Goal: Task Accomplishment & Management: Manage account settings

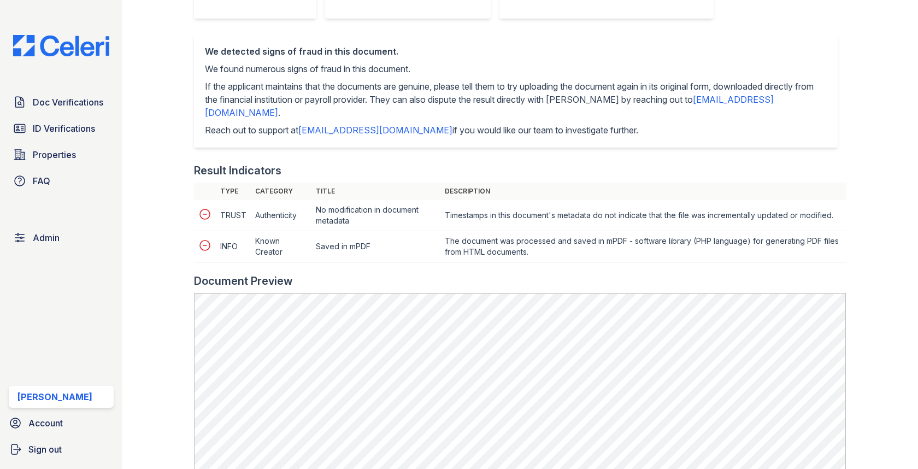
scroll to position [400, 0]
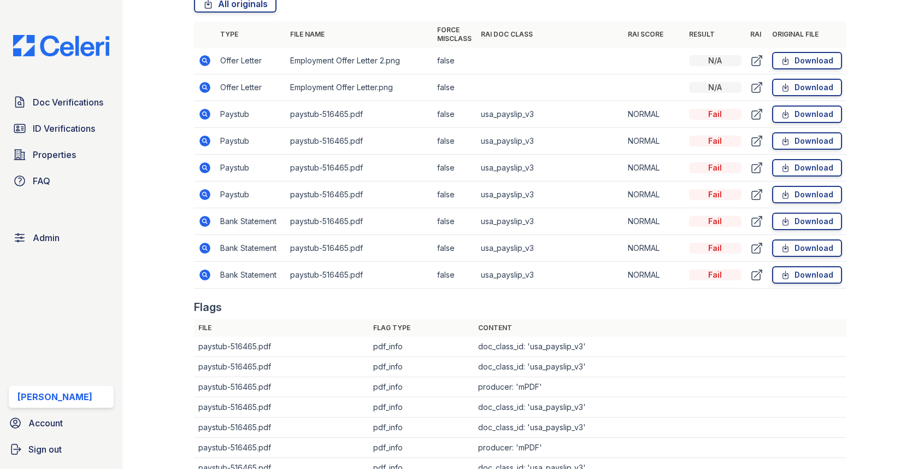
scroll to position [505, 0]
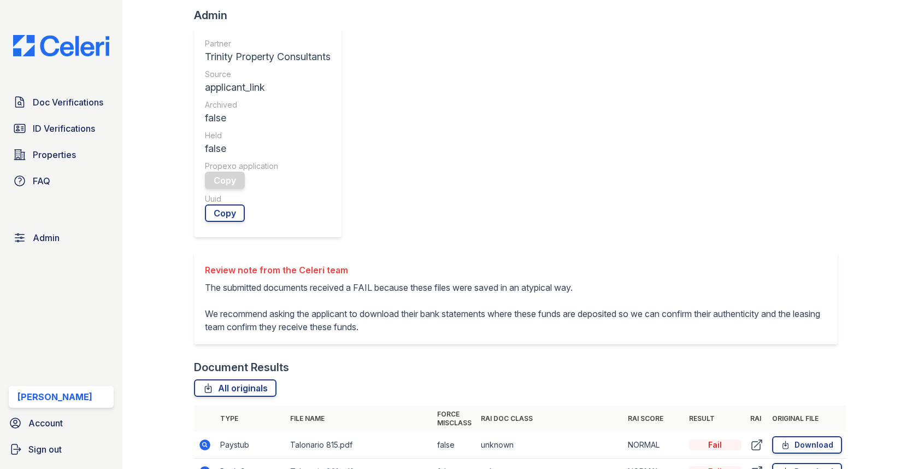
scroll to position [350, 0]
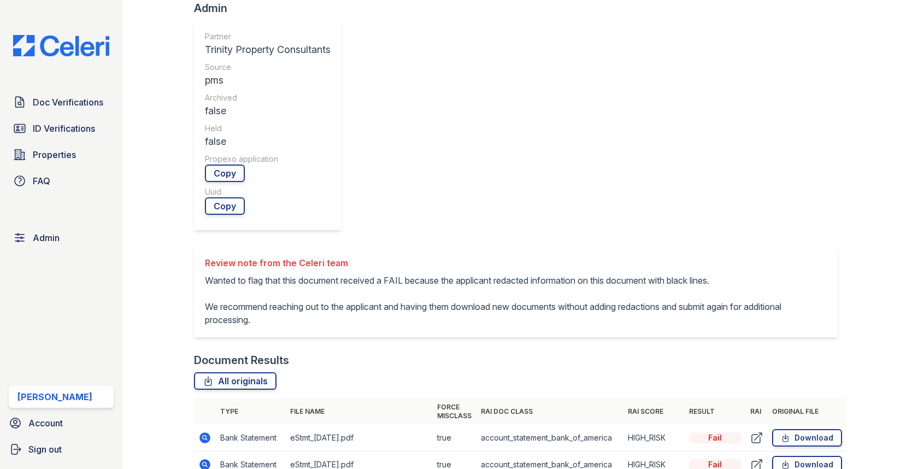
scroll to position [397, 0]
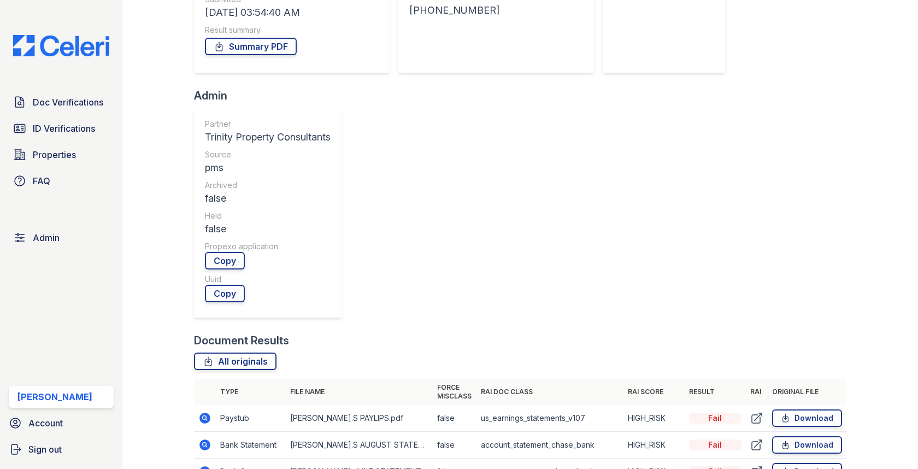
scroll to position [397, 0]
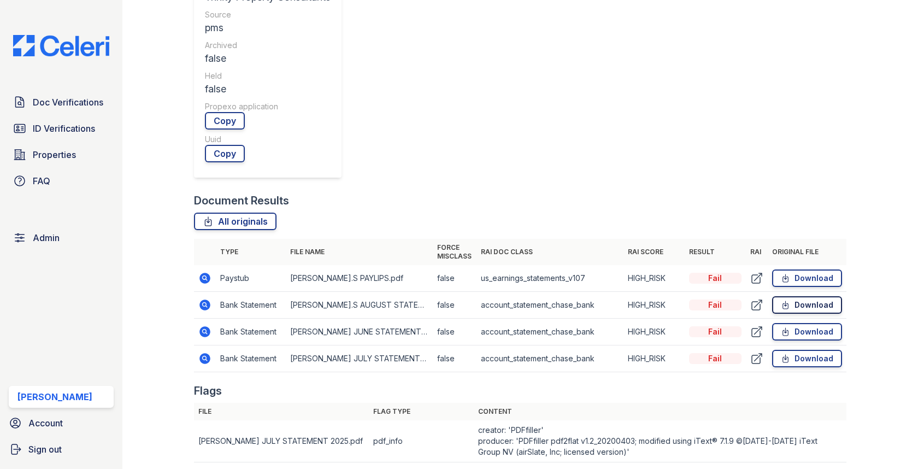
click at [787, 300] on icon at bounding box center [785, 305] width 9 height 11
click at [852, 118] on div at bounding box center [874, 372] width 54 height 1531
click at [821, 323] on link "Download" at bounding box center [807, 331] width 70 height 17
click at [804, 350] on link "Download" at bounding box center [807, 358] width 70 height 17
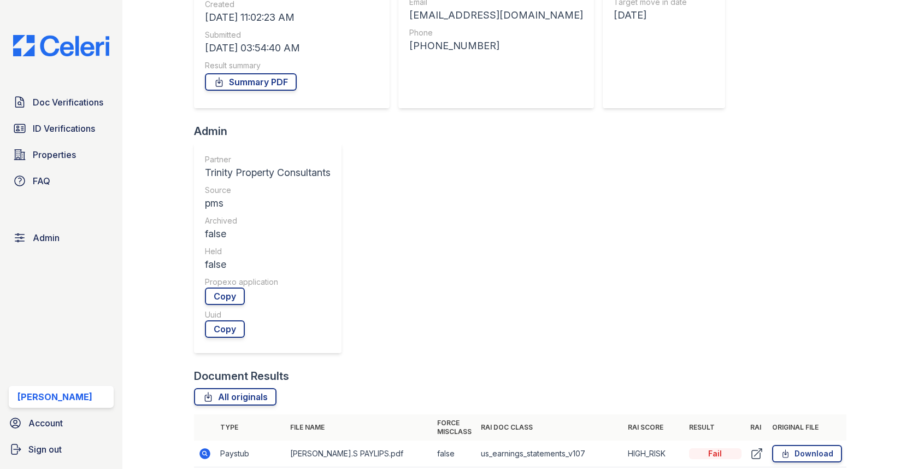
scroll to position [0, 0]
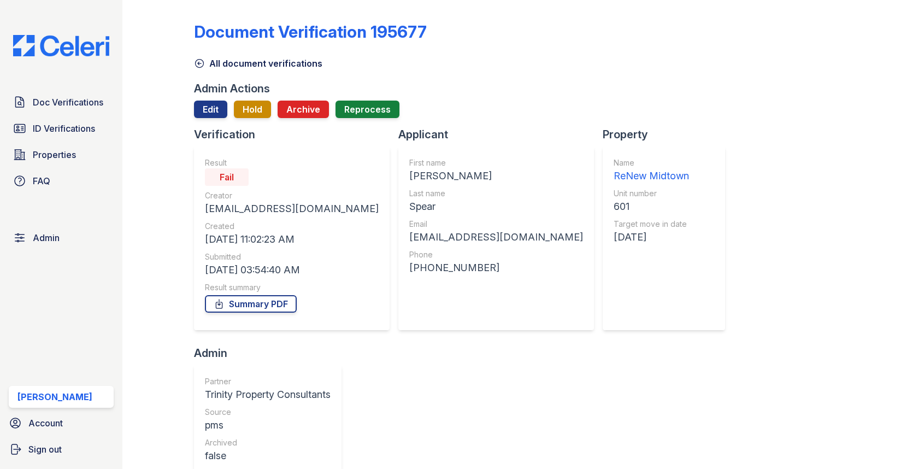
click at [409, 173] on div "Derrick" at bounding box center [496, 175] width 174 height 15
click at [409, 175] on div "Derrick" at bounding box center [496, 175] width 174 height 15
copy div "Derrick"
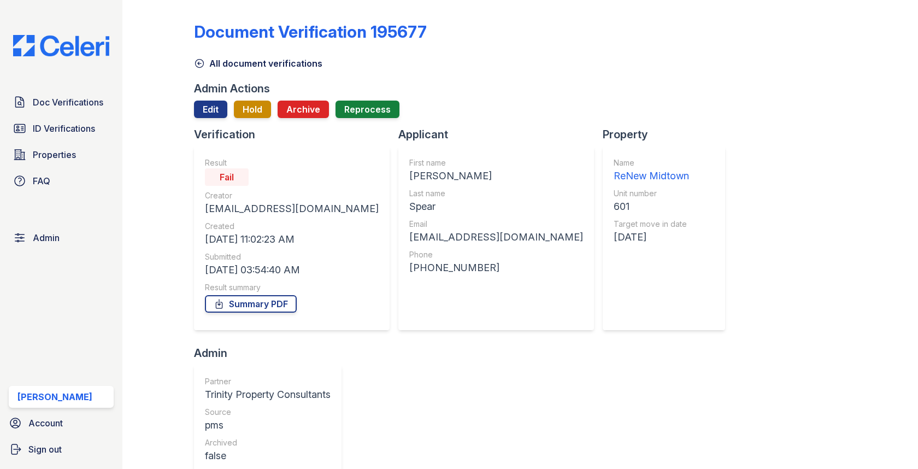
click at [409, 203] on div "Spear" at bounding box center [496, 206] width 174 height 15
copy div "Spear"
click at [441, 237] on div "derrickspear7@gmail.com" at bounding box center [496, 237] width 174 height 15
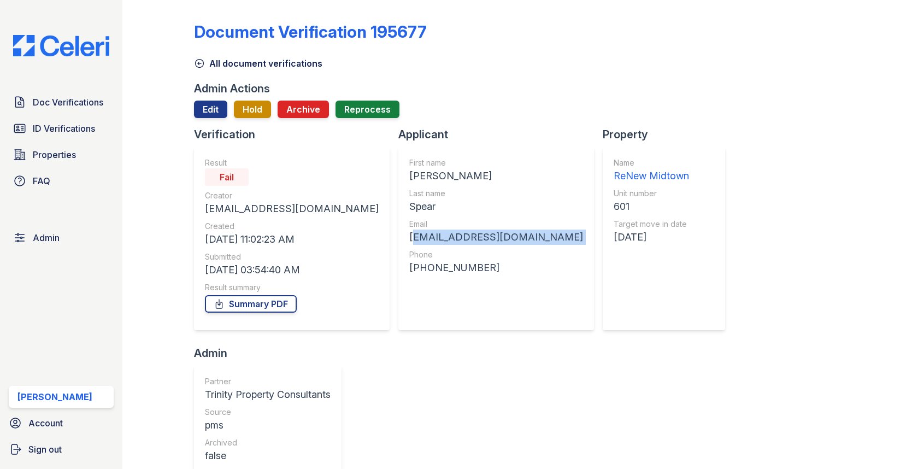
click at [441, 237] on div "derrickspear7@gmail.com" at bounding box center [496, 237] width 174 height 15
copy div "derrickspear7@gmail.com"
click at [614, 203] on div "601" at bounding box center [651, 206] width 75 height 15
copy div "601"
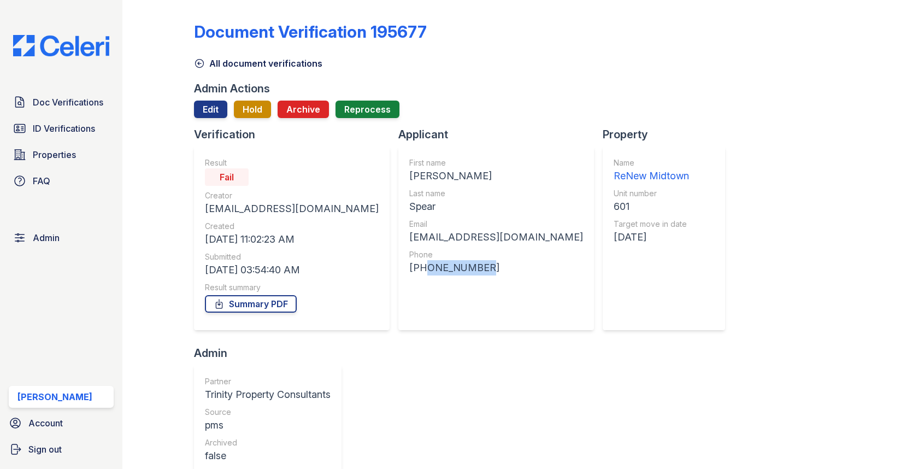
drag, startPoint x: 366, startPoint y: 268, endPoint x: 470, endPoint y: 268, distance: 103.9
click at [470, 268] on div "+16787778747" at bounding box center [496, 267] width 174 height 15
copy div "6787778747"
click at [409, 268] on div "[PHONE_NUMBER]" at bounding box center [496, 267] width 174 height 15
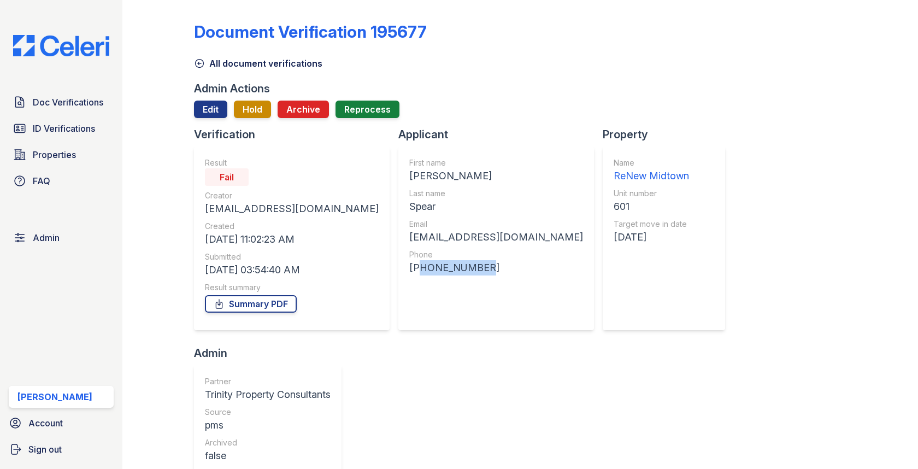
click at [409, 268] on div "[PHONE_NUMBER]" at bounding box center [496, 267] width 174 height 15
drag, startPoint x: 366, startPoint y: 268, endPoint x: 415, endPoint y: 268, distance: 49.2
click at [415, 268] on div "[PHONE_NUMBER]" at bounding box center [496, 267] width 174 height 15
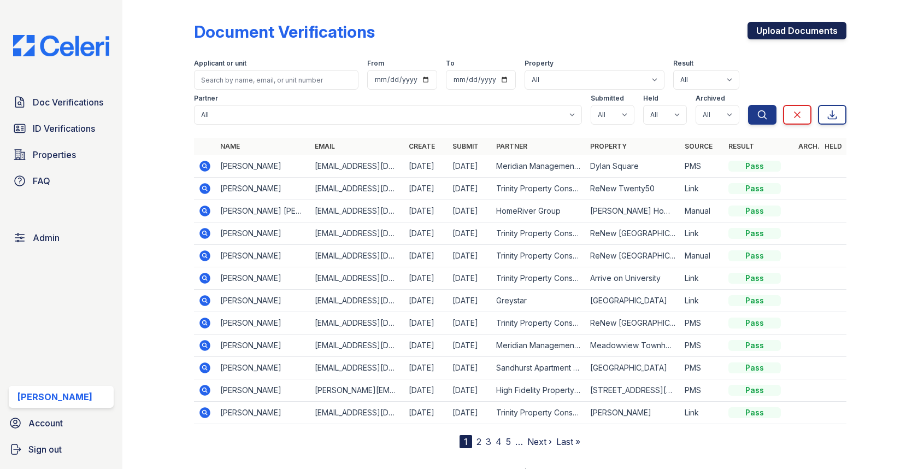
click at [790, 28] on link "Upload Documents" at bounding box center [797, 30] width 99 height 17
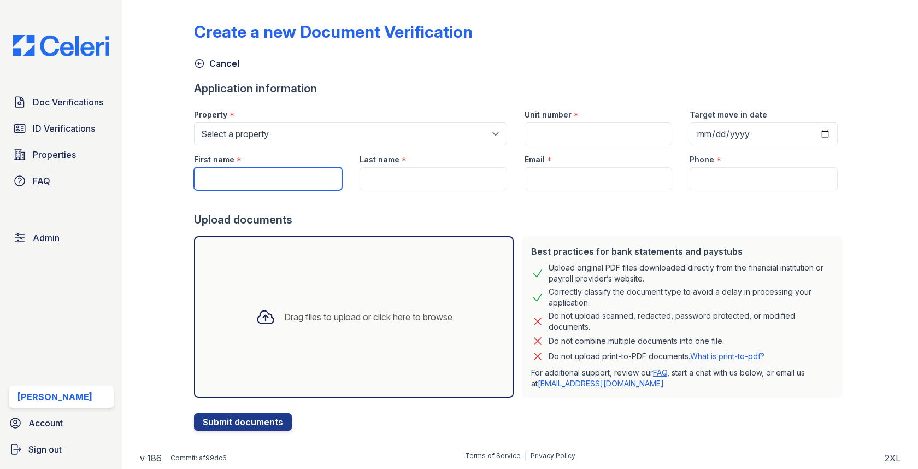
click at [284, 174] on input "First name" at bounding box center [268, 178] width 148 height 23
paste input "[PERSON_NAME]"
type input "[PERSON_NAME]"
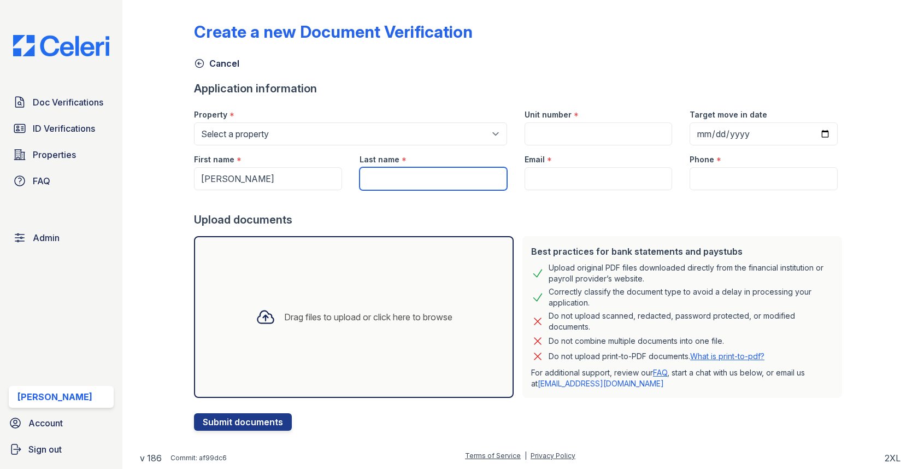
click at [429, 168] on input "Last name" at bounding box center [434, 178] width 148 height 23
type input "v"
paste input "Spear"
type input "Spear"
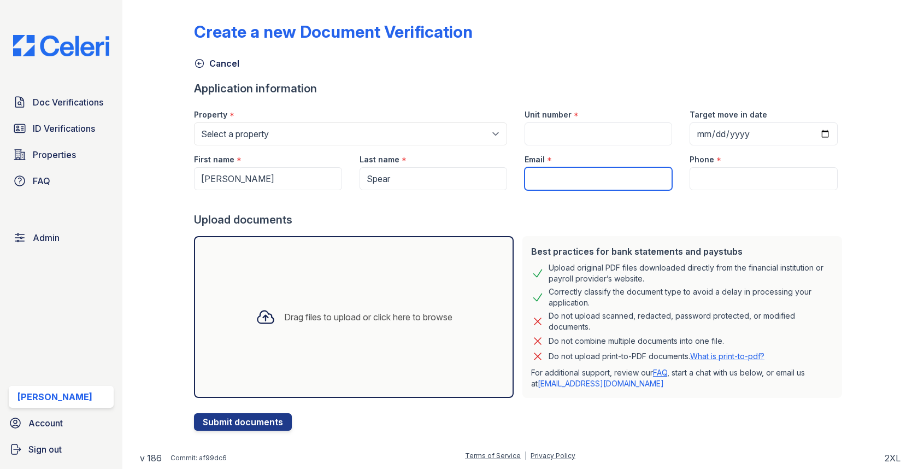
click at [610, 178] on input "Email" at bounding box center [599, 178] width 148 height 23
paste input "[EMAIL_ADDRESS][DOMAIN_NAME]"
type input "derrickspear7@gmail.com"
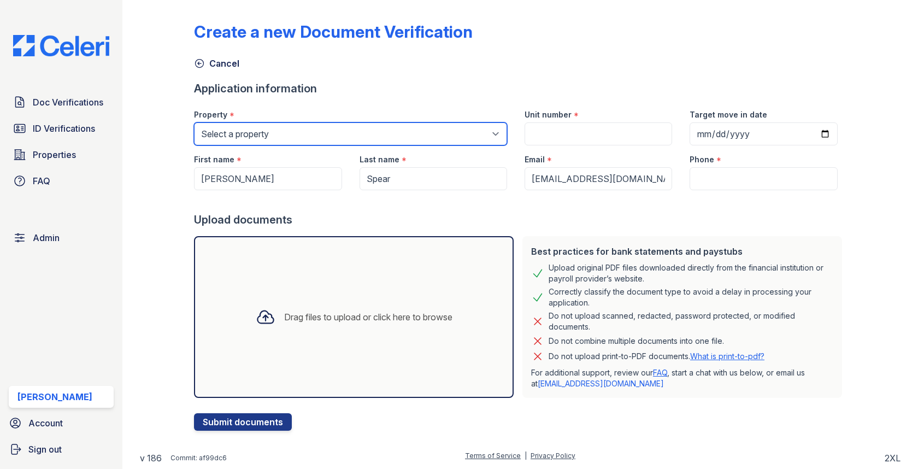
click at [411, 137] on select "Select a property 0000 Kinney Avenue 09 Cape Coral 10006 North Glowing Forge Co…" at bounding box center [350, 133] width 313 height 23
select select "576"
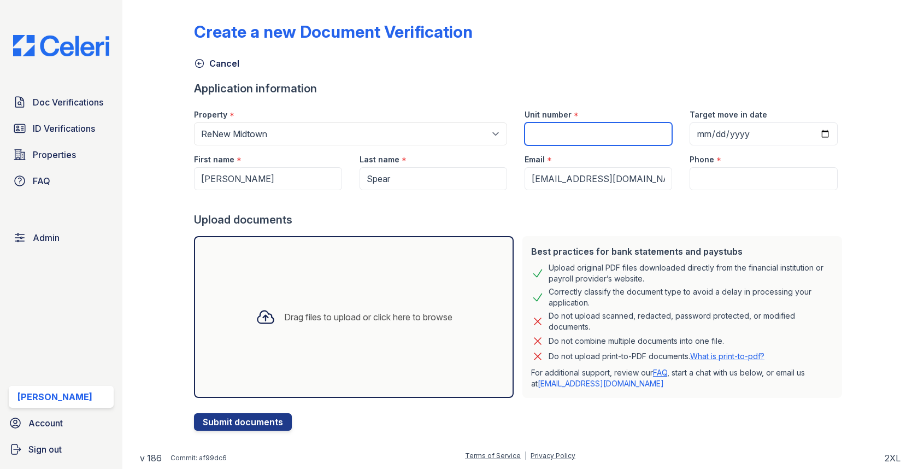
click at [606, 134] on input "Unit number" at bounding box center [599, 133] width 148 height 23
paste input "601"
type input "601"
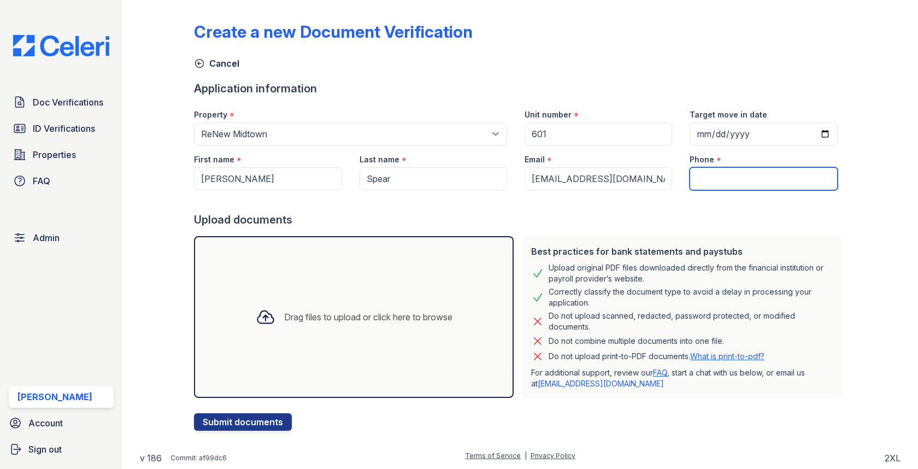
click at [710, 184] on input "Phone" at bounding box center [764, 178] width 148 height 23
paste input "6787778747"
type input "6787778747"
click at [337, 286] on div "Drag files to upload or click here to browse" at bounding box center [354, 317] width 320 height 162
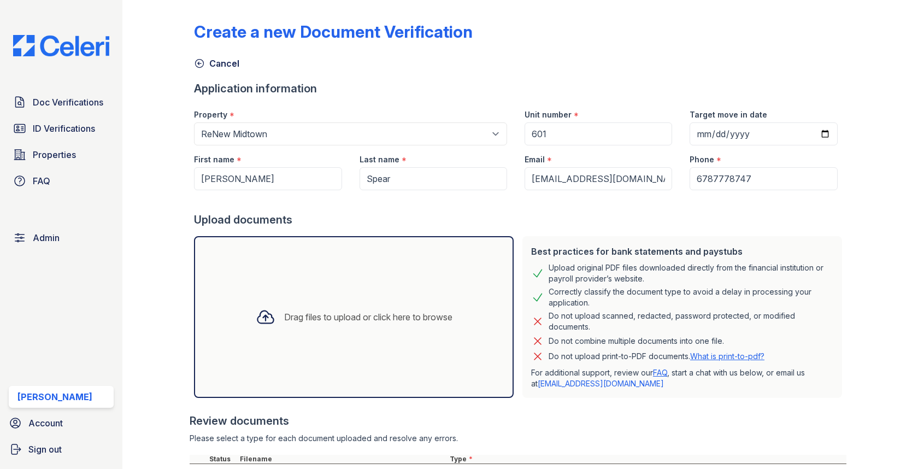
scroll to position [97, 0]
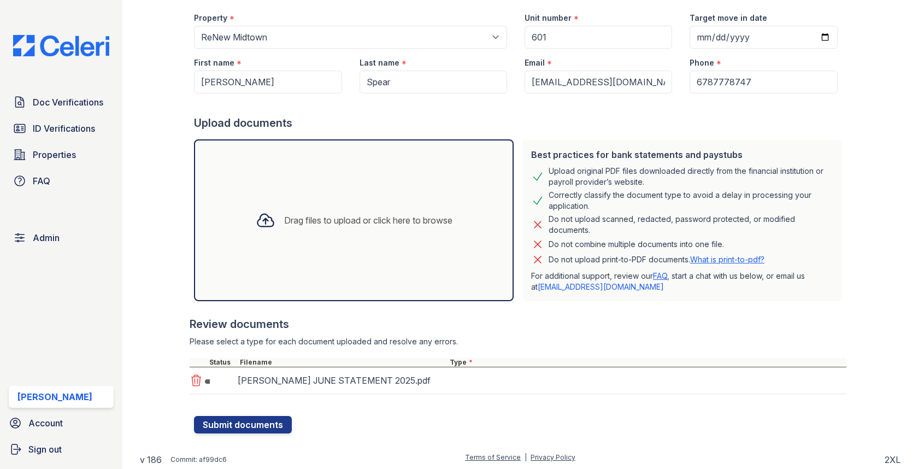
click at [473, 382] on div "DERRICK SPEAR JUNE STATEMENT 2025.pdf" at bounding box center [518, 380] width 657 height 27
click at [482, 380] on div "DERRICK SPEAR JUNE STATEMENT 2025.pdf" at bounding box center [518, 380] width 657 height 27
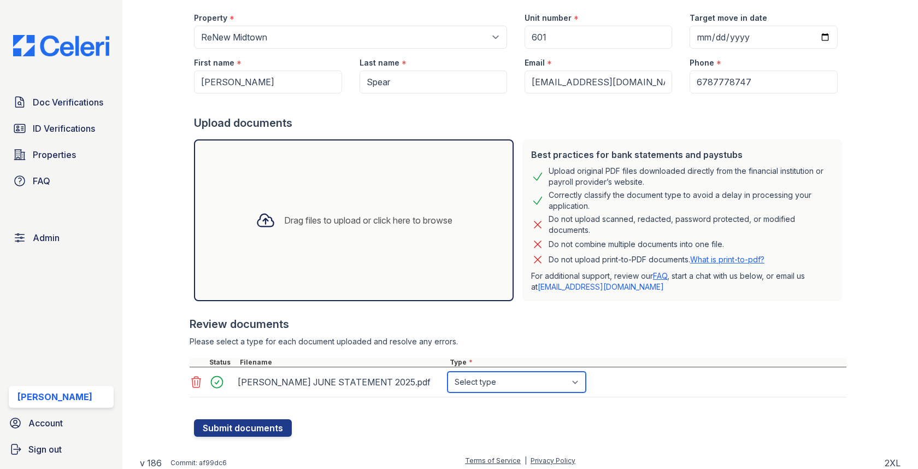
click at [484, 382] on select "Select type Paystub Bank Statement Offer Letter Tax Documents Benefit Award Let…" at bounding box center [517, 382] width 138 height 21
select select "bank_statement"
click at [258, 416] on div at bounding box center [520, 413] width 652 height 11
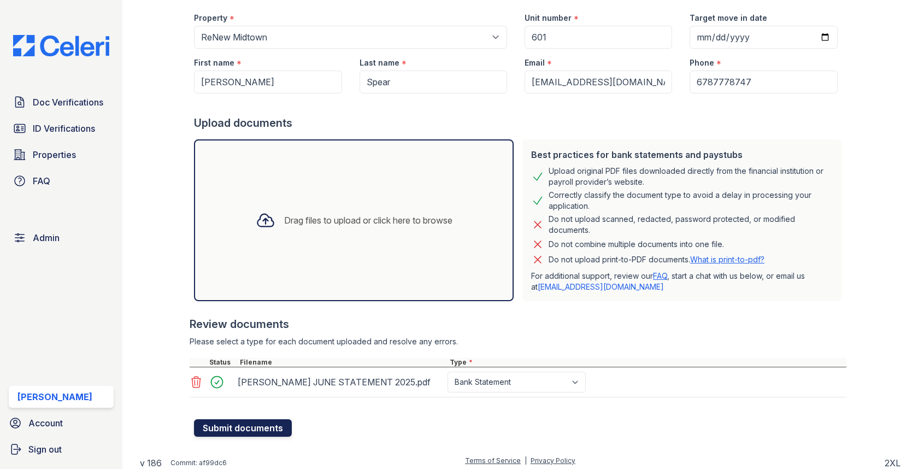
click at [257, 423] on button "Submit documents" at bounding box center [243, 427] width 98 height 17
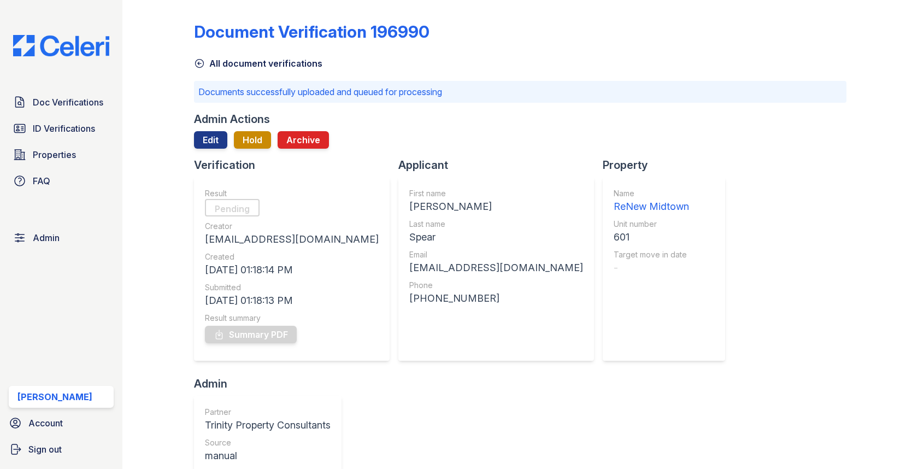
click at [409, 203] on div "Derrick" at bounding box center [496, 206] width 174 height 15
copy div "Derrick"
click at [409, 241] on div "Spear" at bounding box center [496, 237] width 174 height 15
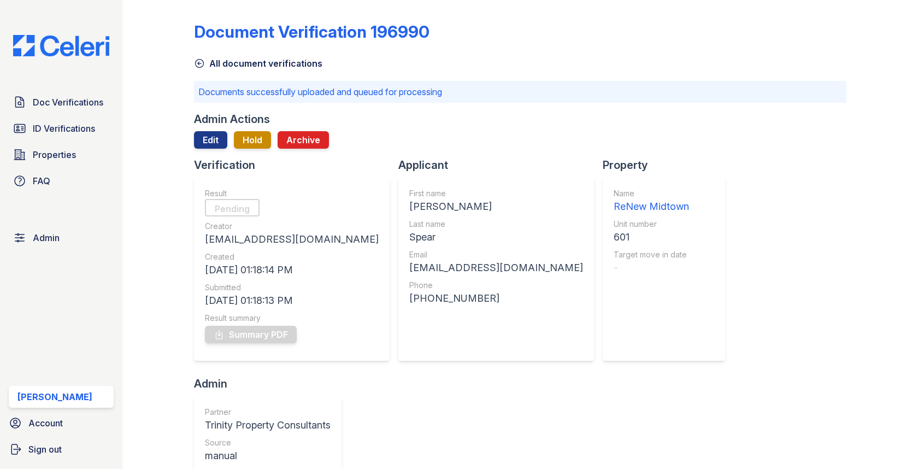
copy div "Spear"
click at [409, 253] on div "Email" at bounding box center [496, 254] width 174 height 11
click at [409, 268] on div "derrickspear7@gmail.com" at bounding box center [496, 267] width 174 height 15
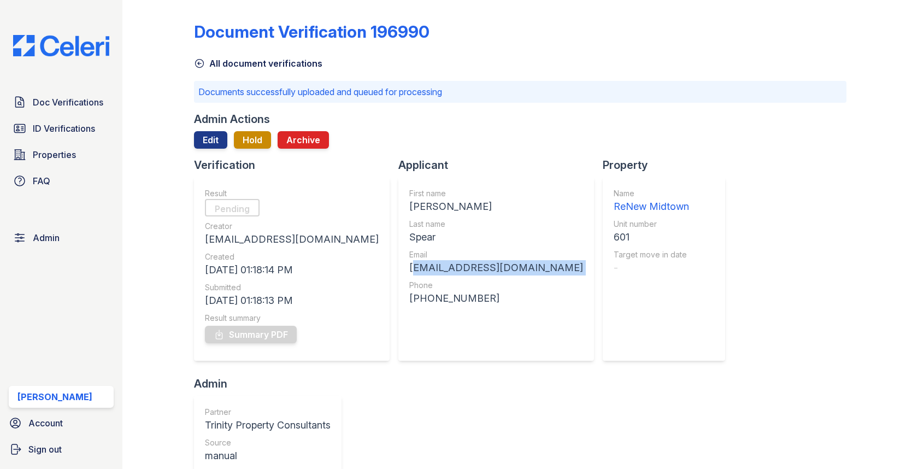
copy div "derrickspear7@gmail.com"
click at [614, 235] on div "601" at bounding box center [651, 237] width 75 height 15
click at [614, 236] on div "601" at bounding box center [651, 237] width 75 height 15
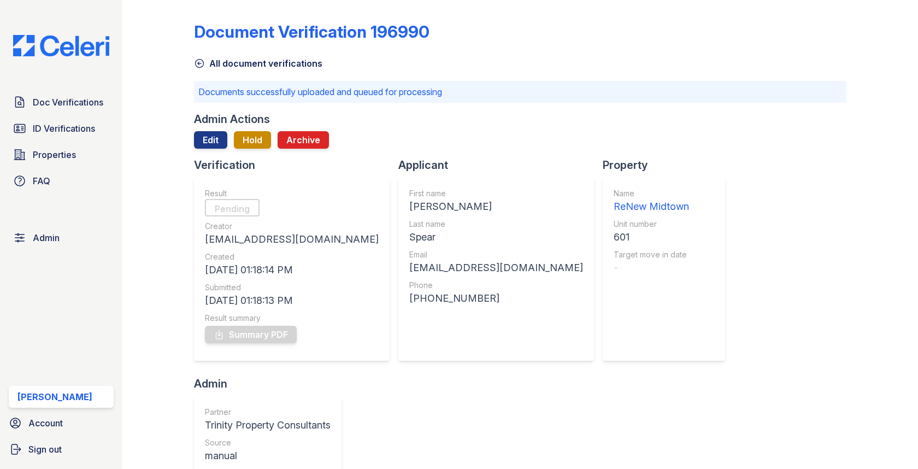
copy div "601"
drag, startPoint x: 348, startPoint y: 296, endPoint x: 437, endPoint y: 296, distance: 88.6
click at [437, 296] on div "+16787778747" at bounding box center [496, 298] width 174 height 15
copy div "6787778747"
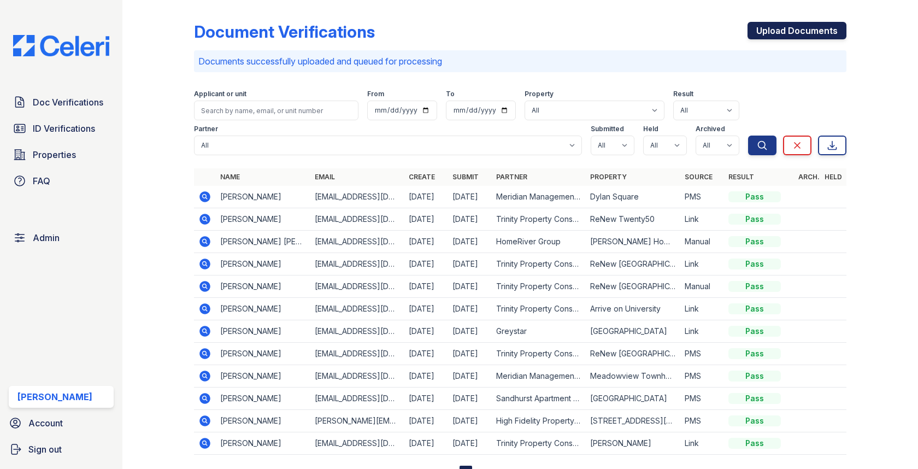
click at [804, 29] on link "Upload Documents" at bounding box center [797, 30] width 99 height 17
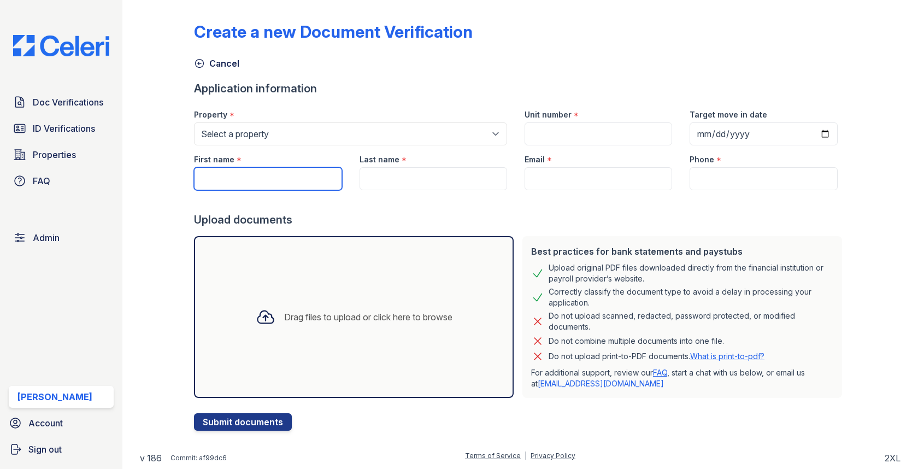
click at [300, 175] on input "First name" at bounding box center [268, 178] width 148 height 23
paste input "[PERSON_NAME]"
type input "[PERSON_NAME]"
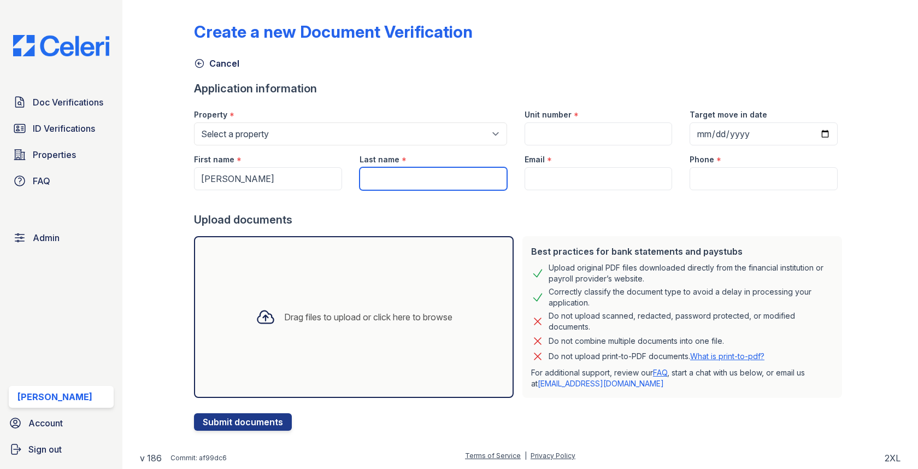
click at [432, 177] on input "Last name" at bounding box center [434, 178] width 148 height 23
paste input "Spear"
type input "Spear"
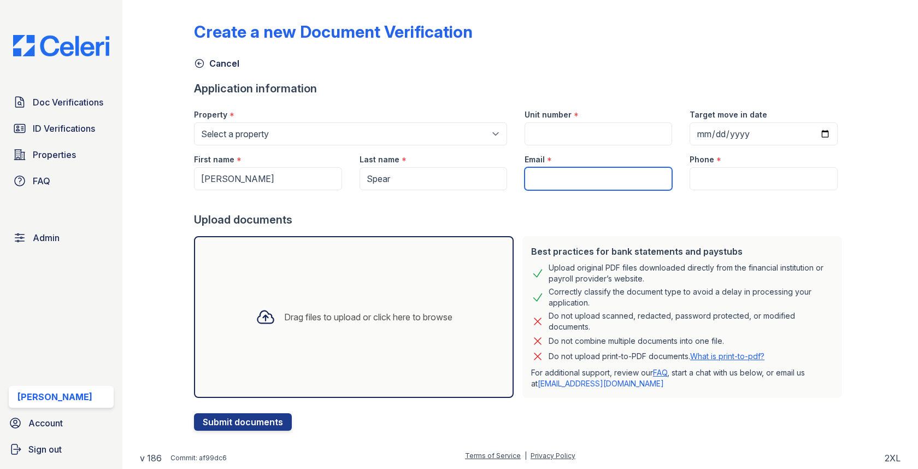
click at [561, 174] on input "Email" at bounding box center [599, 178] width 148 height 23
paste input "[EMAIL_ADDRESS][DOMAIN_NAME]"
type input "[EMAIL_ADDRESS][DOMAIN_NAME]"
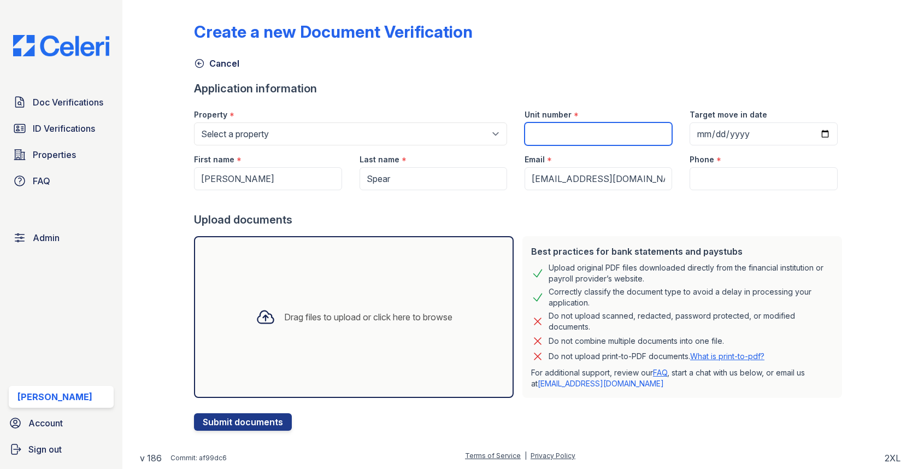
click at [577, 122] on input "Unit number" at bounding box center [599, 133] width 148 height 23
paste input "601"
type input "601"
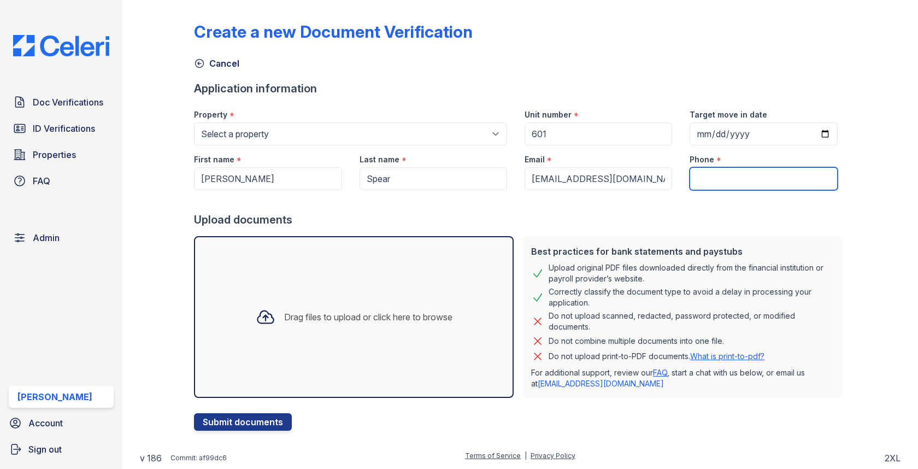
click at [722, 172] on input "Phone" at bounding box center [764, 178] width 148 height 23
paste input "6787778747"
type input "6787778747"
click at [389, 115] on div "Property *" at bounding box center [350, 112] width 313 height 22
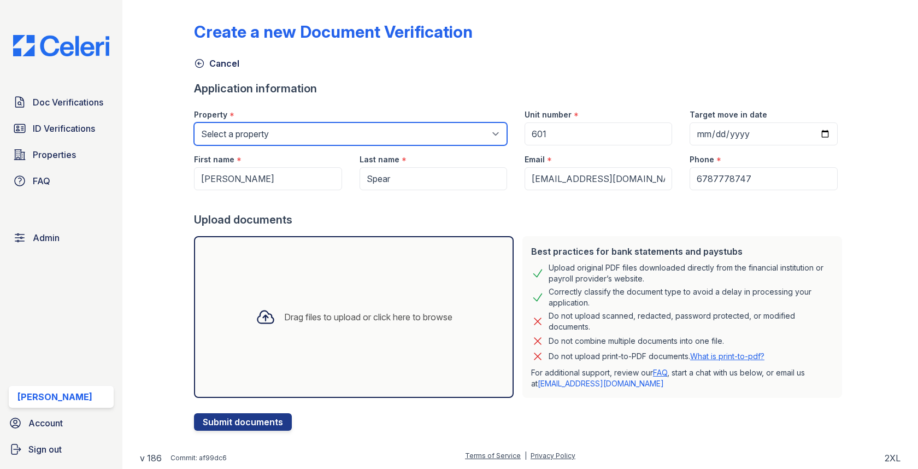
click at [389, 126] on select "Select a property 0000 Kinney Avenue 09 Cape Coral 10006 North Glowing Forge Co…" at bounding box center [350, 133] width 313 height 23
select select "576"
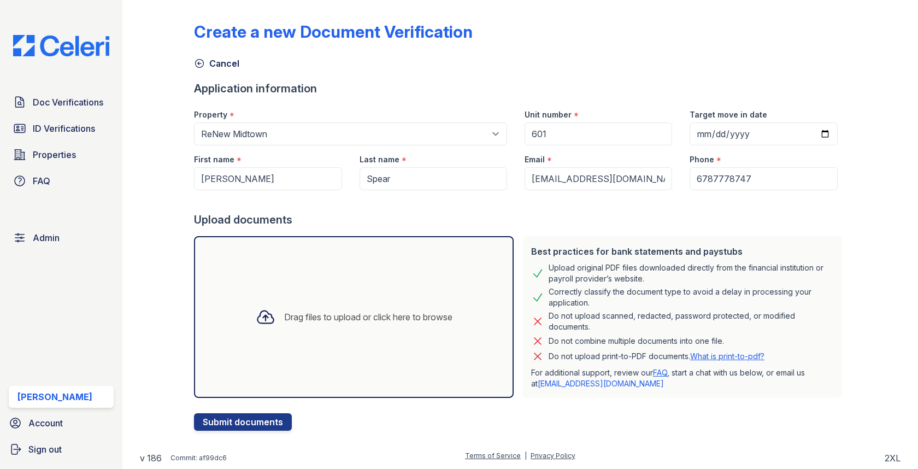
click at [289, 322] on div "Drag files to upload or click here to browse" at bounding box center [368, 316] width 168 height 13
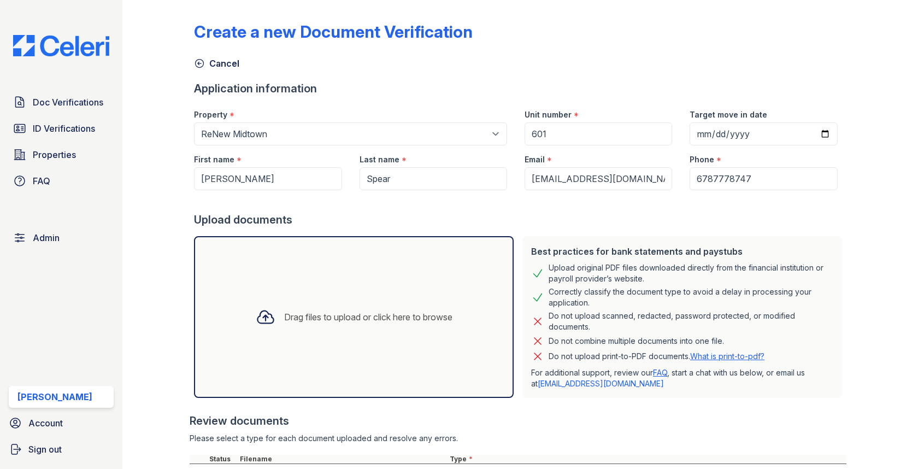
scroll to position [97, 0]
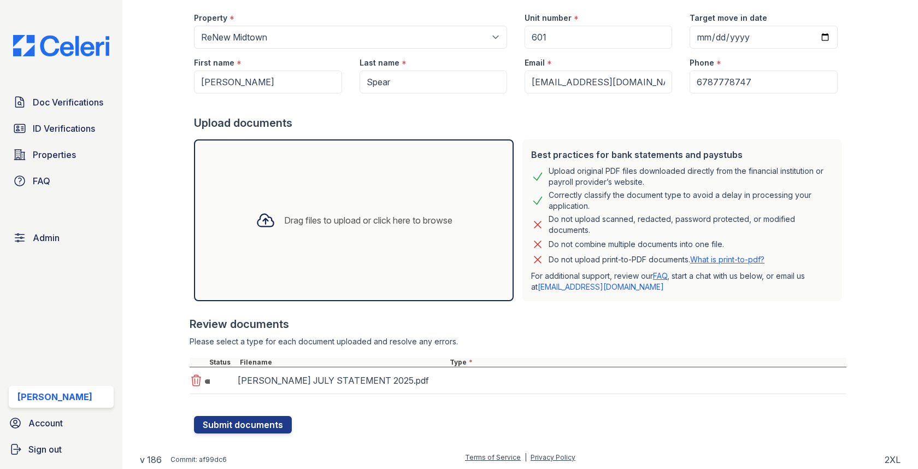
click at [484, 381] on div "[PERSON_NAME] JULY STATEMENT 2025.pdf" at bounding box center [518, 380] width 657 height 27
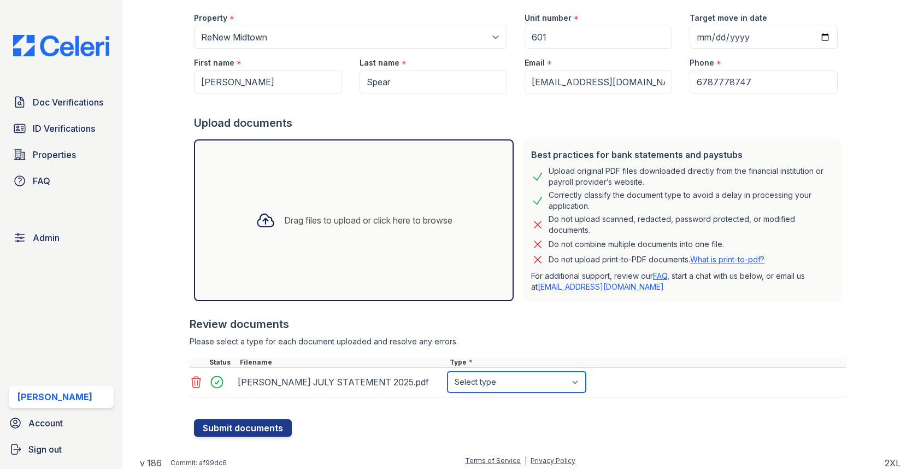
click at [479, 379] on select "Select type Paystub Bank Statement Offer Letter Tax Documents Benefit Award Let…" at bounding box center [517, 382] width 138 height 21
select select "bank_statement"
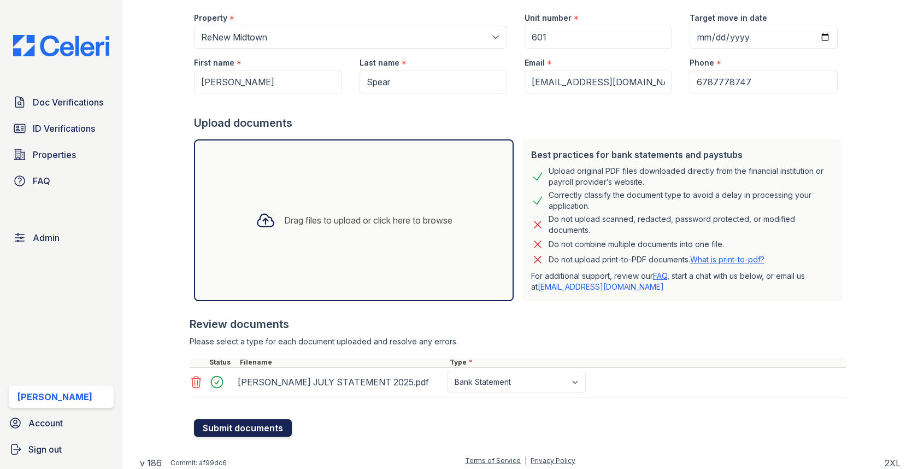
click at [216, 425] on button "Submit documents" at bounding box center [243, 427] width 98 height 17
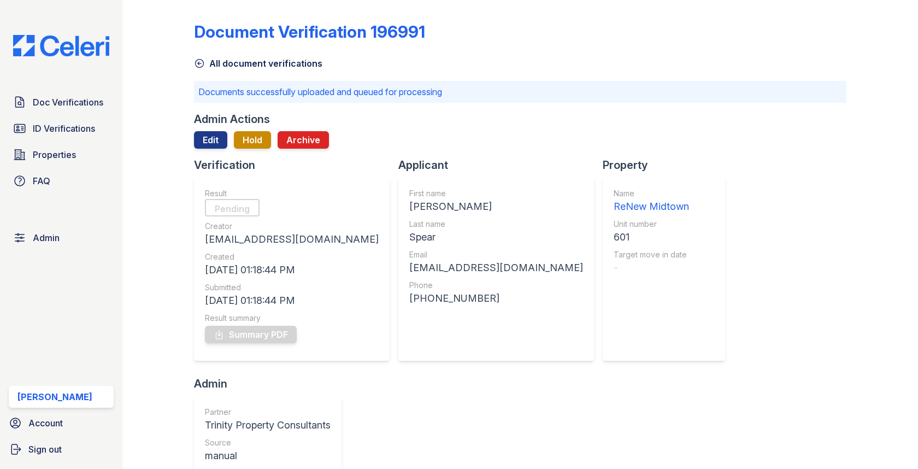
click at [409, 200] on div "[PERSON_NAME]" at bounding box center [496, 206] width 174 height 15
copy div "[PERSON_NAME]"
click at [409, 232] on div "Spear" at bounding box center [496, 237] width 174 height 15
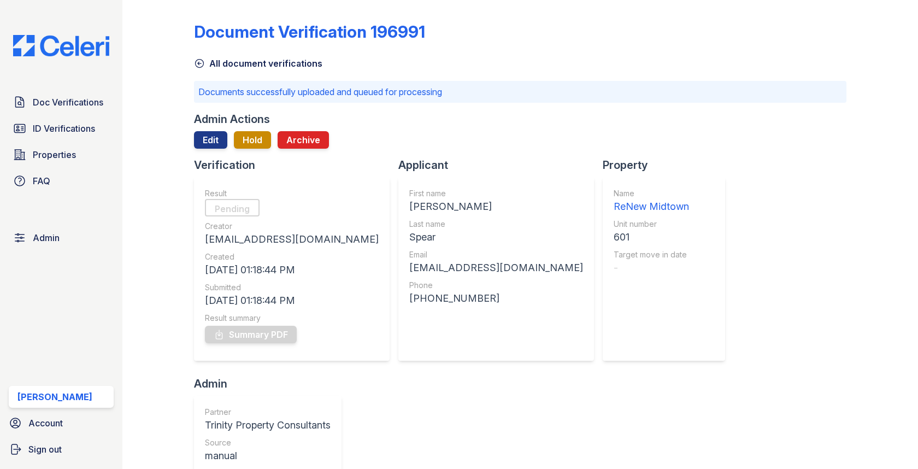
copy div "Spear"
click at [409, 269] on div "[EMAIL_ADDRESS][DOMAIN_NAME]" at bounding box center [496, 267] width 174 height 15
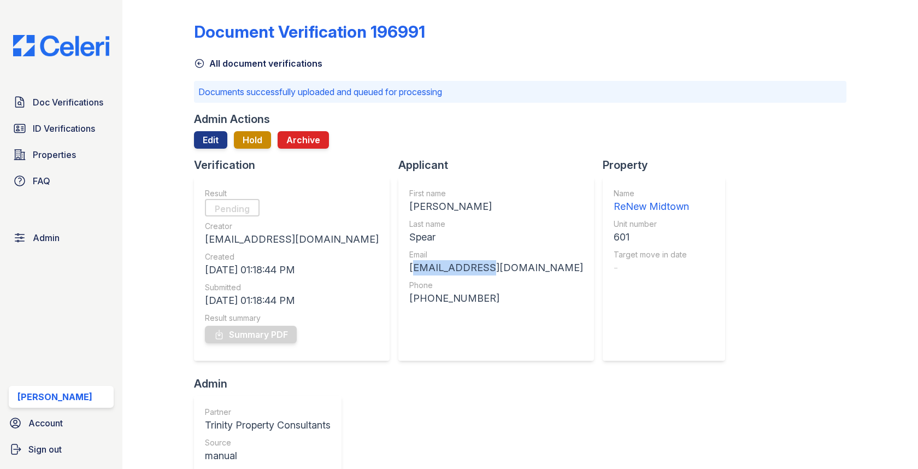
click at [409, 269] on div "[EMAIL_ADDRESS][DOMAIN_NAME]" at bounding box center [496, 267] width 174 height 15
copy div "[EMAIL_ADDRESS][DOMAIN_NAME]"
click at [603, 244] on div "Name ReNew Midtown Unit number 601 Target move in date -" at bounding box center [664, 269] width 122 height 184
click at [614, 239] on div "601" at bounding box center [651, 237] width 75 height 15
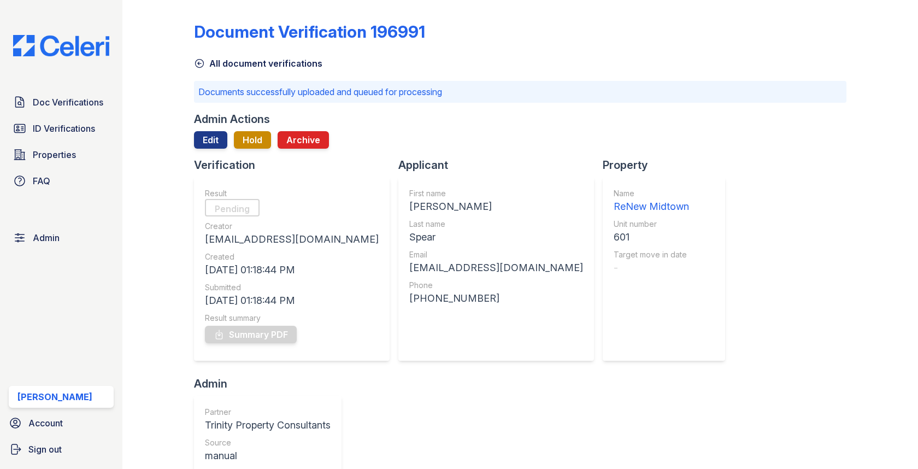
click at [614, 239] on div "601" at bounding box center [651, 237] width 75 height 15
copy div "601"
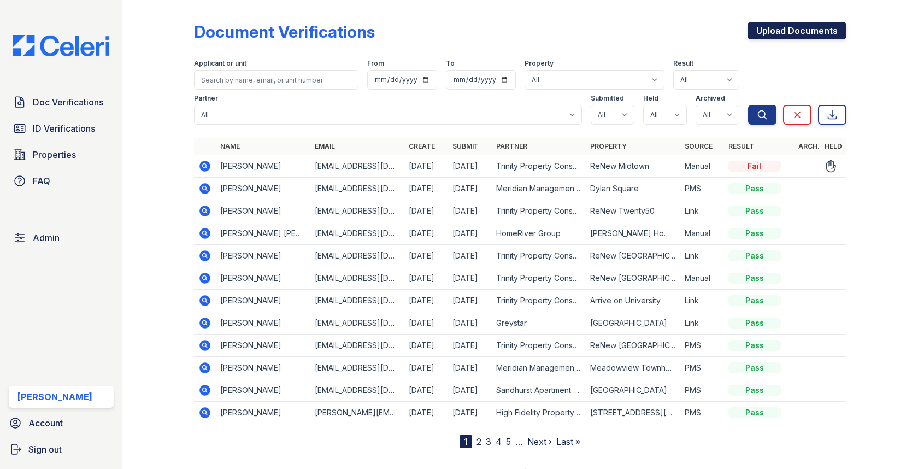
click at [773, 29] on link "Upload Documents" at bounding box center [797, 30] width 99 height 17
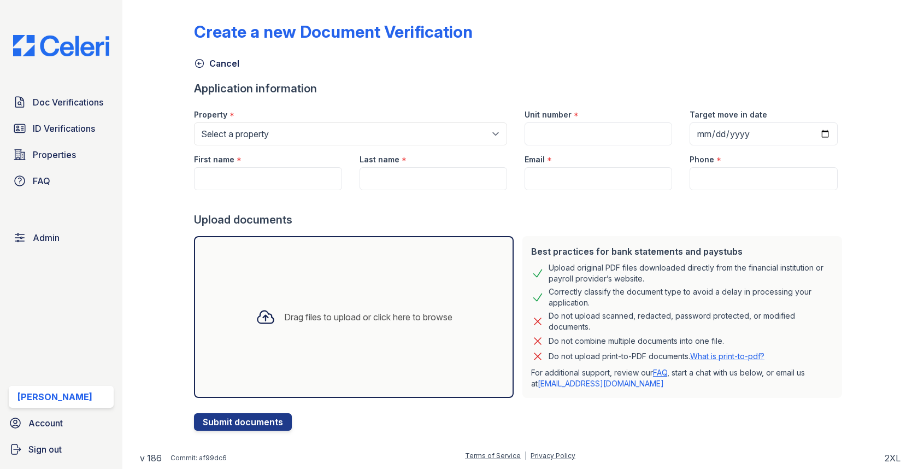
click at [271, 190] on div at bounding box center [520, 201] width 652 height 22
click at [271, 184] on input "First name" at bounding box center [268, 178] width 148 height 23
paste input "[PERSON_NAME]"
type input "[PERSON_NAME]"
click at [426, 185] on input "Last name" at bounding box center [434, 178] width 148 height 23
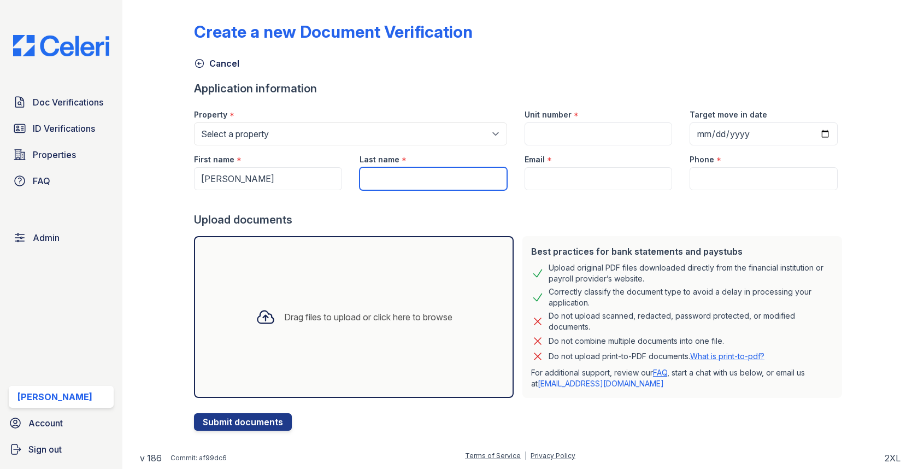
paste input "Spear"
type input "Spear"
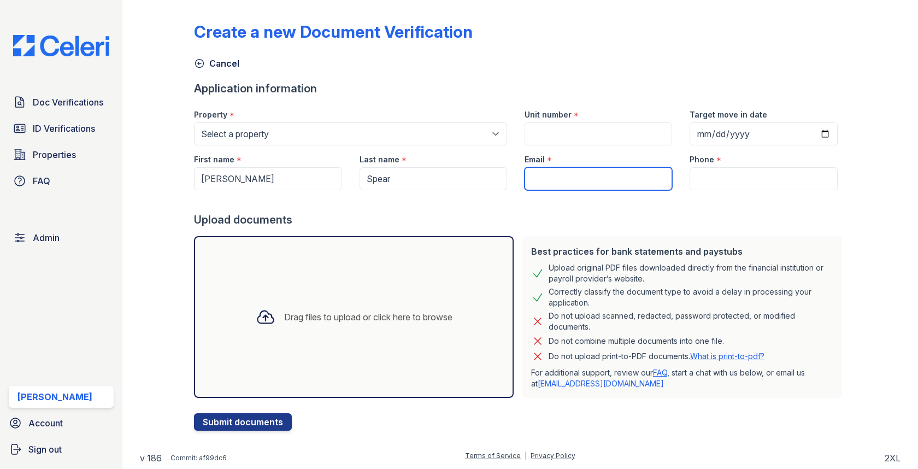
click at [592, 172] on input "Email" at bounding box center [599, 178] width 148 height 23
paste input "[EMAIL_ADDRESS][DOMAIN_NAME]"
type input "[EMAIL_ADDRESS][DOMAIN_NAME]"
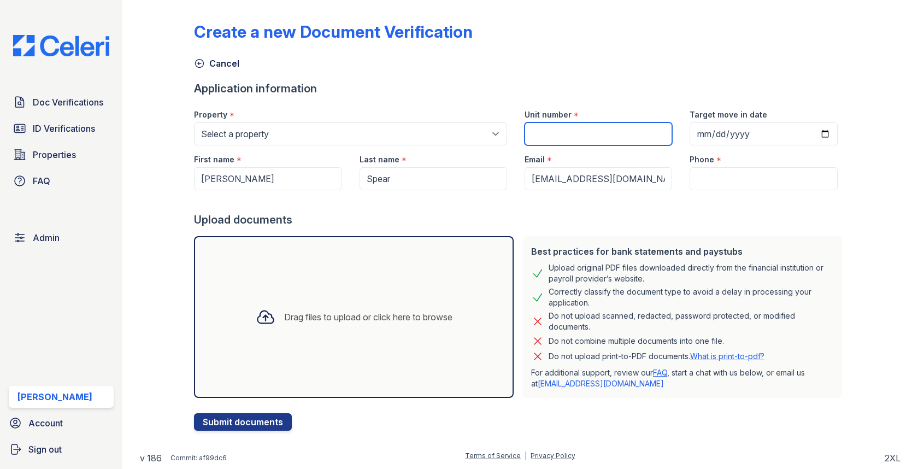
click at [542, 132] on input "Unit number" at bounding box center [599, 133] width 148 height 23
paste input "601"
type input "601"
click at [717, 161] on div "Phone *" at bounding box center [764, 156] width 148 height 22
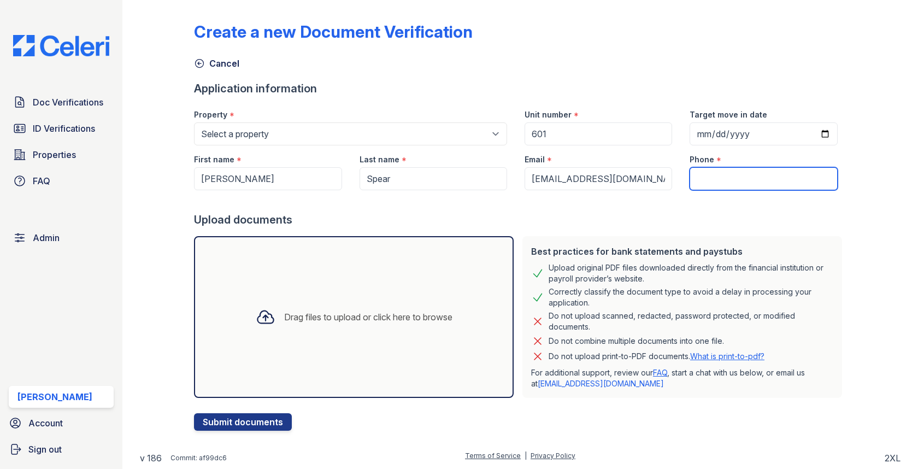
click at [717, 171] on input "Phone" at bounding box center [764, 178] width 148 height 23
paste input "16787778747"
type input "6787778747"
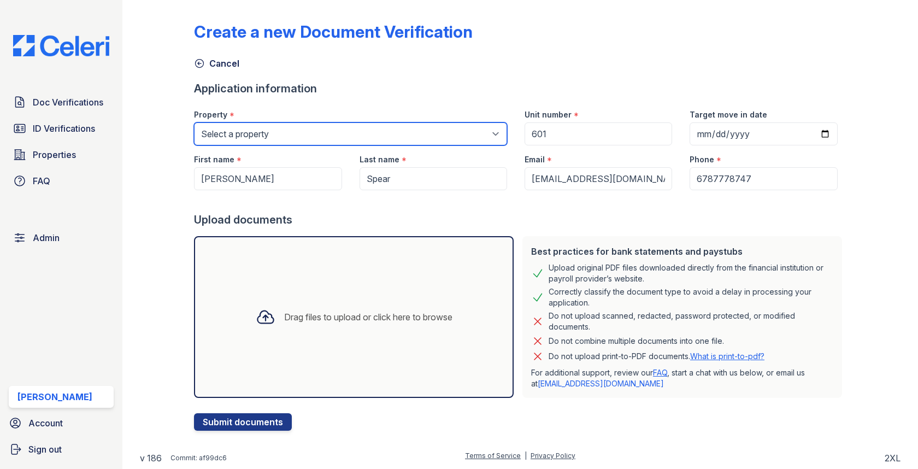
click at [356, 133] on select "Select a property 0000 Kinney Avenue 09 Cape Coral 10006 North Glowing Forge Co…" at bounding box center [350, 133] width 313 height 23
select select "576"
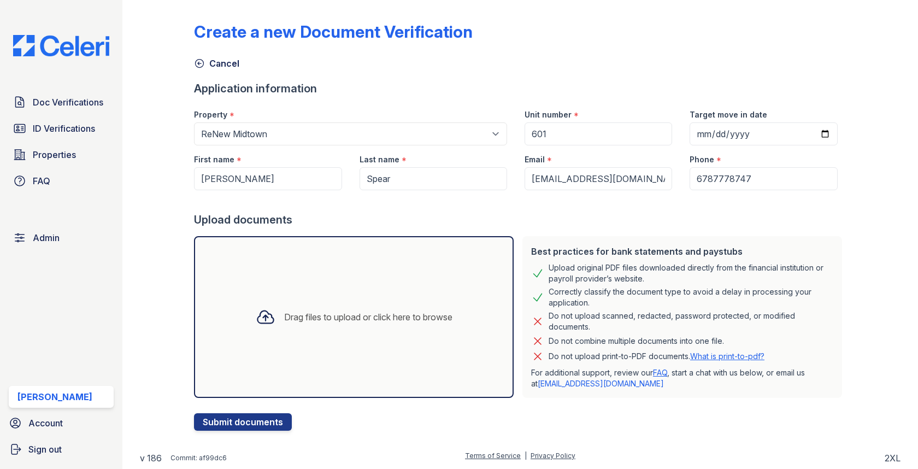
click at [349, 293] on div "Drag files to upload or click here to browse" at bounding box center [354, 317] width 320 height 162
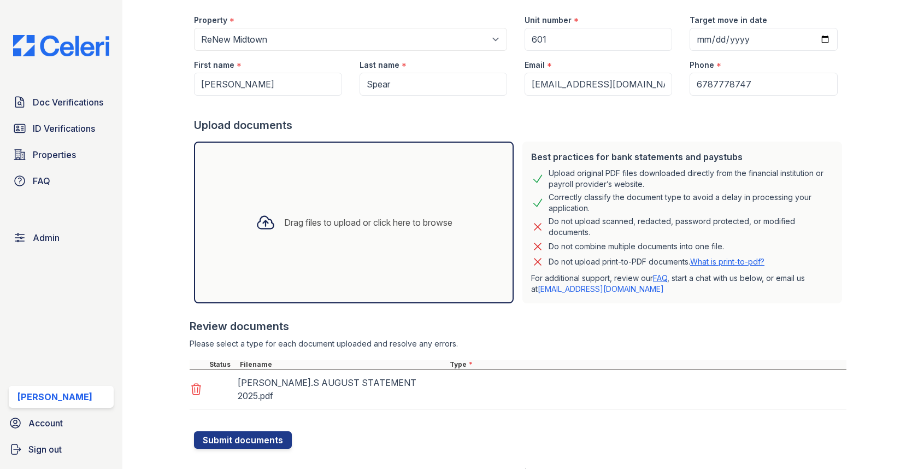
scroll to position [97, 0]
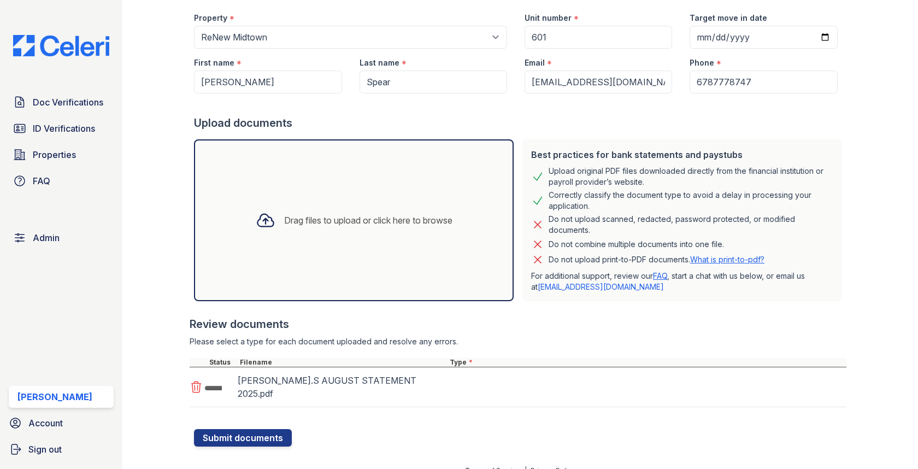
click at [472, 377] on div "DERRICK.S AUGUST STATEMENT 2025.pdf" at bounding box center [518, 387] width 657 height 40
click at [468, 384] on select "Select type Paystub Bank Statement Offer Letter Tax Documents Benefit Award Let…" at bounding box center [517, 387] width 138 height 21
select select "bank_statement"
click at [234, 418] on div at bounding box center [520, 423] width 652 height 11
click at [232, 429] on button "Submit documents" at bounding box center [243, 437] width 98 height 17
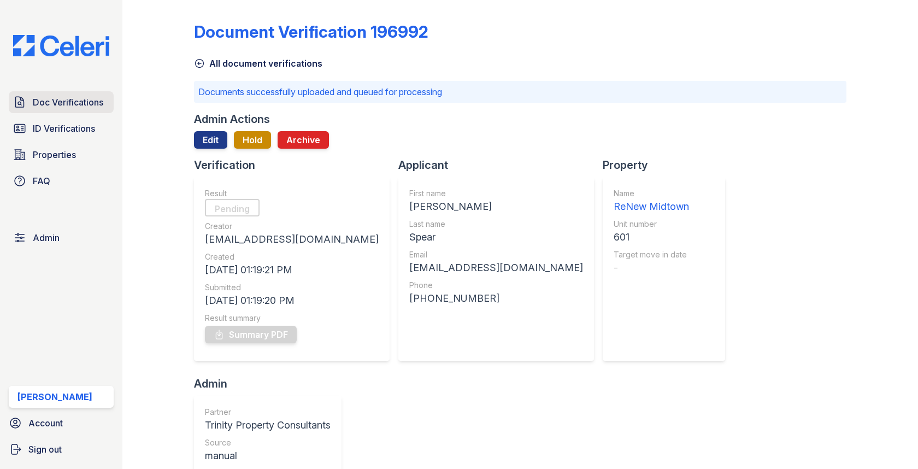
click at [71, 99] on span "Doc Verifications" at bounding box center [68, 102] width 71 height 13
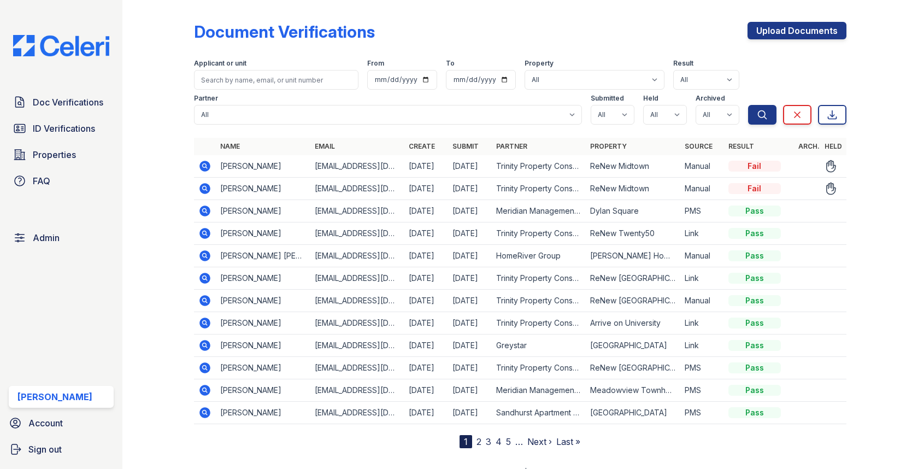
click at [206, 186] on icon at bounding box center [204, 188] width 13 height 13
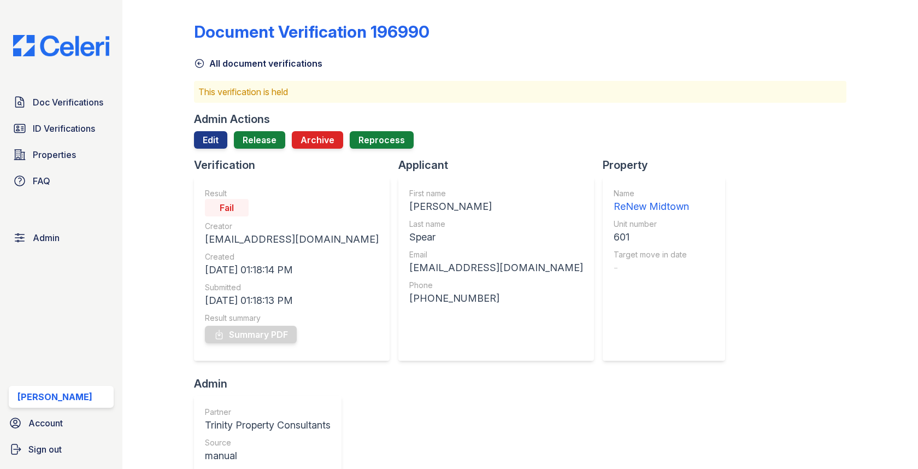
click at [273, 130] on div "Admin Actions Edit Release Archive Reprocess" at bounding box center [520, 135] width 652 height 46
click at [268, 134] on link "Release" at bounding box center [259, 139] width 51 height 17
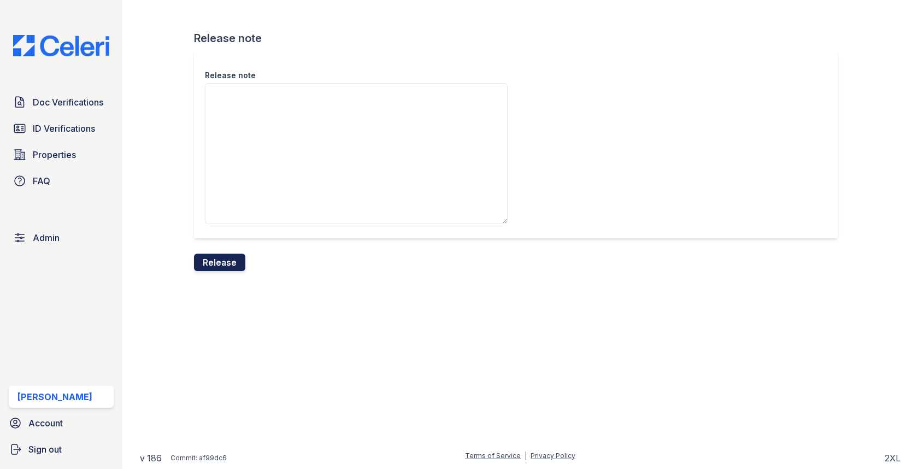
click at [215, 256] on button "Release" at bounding box center [219, 262] width 51 height 17
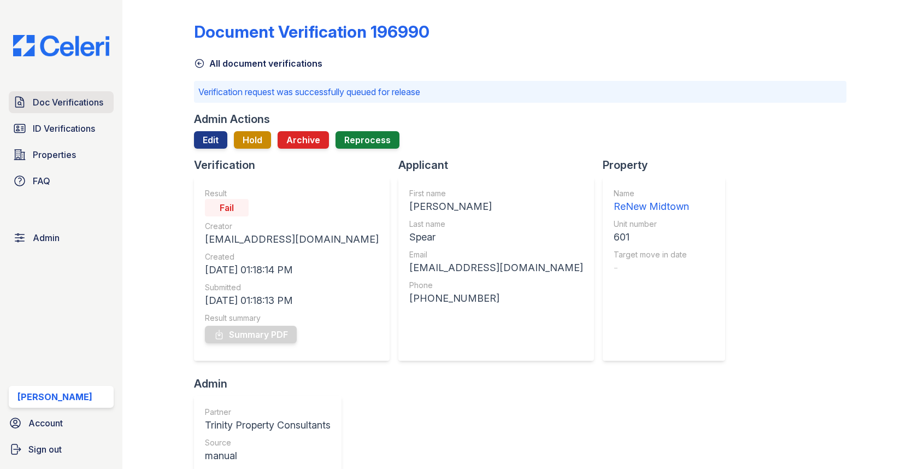
click at [73, 96] on span "Doc Verifications" at bounding box center [68, 102] width 71 height 13
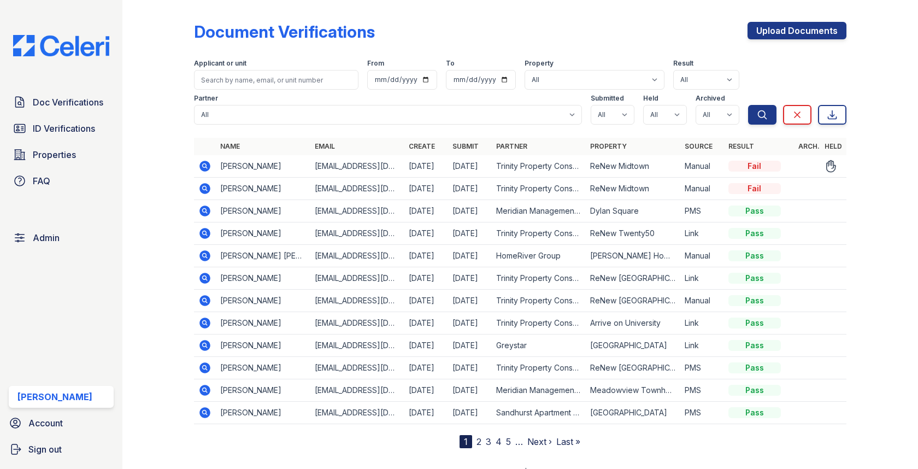
click at [205, 163] on icon at bounding box center [204, 166] width 13 height 13
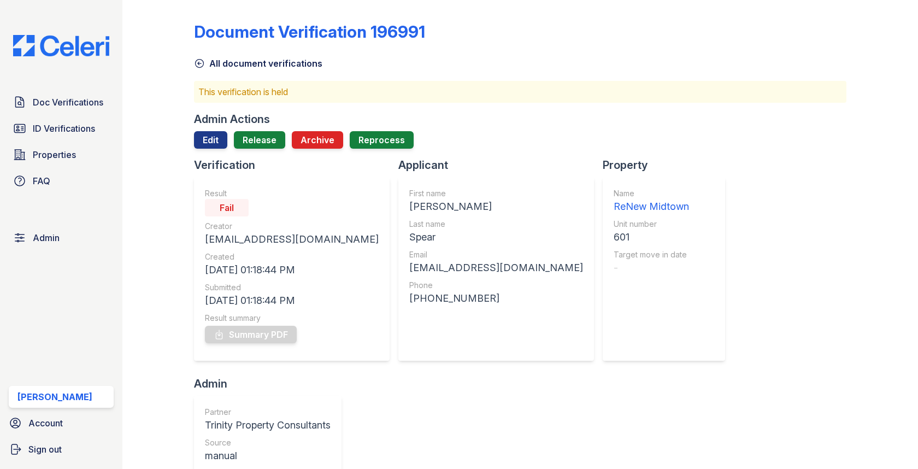
click at [262, 129] on div "Admin Actions Edit Release Archive Reprocess" at bounding box center [520, 135] width 652 height 46
click at [262, 136] on link "Release" at bounding box center [259, 139] width 51 height 17
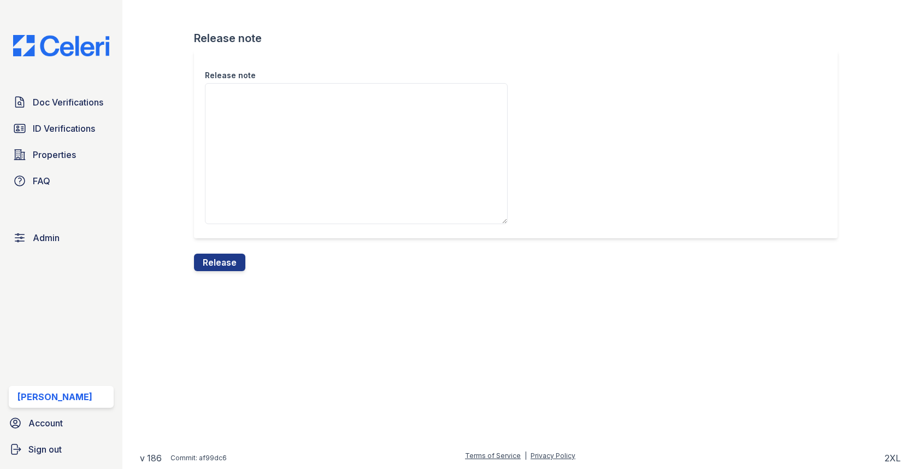
click at [222, 239] on div "Release note" at bounding box center [520, 151] width 652 height 203
click at [222, 256] on button "Release" at bounding box center [219, 262] width 51 height 17
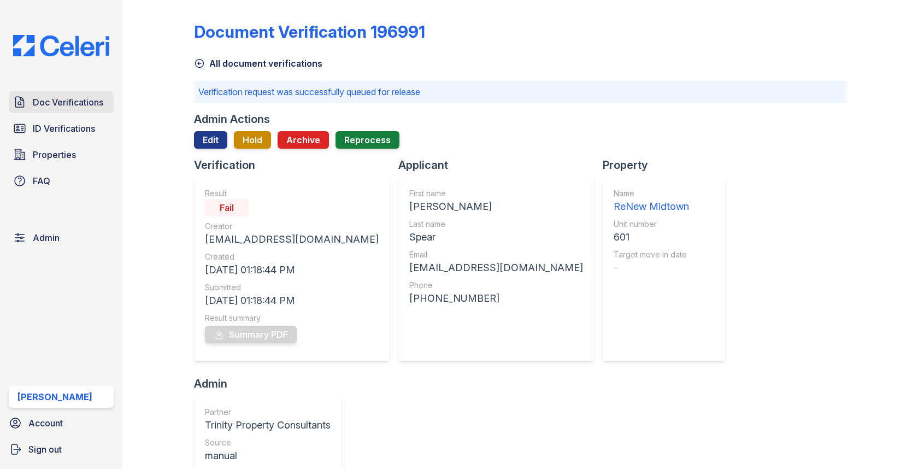
click at [72, 98] on span "Doc Verifications" at bounding box center [68, 102] width 71 height 13
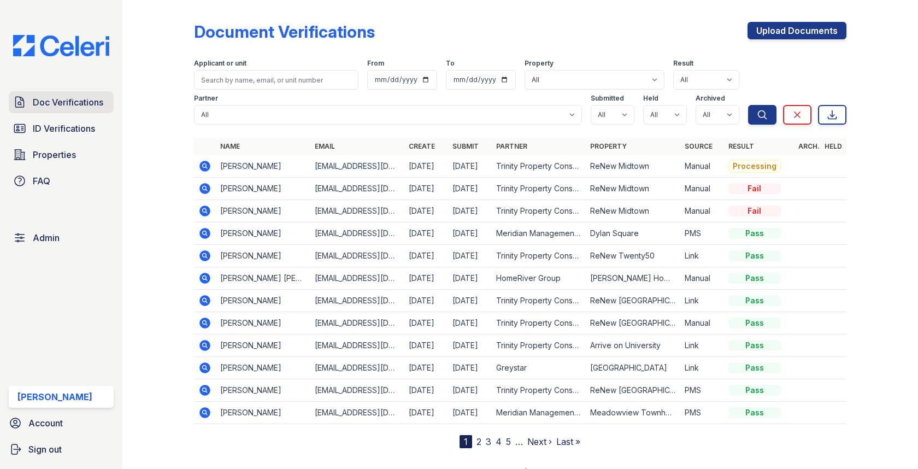
click at [100, 102] on span "Doc Verifications" at bounding box center [68, 102] width 71 height 13
click at [206, 165] on icon at bounding box center [204, 166] width 13 height 13
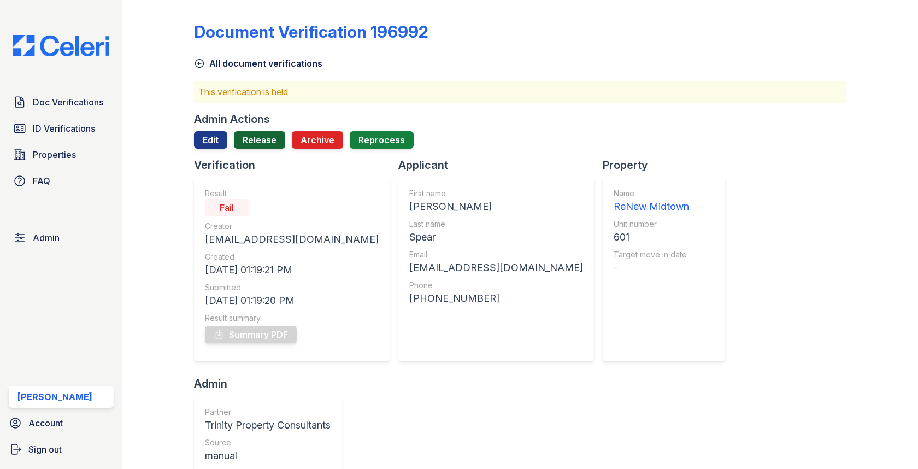
click at [260, 143] on link "Release" at bounding box center [259, 139] width 51 height 17
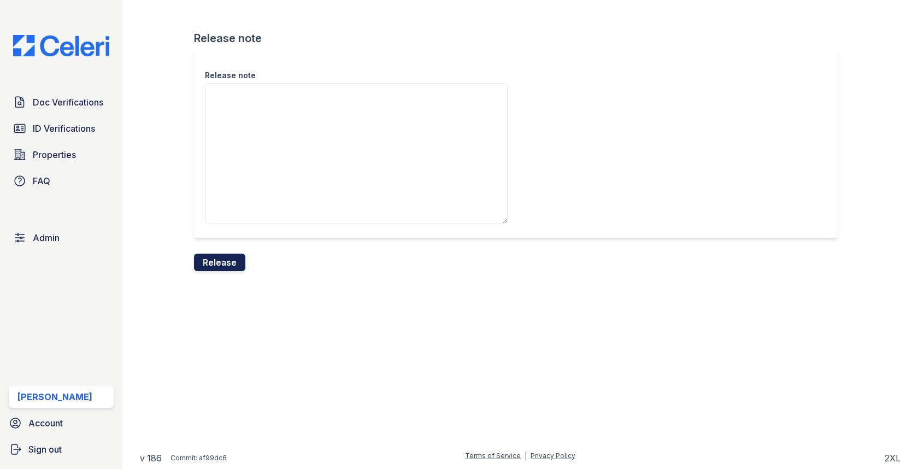
click at [225, 266] on button "Release" at bounding box center [219, 262] width 51 height 17
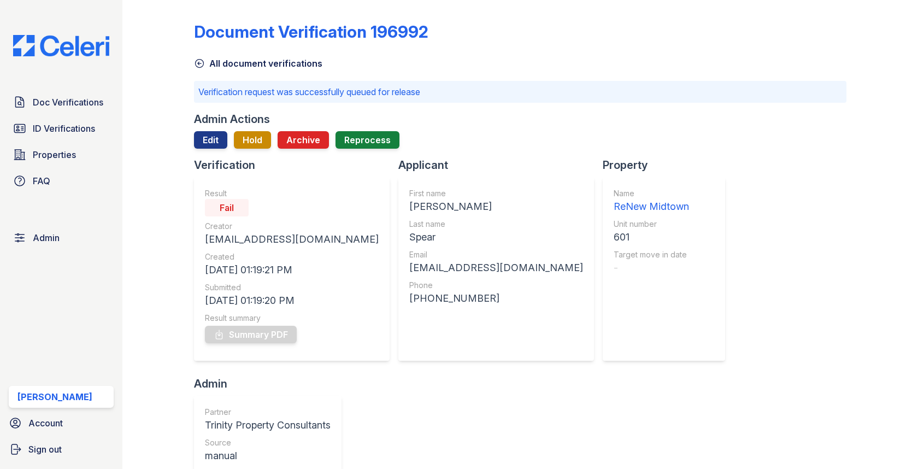
click at [68, 114] on div "Doc Verifications ID Verifications Properties FAQ" at bounding box center [61, 141] width 114 height 101
click at [68, 104] on span "Doc Verifications" at bounding box center [68, 102] width 71 height 13
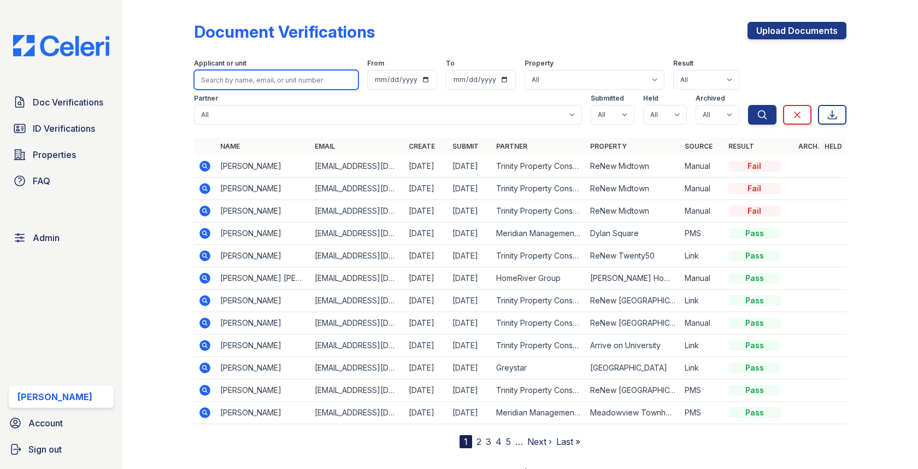
click at [300, 70] on input "search" at bounding box center [276, 80] width 164 height 20
type input "[PERSON_NAME]"
click at [748, 105] on button "Search" at bounding box center [762, 115] width 28 height 20
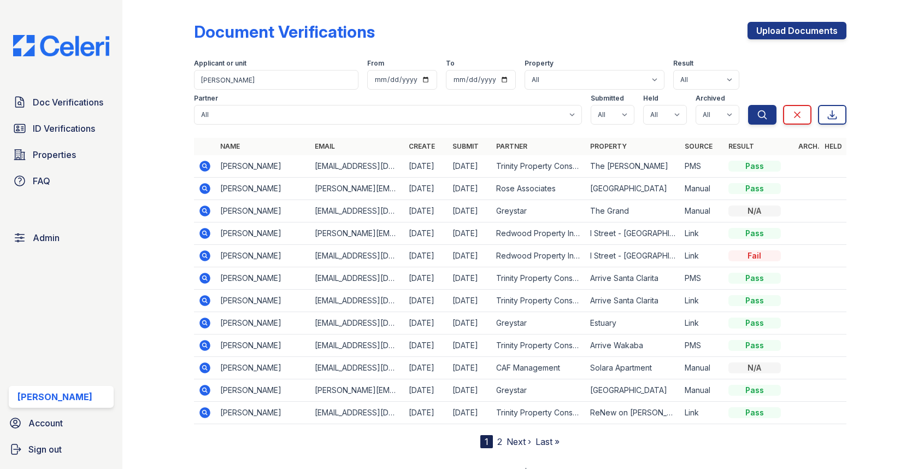
click at [201, 184] on icon at bounding box center [204, 188] width 13 height 13
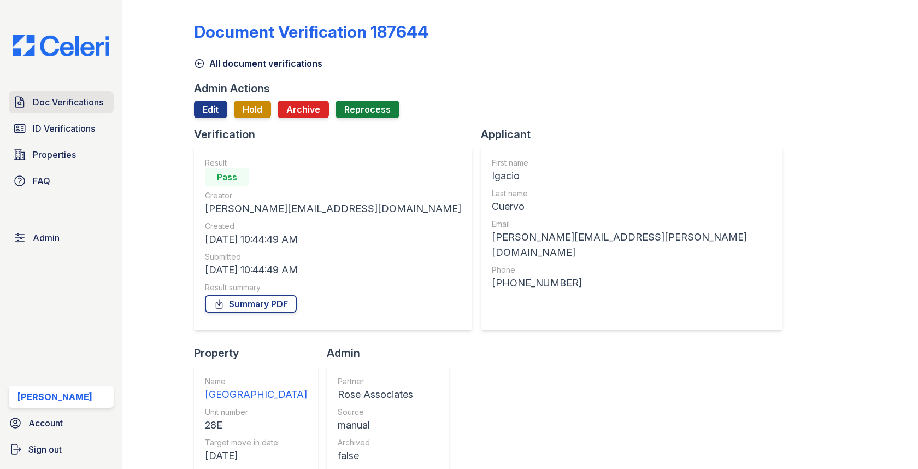
click at [66, 97] on span "Doc Verifications" at bounding box center [68, 102] width 71 height 13
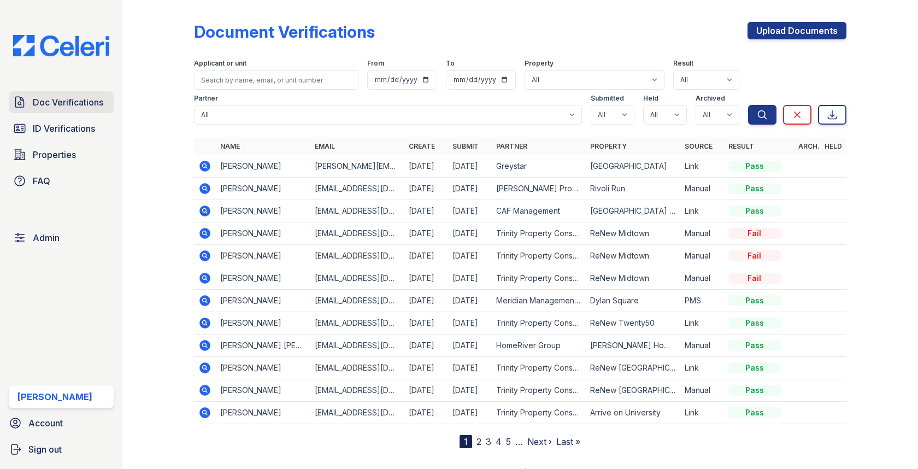
click at [61, 96] on span "Doc Verifications" at bounding box center [68, 102] width 71 height 13
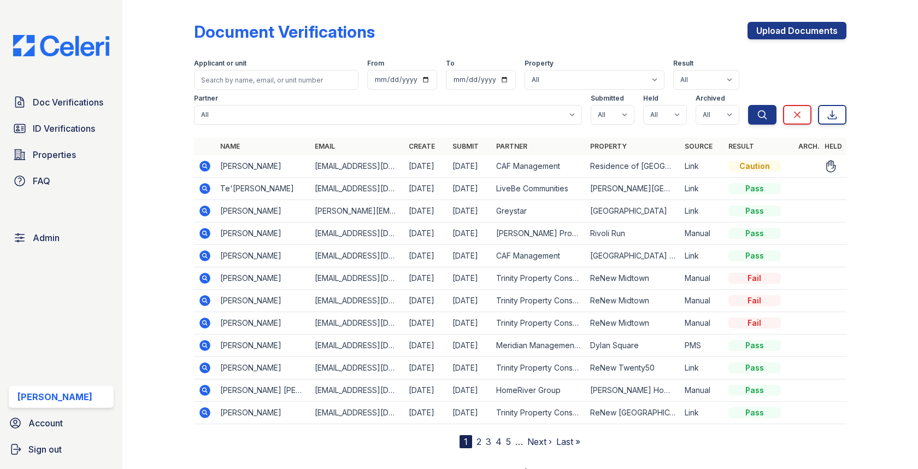
click at [198, 160] on icon at bounding box center [204, 166] width 13 height 13
click at [205, 162] on icon at bounding box center [205, 166] width 11 height 11
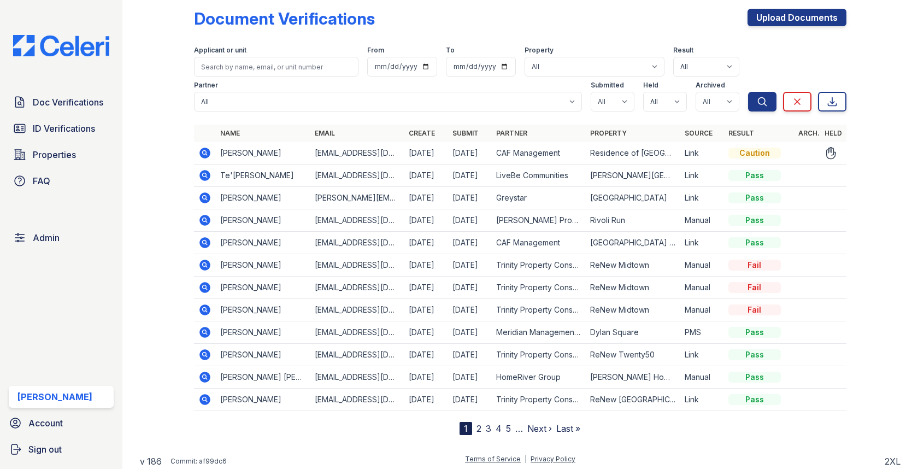
click at [206, 154] on icon at bounding box center [204, 153] width 13 height 13
click at [208, 154] on icon at bounding box center [205, 153] width 11 height 11
click at [78, 128] on span "ID Verifications" at bounding box center [64, 128] width 62 height 13
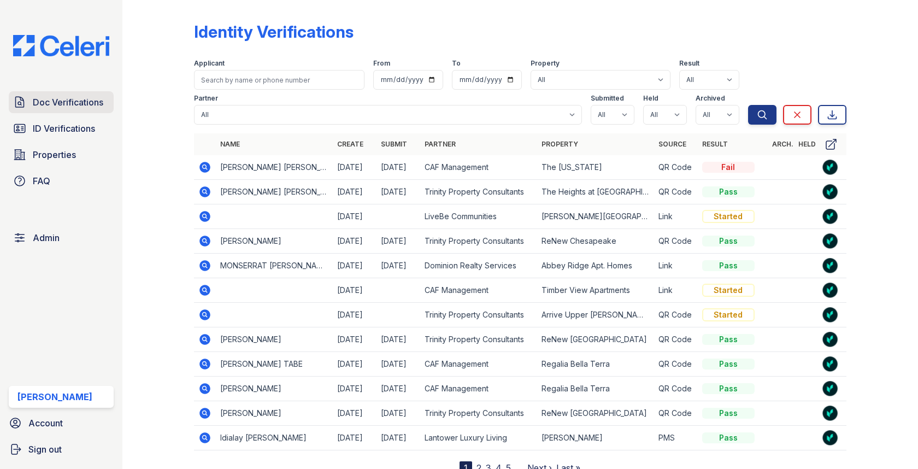
click at [80, 106] on span "Doc Verifications" at bounding box center [68, 102] width 71 height 13
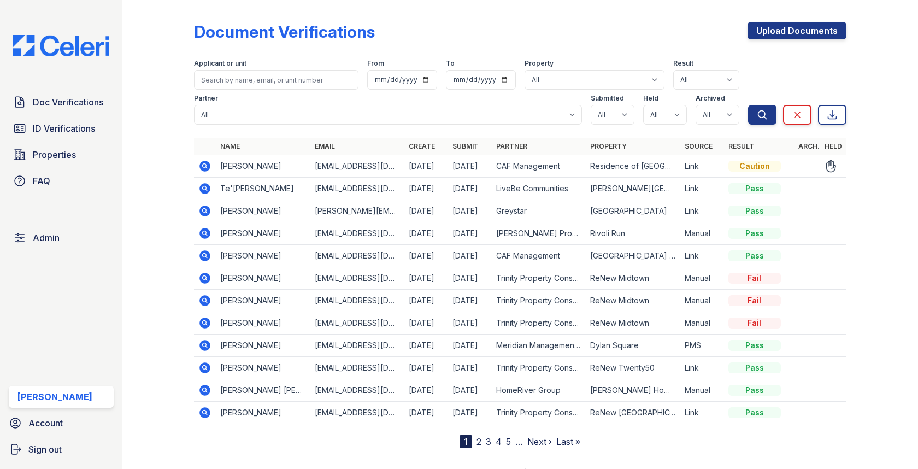
click at [204, 165] on icon at bounding box center [204, 165] width 3 height 3
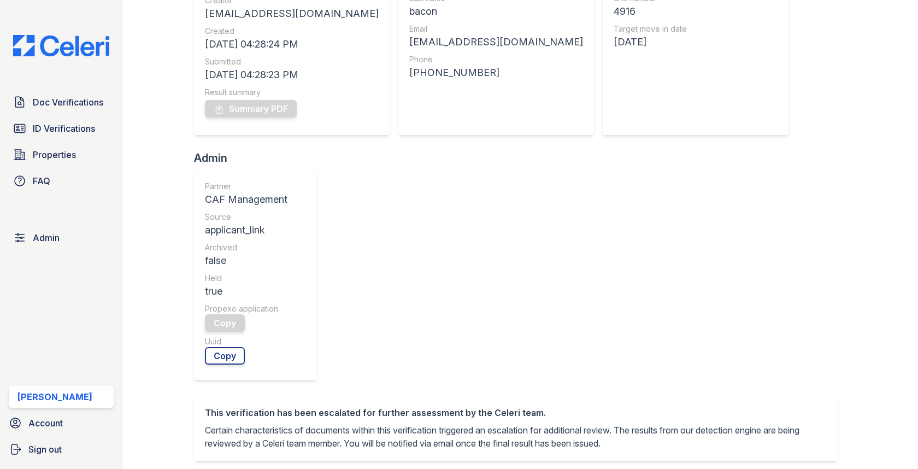
scroll to position [342, 0]
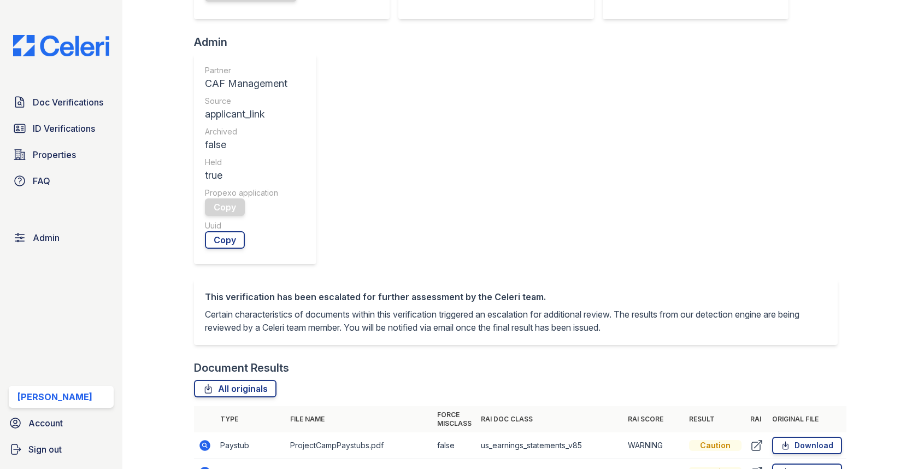
click at [204, 439] on icon at bounding box center [204, 445] width 13 height 13
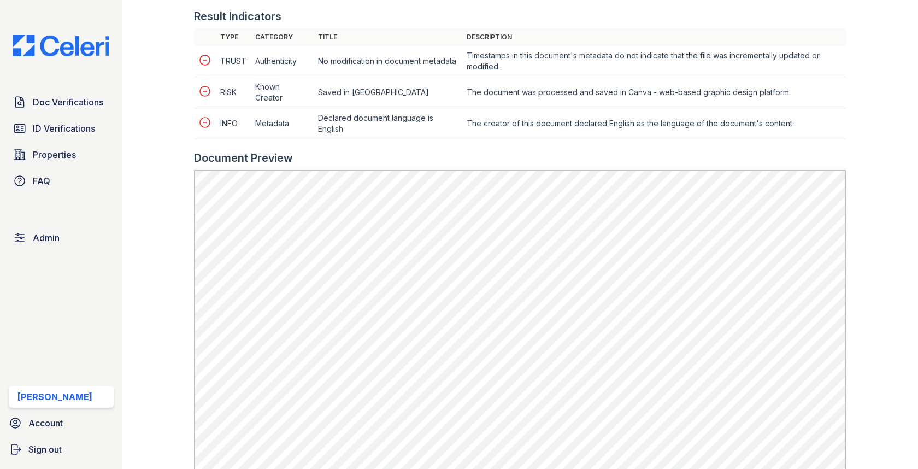
scroll to position [579, 0]
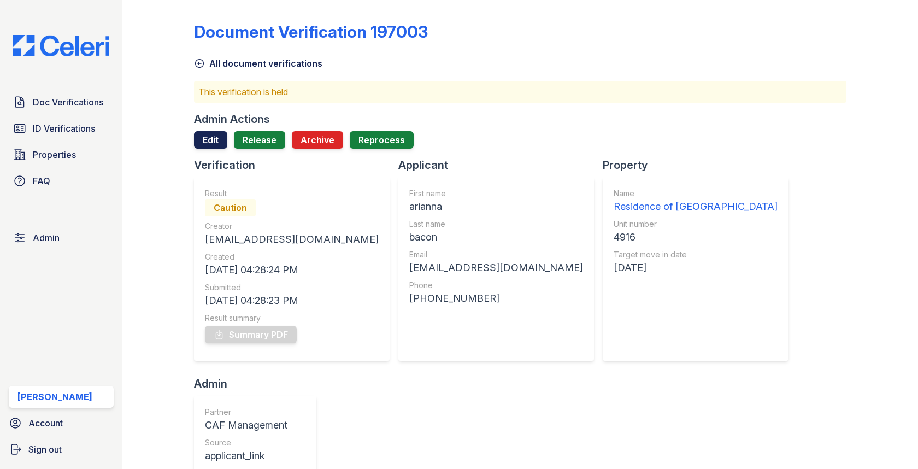
click at [214, 136] on link "Edit" at bounding box center [210, 139] width 33 height 17
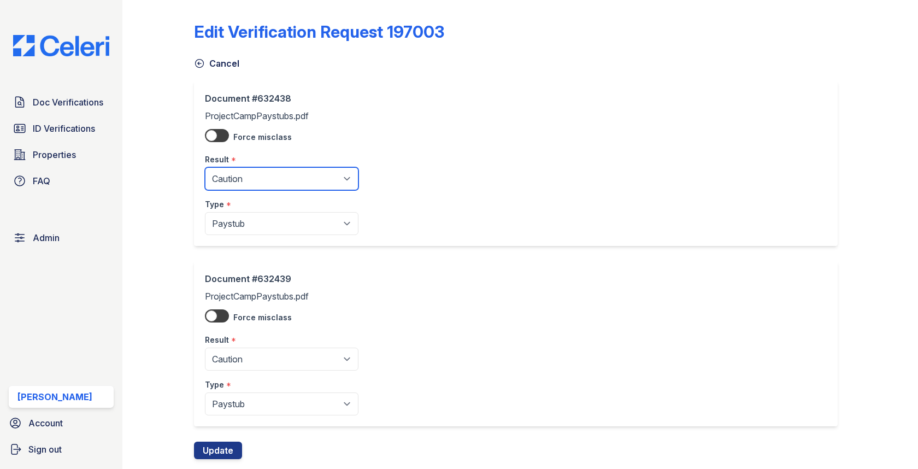
click at [216, 182] on select "Pending Sent Started Processing Pass Fail Caution Error N/A" at bounding box center [282, 178] width 154 height 23
click at [221, 177] on select "Pending Sent Started Processing Pass Fail Caution Error N/A" at bounding box center [282, 178] width 154 height 23
select select "fail"
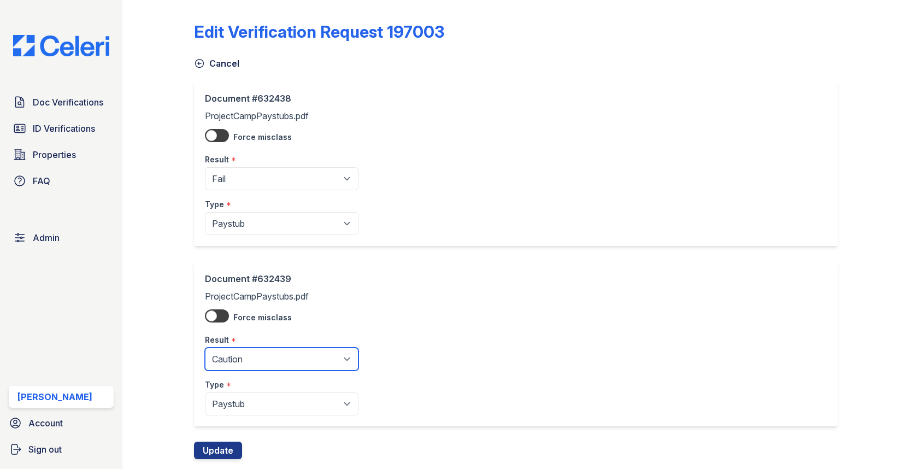
click at [224, 355] on select "Pending Sent Started Processing Pass Fail Caution Error N/A" at bounding box center [282, 359] width 154 height 23
select select "fail"
click at [221, 447] on button "Update" at bounding box center [218, 450] width 48 height 17
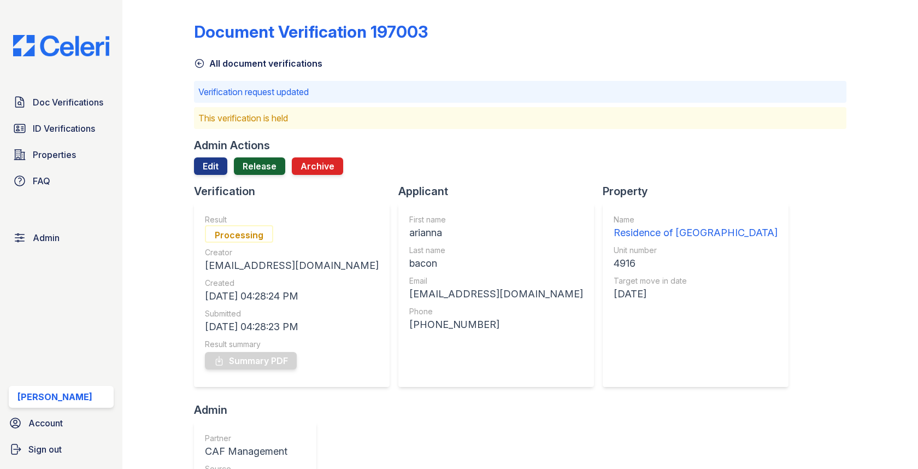
click at [262, 171] on link "Release" at bounding box center [259, 165] width 51 height 17
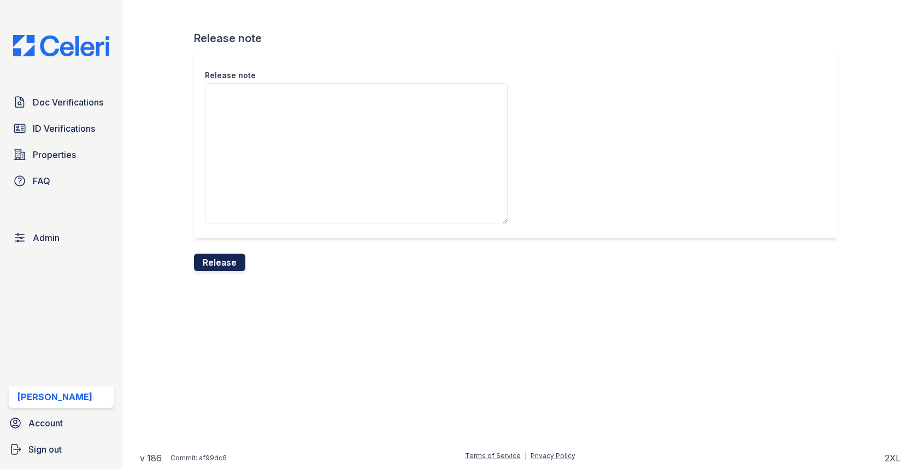
click at [225, 266] on button "Release" at bounding box center [219, 262] width 51 height 17
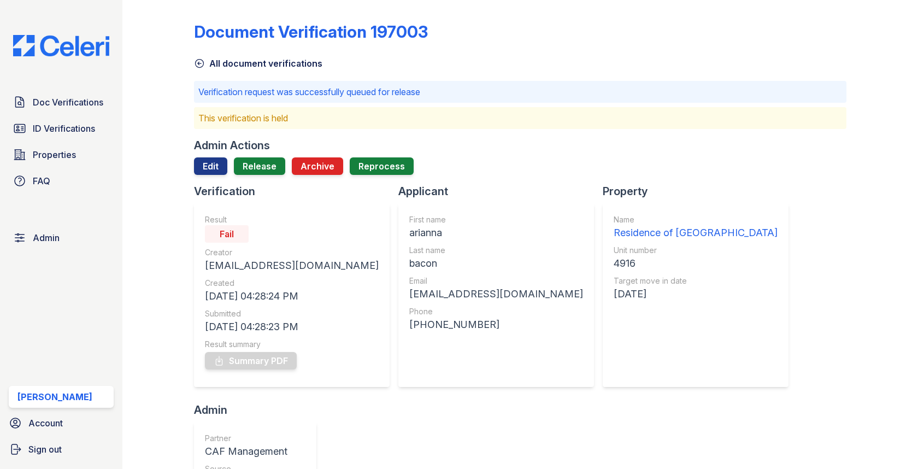
click at [55, 238] on span "Admin" at bounding box center [46, 237] width 27 height 13
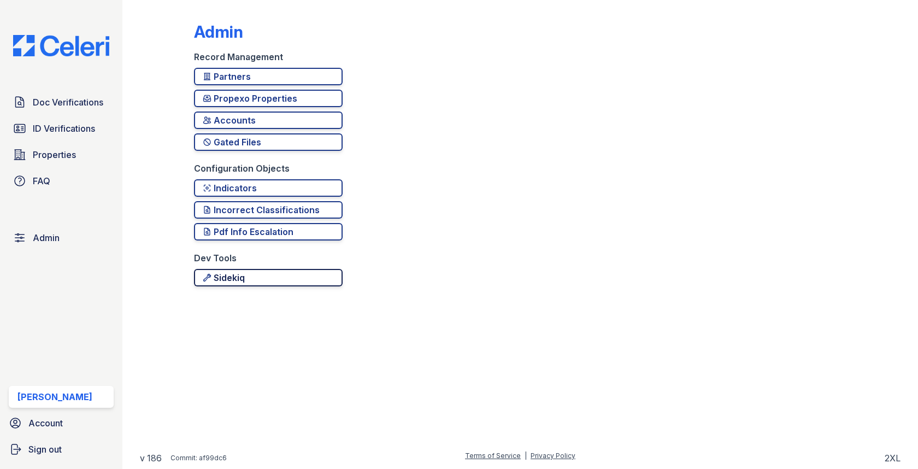
click at [248, 274] on div "Sidekiq" at bounding box center [268, 277] width 131 height 13
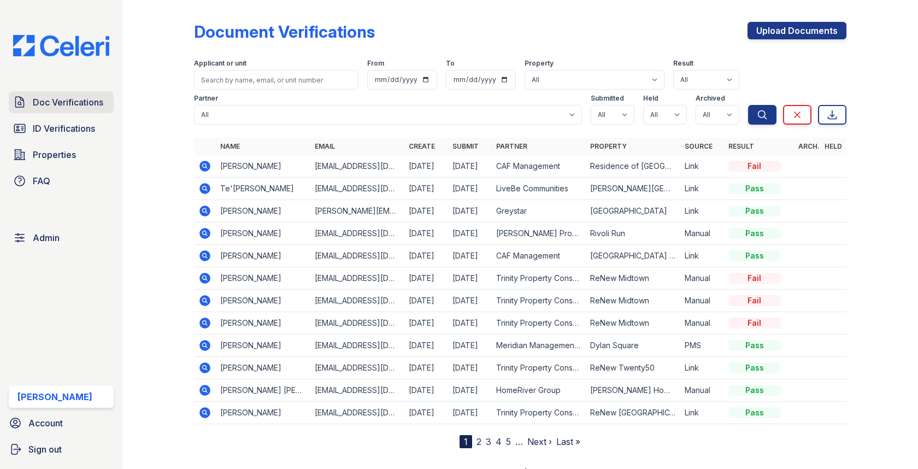
click at [89, 99] on span "Doc Verifications" at bounding box center [68, 102] width 71 height 13
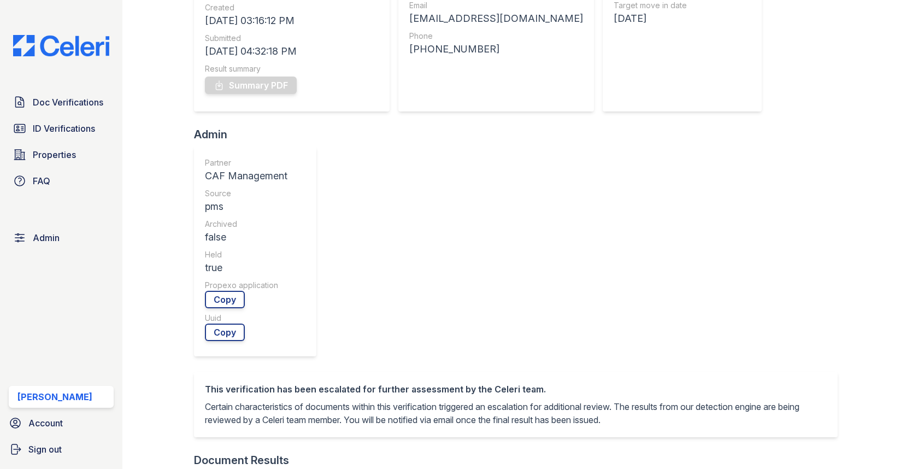
scroll to position [488, 0]
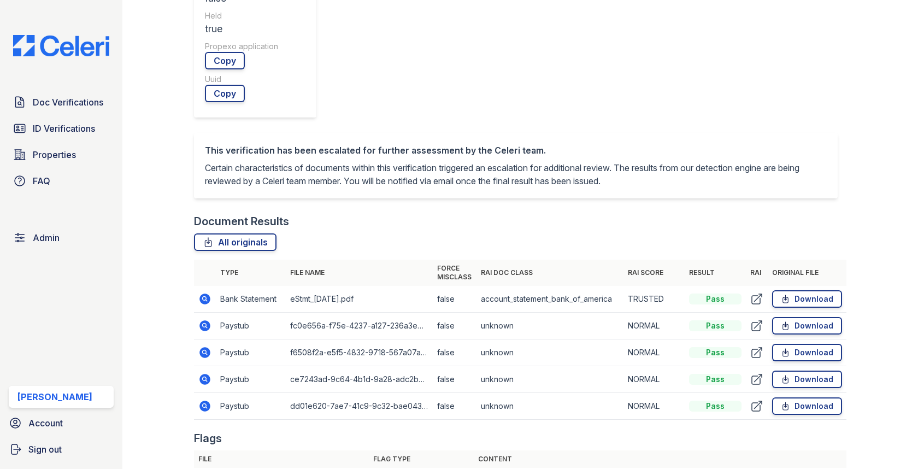
click at [206, 319] on icon at bounding box center [204, 325] width 13 height 13
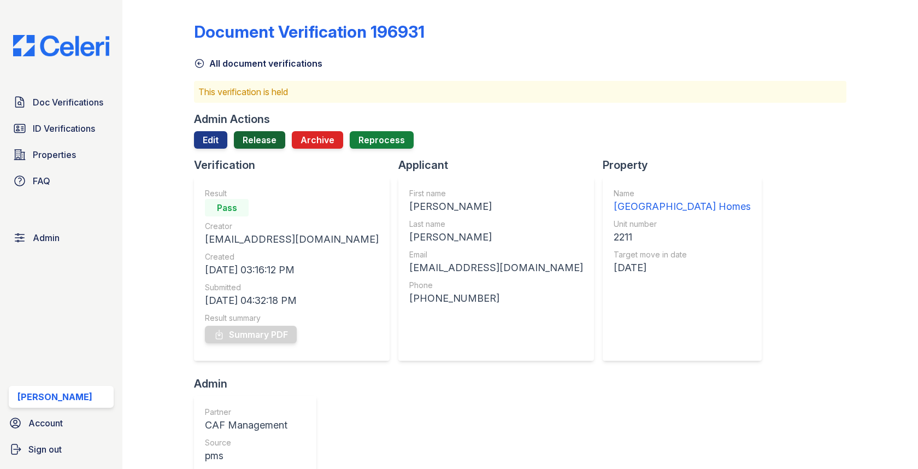
click at [264, 142] on link "Release" at bounding box center [259, 139] width 51 height 17
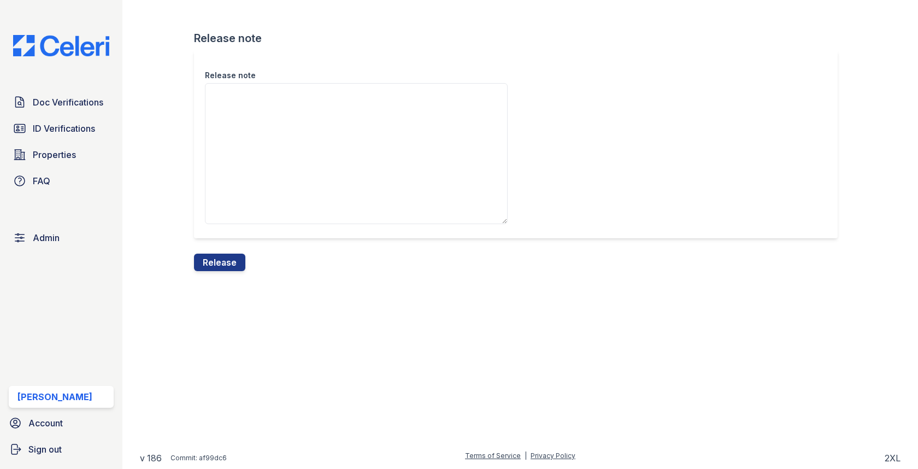
click at [223, 243] on div "Release note" at bounding box center [520, 151] width 652 height 203
click at [218, 254] on button "Release" at bounding box center [219, 262] width 51 height 17
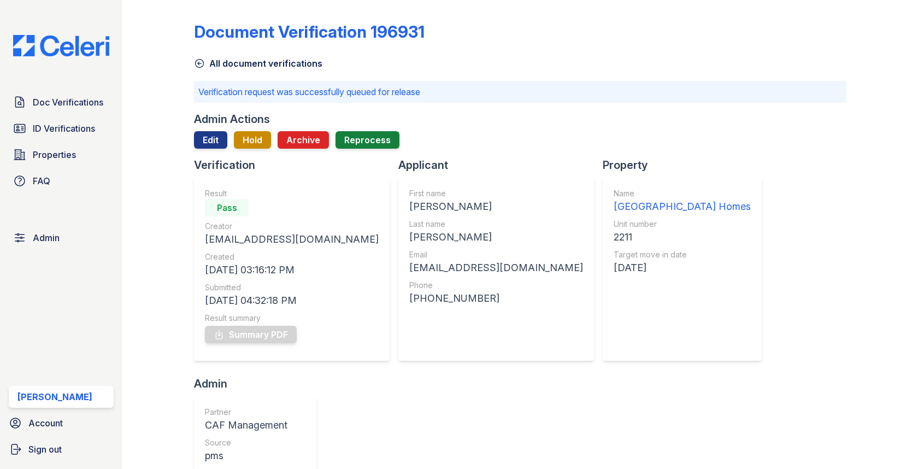
click at [90, 116] on div "Doc Verifications ID Verifications Properties FAQ" at bounding box center [61, 141] width 114 height 101
click at [88, 112] on link "Doc Verifications" at bounding box center [61, 102] width 105 height 22
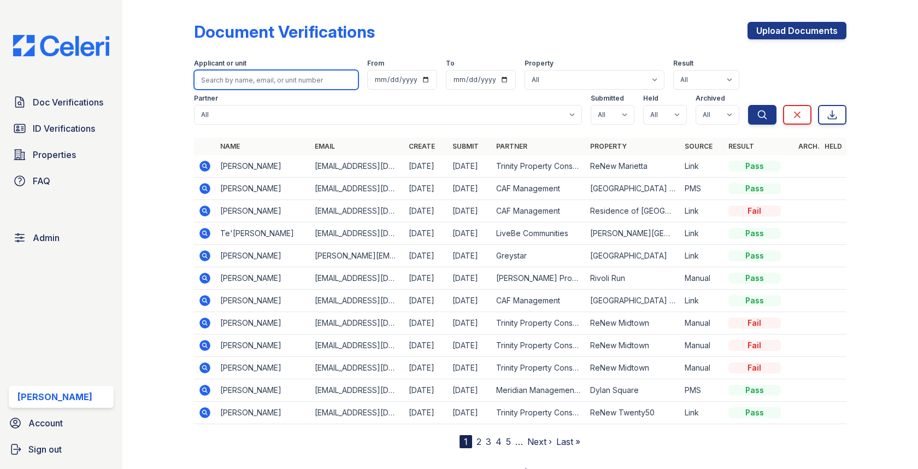
click at [281, 72] on input "search" at bounding box center [276, 80] width 164 height 20
paste input "[PERSON_NAME]"
type input "[PERSON_NAME]"
click at [748, 105] on button "Search" at bounding box center [762, 115] width 28 height 20
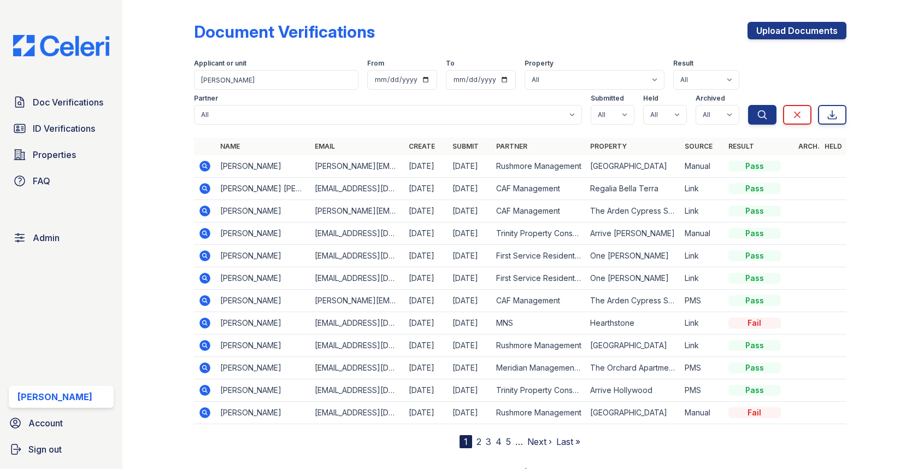
click at [204, 230] on icon at bounding box center [204, 233] width 13 height 13
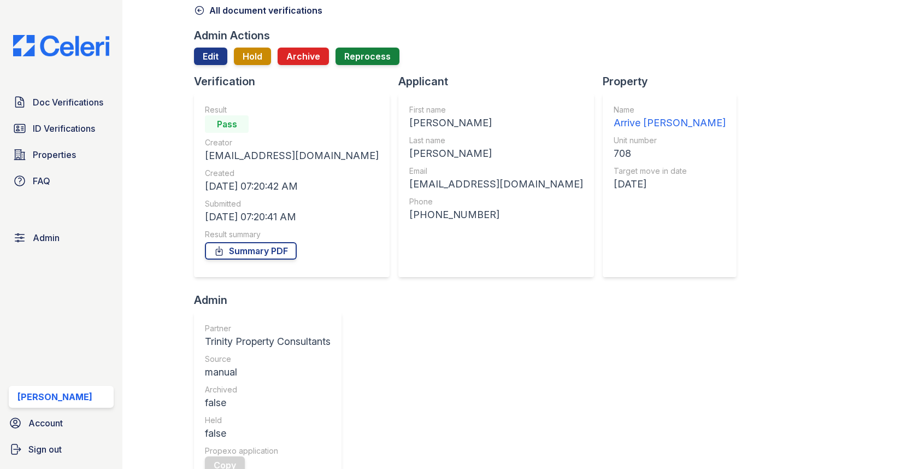
scroll to position [239, 0]
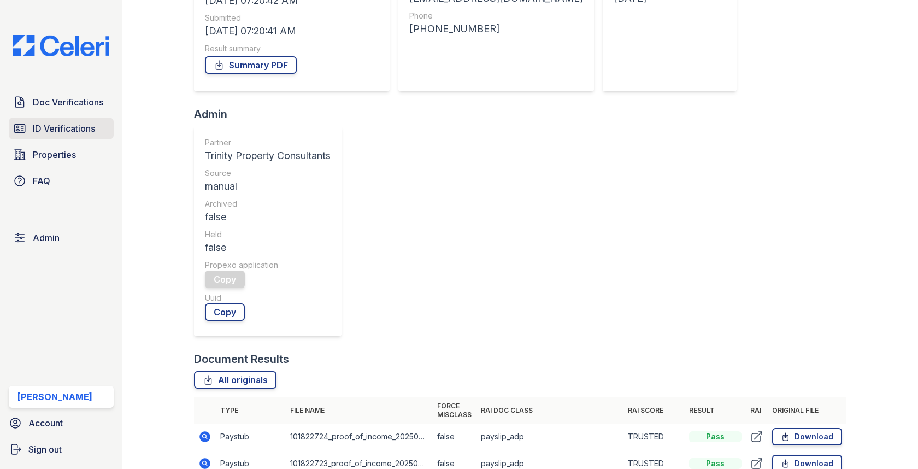
click at [70, 126] on span "ID Verifications" at bounding box center [64, 128] width 62 height 13
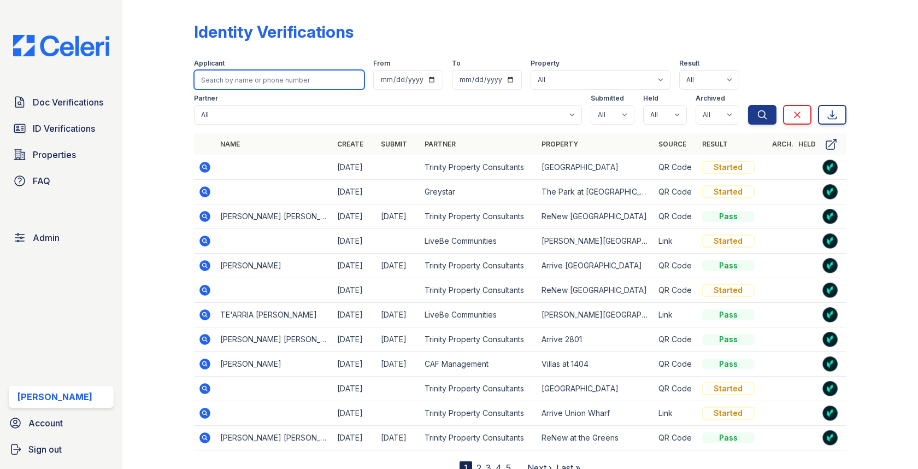
click at [277, 85] on input "search" at bounding box center [279, 80] width 170 height 20
type input "ali"
click at [748, 105] on button "Search" at bounding box center [762, 115] width 28 height 20
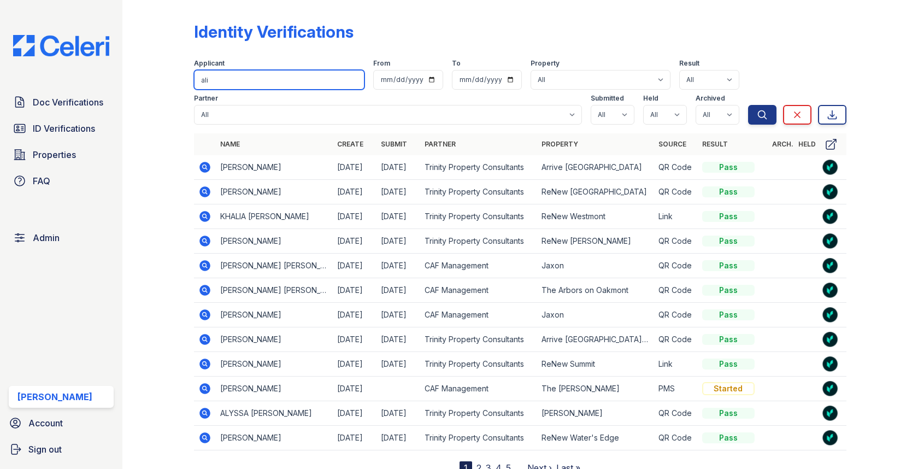
click at [257, 86] on input "ali" at bounding box center [279, 80] width 170 height 20
type input "[PERSON_NAME]"
click at [748, 105] on button "Search" at bounding box center [762, 115] width 28 height 20
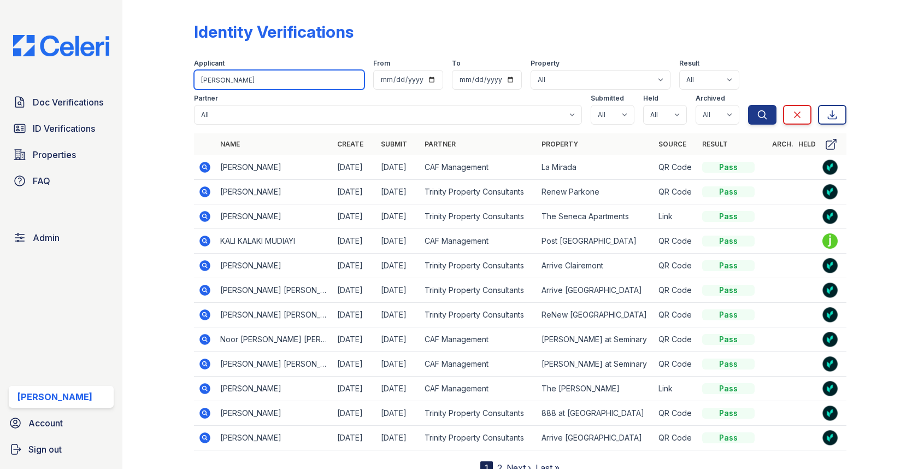
drag, startPoint x: 236, startPoint y: 83, endPoint x: 162, endPoint y: 72, distance: 74.6
click at [162, 72] on div "Identity Verifications Filter Applicant [PERSON_NAME] From To Property All 0000…" at bounding box center [520, 246] width 761 height 492
paste input "[URL][DOMAIN_NAME]"
type input "[URL][DOMAIN_NAME]"
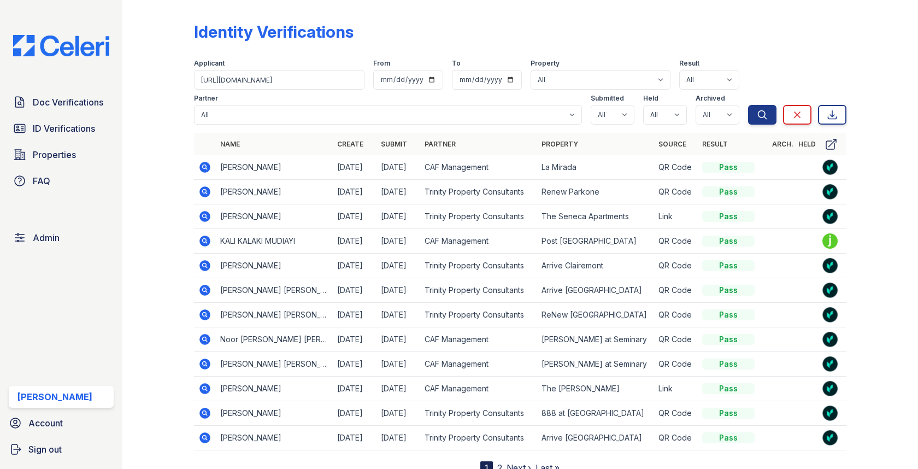
scroll to position [0, 0]
click at [94, 128] on span "ID Verifications" at bounding box center [64, 128] width 62 height 13
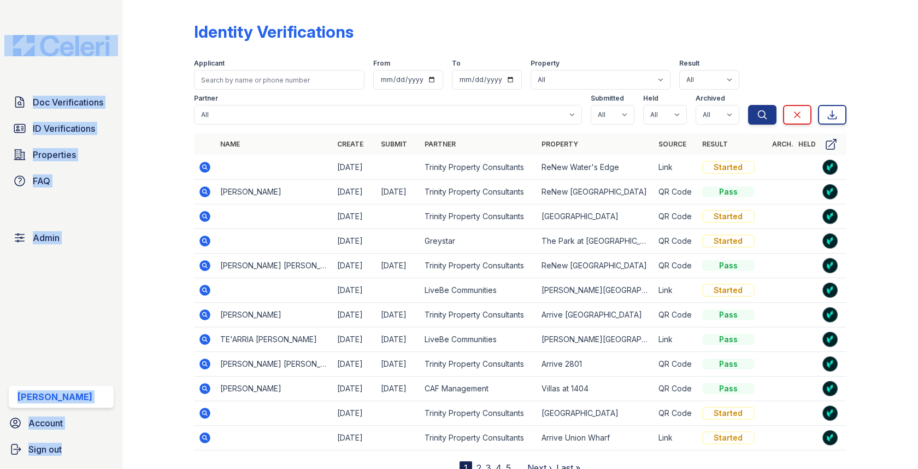
drag, startPoint x: 230, startPoint y: 85, endPoint x: 191, endPoint y: 84, distance: 38.3
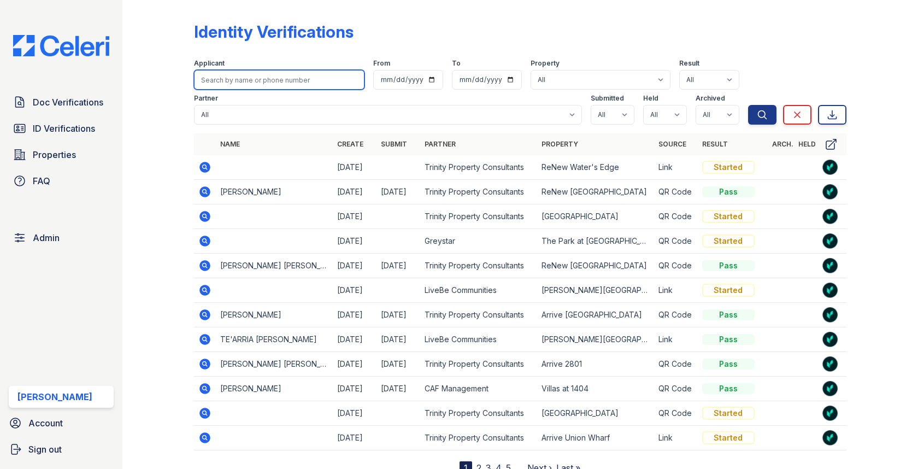
click at [221, 84] on input "search" at bounding box center [279, 80] width 170 height 20
paste input "Kazmi"
type input "Kazmi"
click at [748, 105] on button "Search" at bounding box center [762, 115] width 28 height 20
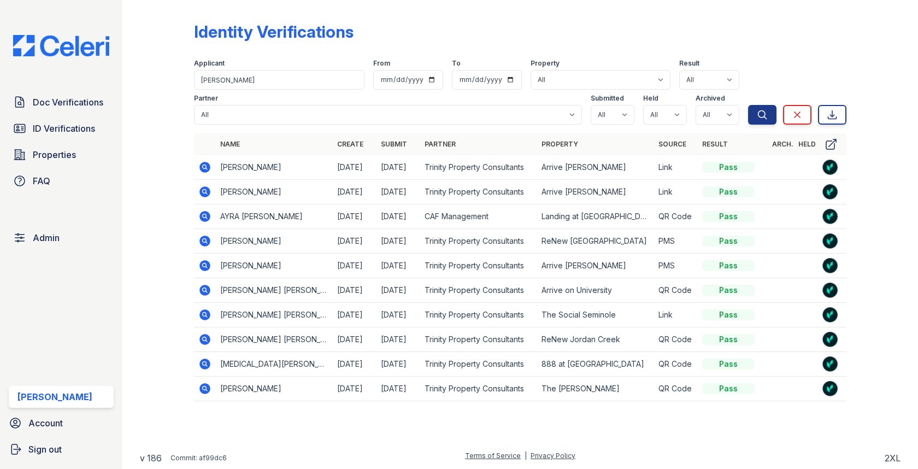
click at [205, 190] on icon at bounding box center [204, 191] width 3 height 3
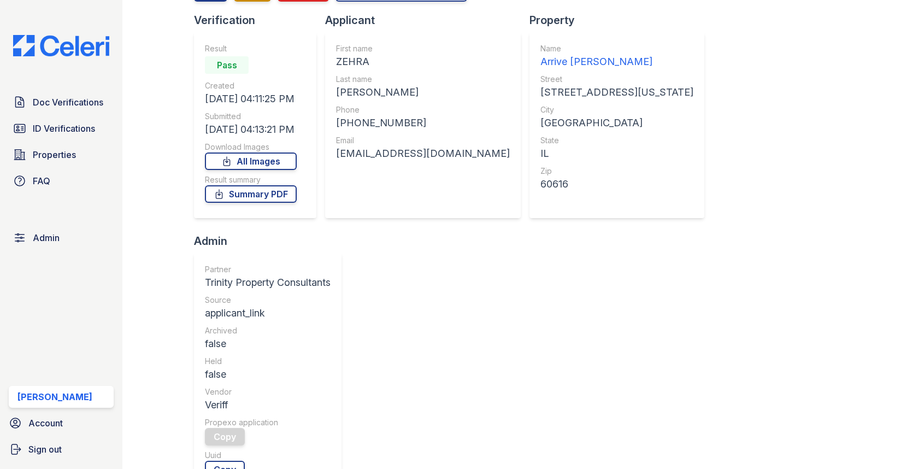
scroll to position [23, 0]
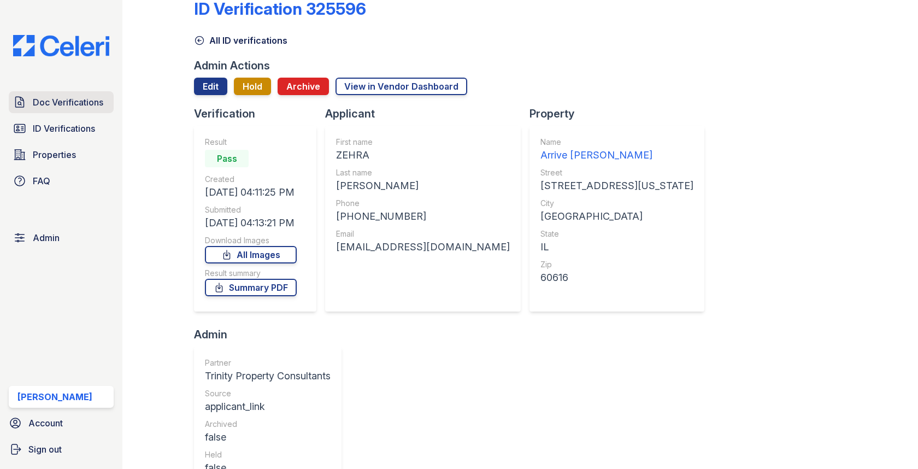
click at [86, 95] on link "Doc Verifications" at bounding box center [61, 102] width 105 height 22
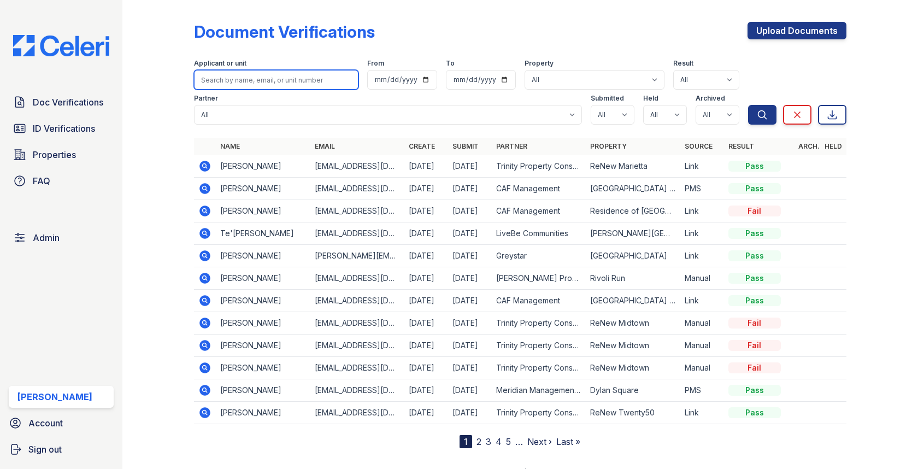
click at [271, 78] on input "search" at bounding box center [276, 80] width 164 height 20
paste input "Zehra"
type input "Zehra"
click at [748, 105] on button "Search" at bounding box center [762, 115] width 28 height 20
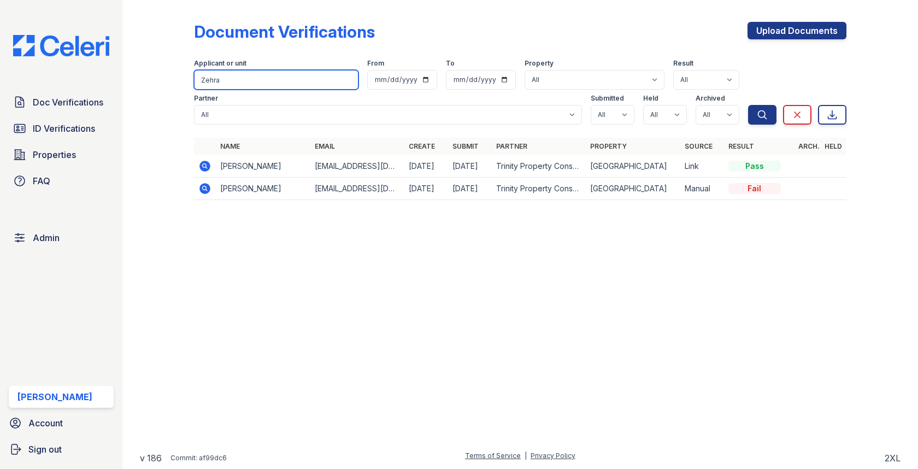
drag, startPoint x: 286, startPoint y: 82, endPoint x: 165, endPoint y: 74, distance: 122.2
click at [165, 74] on div "Document Verifications Upload Documents Filter Applicant or unit [GEOGRAPHIC_DA…" at bounding box center [520, 114] width 761 height 228
type input "ali"
click at [748, 105] on button "Search" at bounding box center [762, 115] width 28 height 20
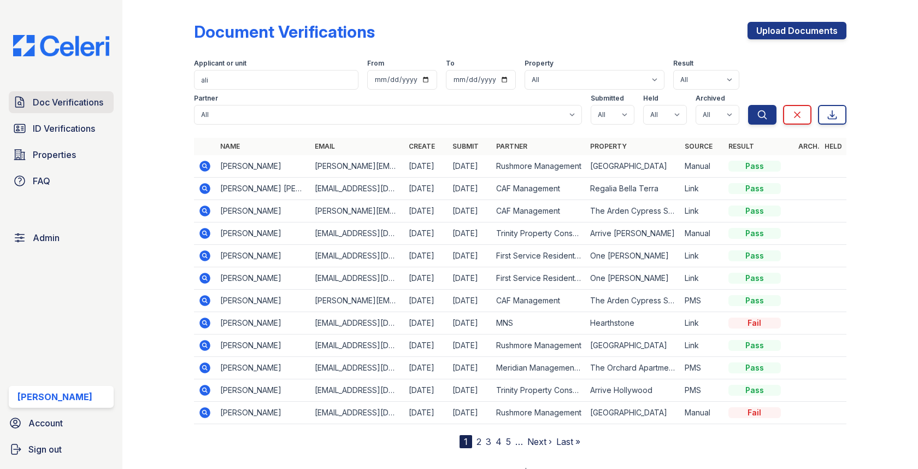
click at [95, 97] on span "Doc Verifications" at bounding box center [68, 102] width 71 height 13
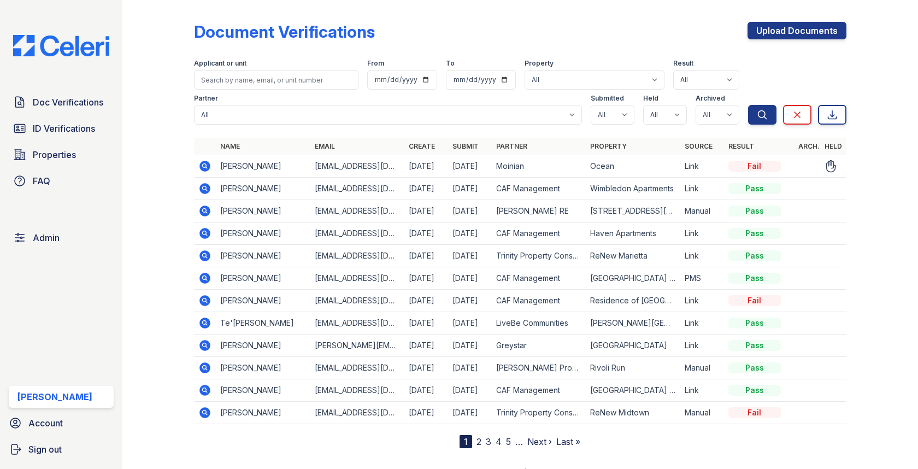
click at [206, 163] on icon at bounding box center [205, 166] width 11 height 11
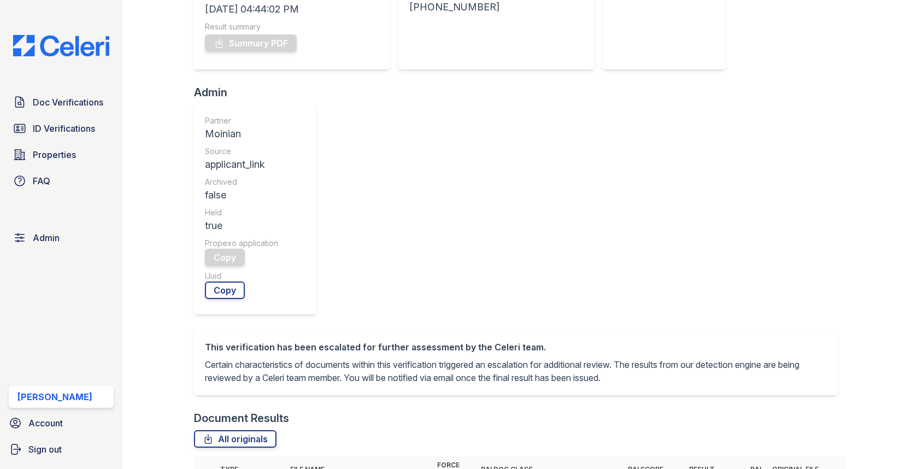
scroll to position [387, 0]
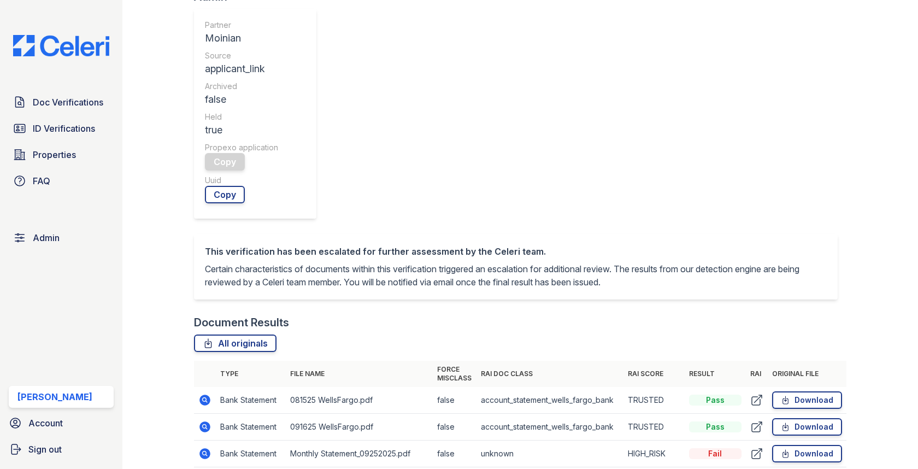
click at [206, 447] on icon at bounding box center [204, 453] width 13 height 13
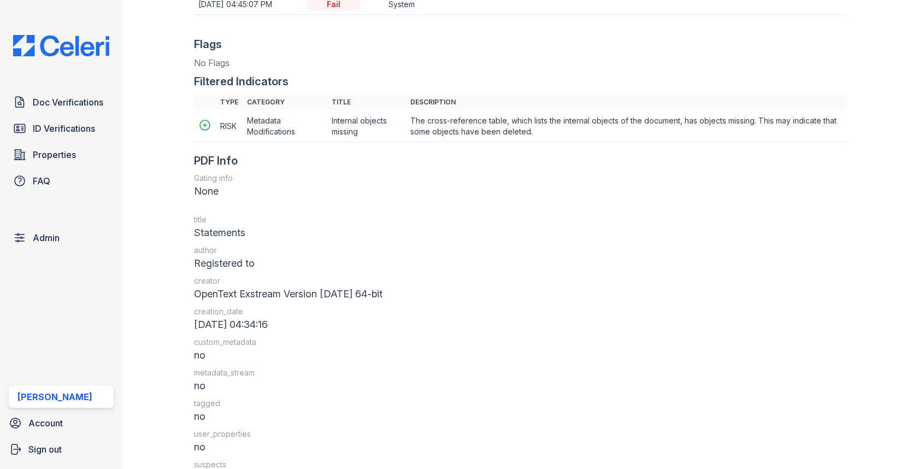
scroll to position [1303, 0]
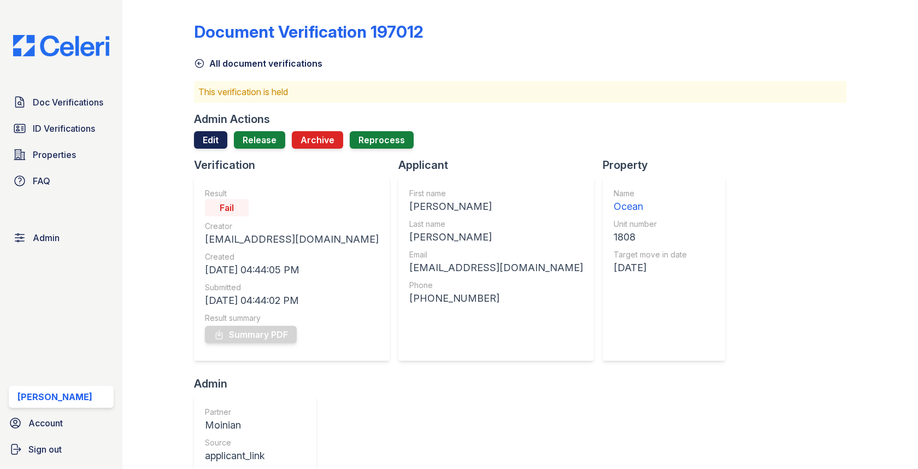
click at [214, 143] on link "Edit" at bounding box center [210, 139] width 33 height 17
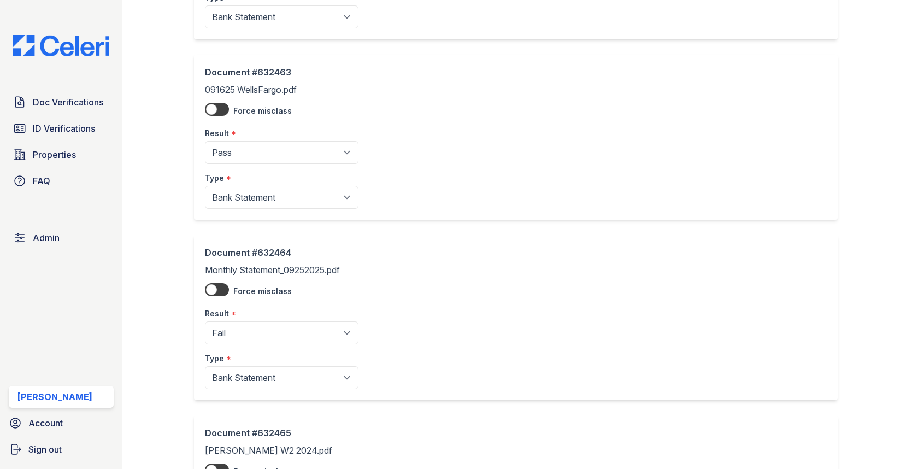
scroll to position [260, 0]
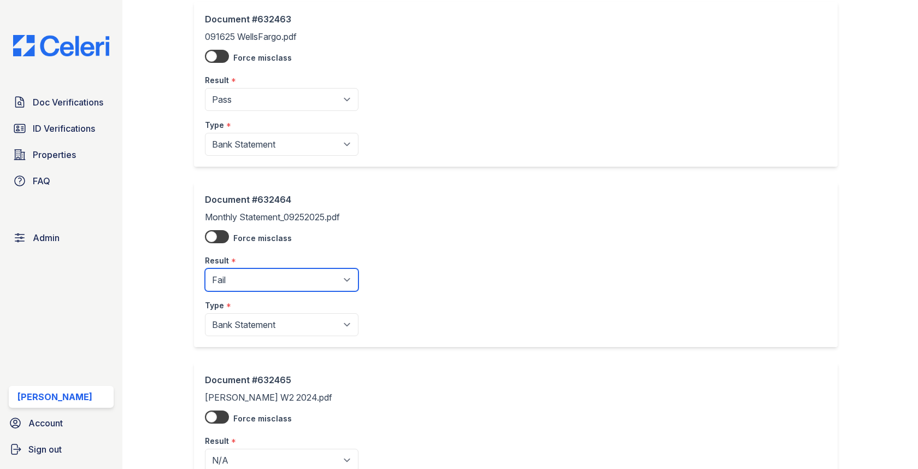
click at [241, 282] on select "Pending Sent Started Processing Pass Fail Caution Error N/A" at bounding box center [282, 279] width 154 height 23
select select "caution"
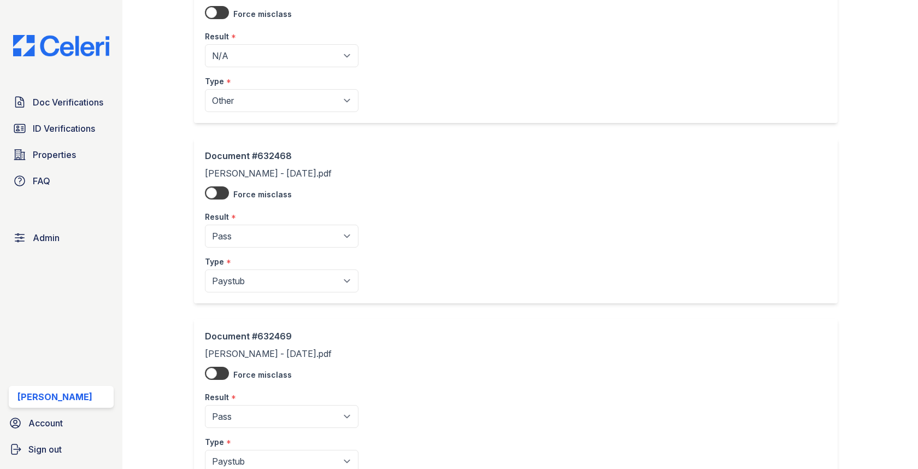
scroll to position [1103, 0]
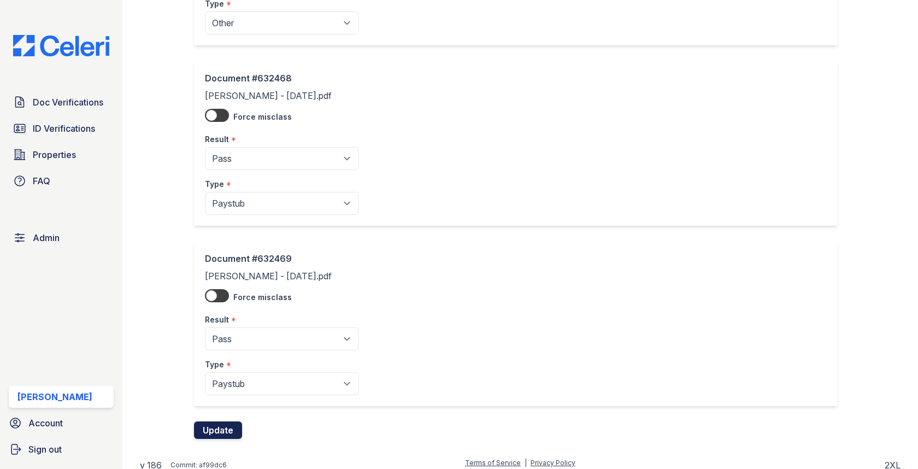
click at [226, 421] on button "Update" at bounding box center [218, 429] width 48 height 17
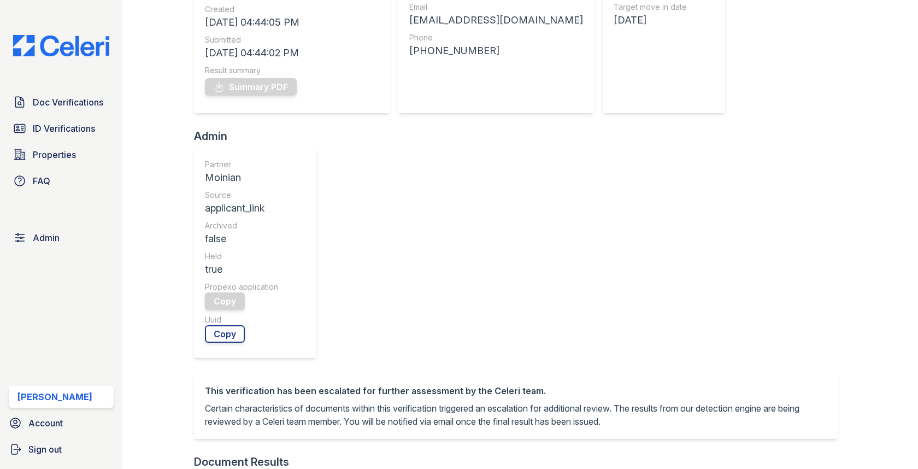
scroll to position [351, 0]
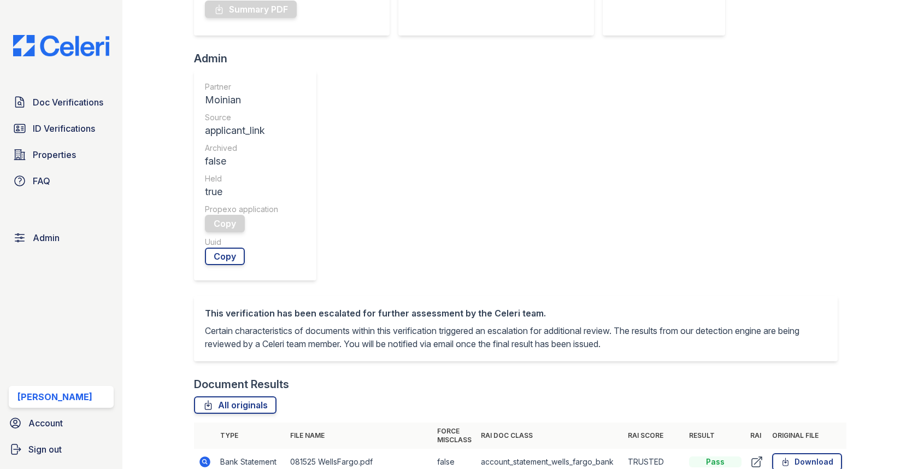
click at [25, 250] on div "Doc Verifications ID Verifications Properties FAQ Admin Max Orshan Account Sign…" at bounding box center [61, 234] width 122 height 469
click at [40, 232] on span "Admin" at bounding box center [46, 237] width 27 height 13
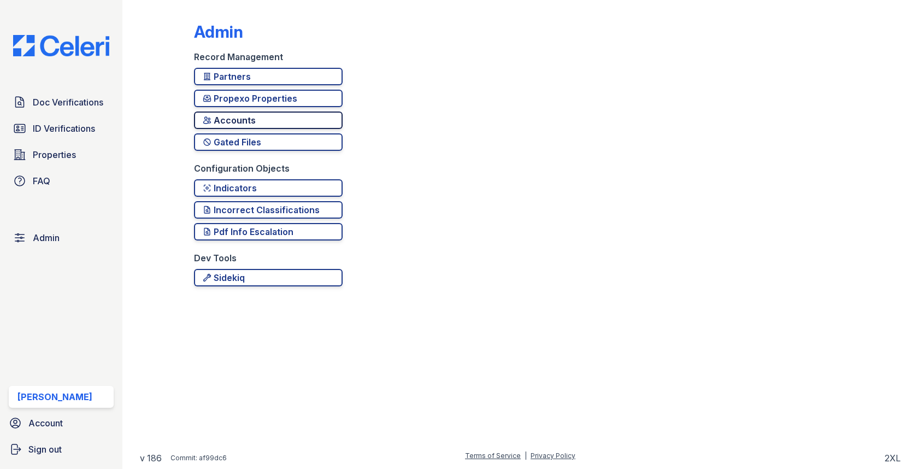
click at [260, 119] on div "Accounts" at bounding box center [268, 120] width 131 height 13
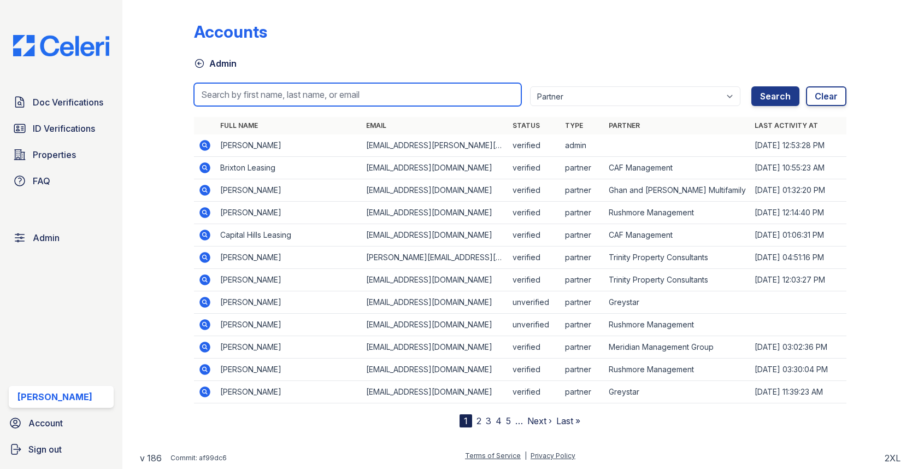
click at [308, 86] on input "search" at bounding box center [357, 94] width 327 height 23
paste input "jaime.sanmiguel@fsresidential.com"
type input "jaime.sanmiguel@fsresidential.com"
click at [752, 86] on button "Search" at bounding box center [776, 96] width 48 height 20
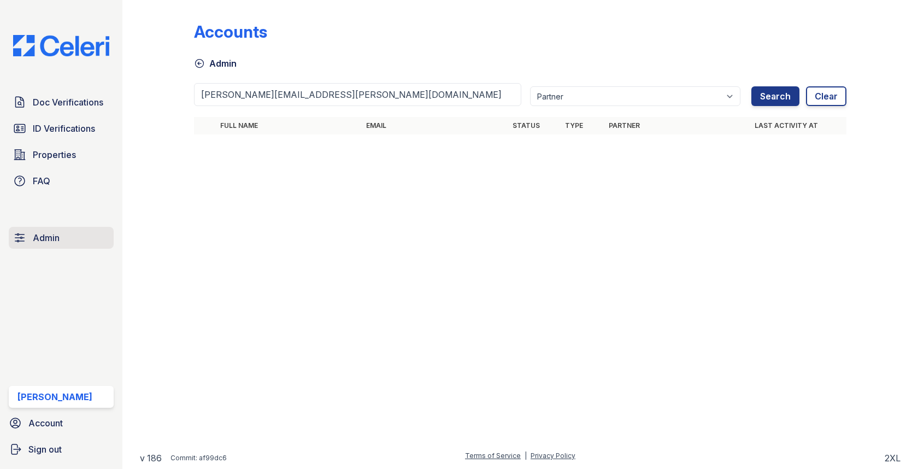
click at [56, 235] on span "Admin" at bounding box center [46, 237] width 27 height 13
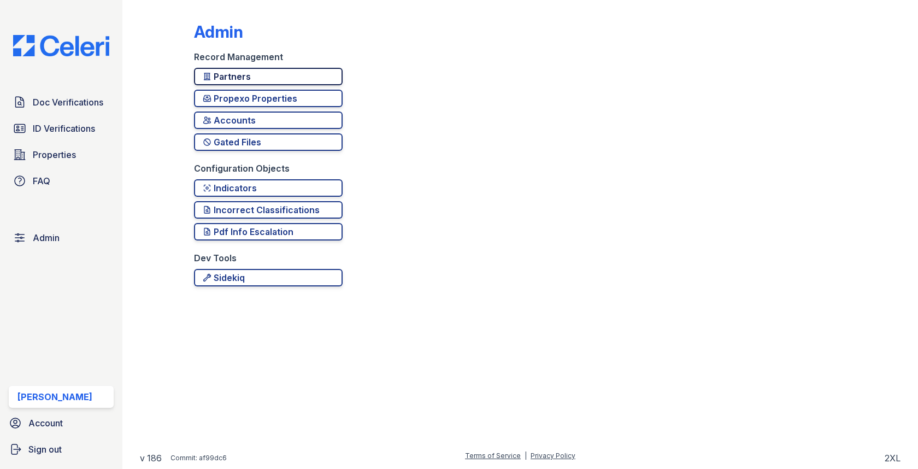
click at [265, 72] on div "Partners" at bounding box center [268, 76] width 131 height 13
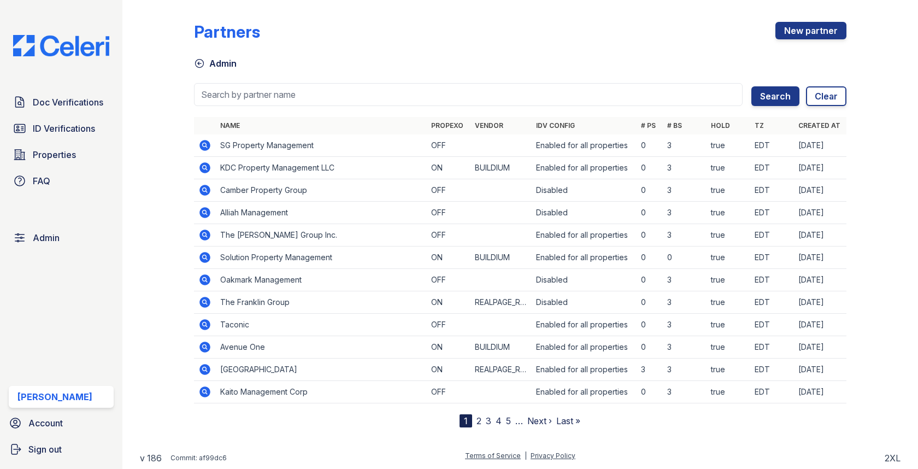
click at [262, 88] on input "search" at bounding box center [468, 94] width 548 height 23
type input "first"
click at [752, 86] on button "Search" at bounding box center [776, 96] width 48 height 20
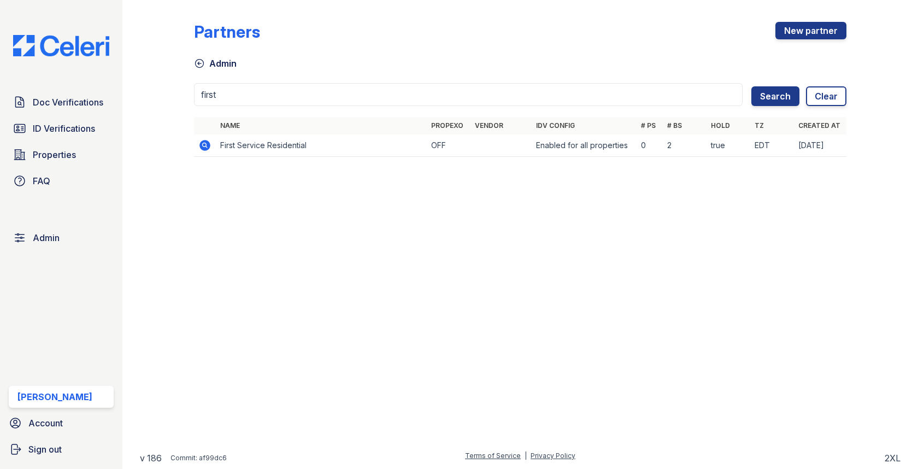
click at [206, 148] on icon at bounding box center [205, 145] width 11 height 11
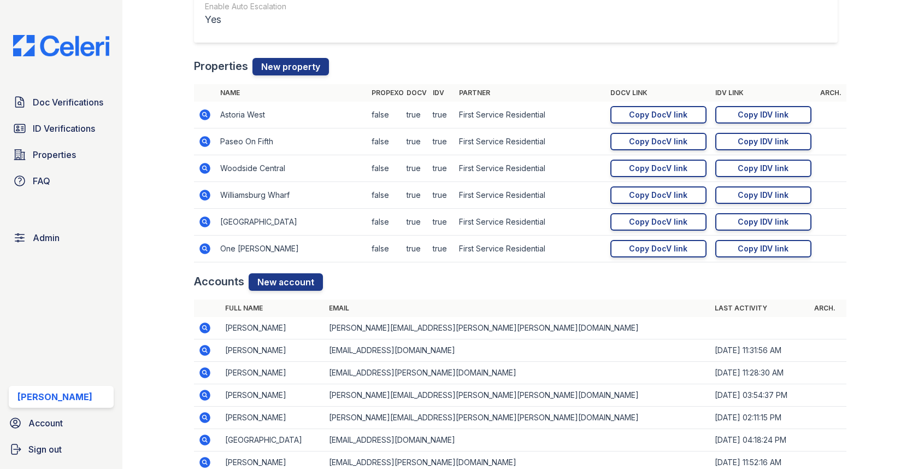
scroll to position [1105, 0]
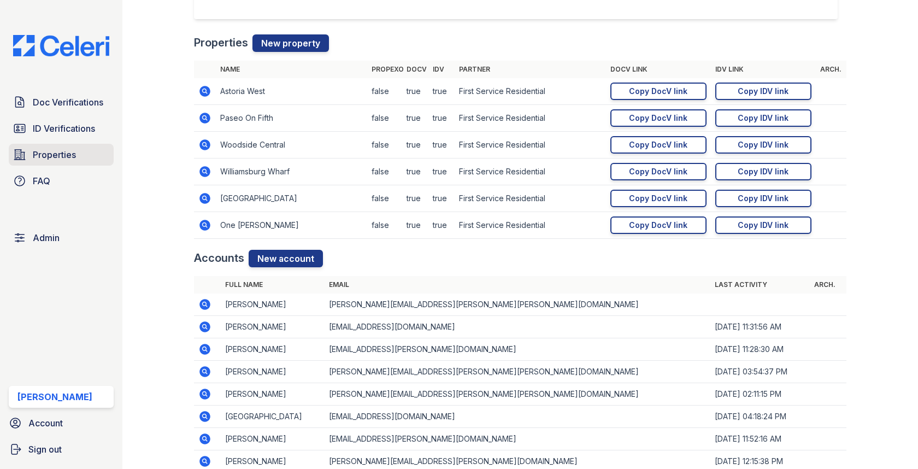
click at [50, 155] on span "Properties" at bounding box center [54, 154] width 43 height 13
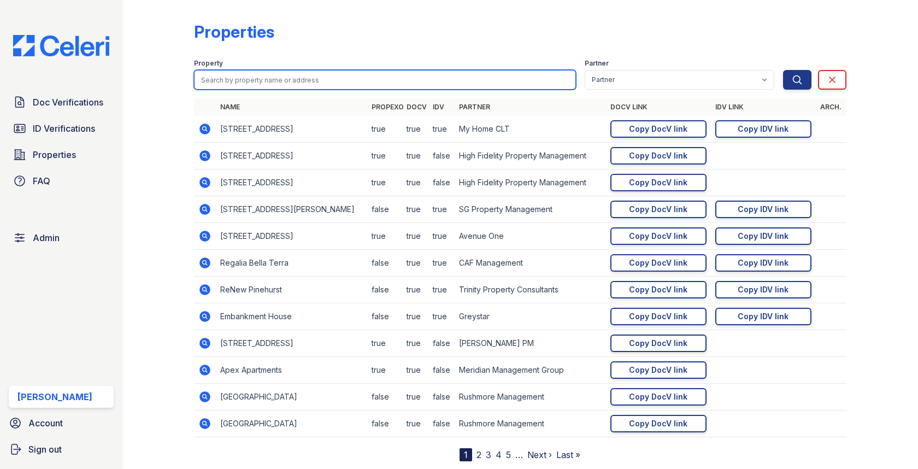
click at [260, 78] on input "search" at bounding box center [385, 80] width 382 height 20
type input "astoria"
click at [783, 70] on button "Search" at bounding box center [797, 80] width 28 height 20
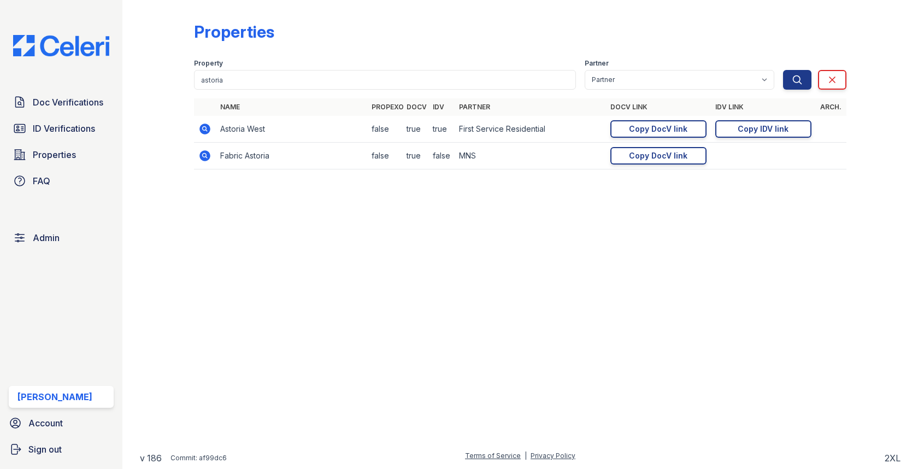
click at [209, 120] on td at bounding box center [205, 129] width 22 height 27
click at [206, 127] on icon at bounding box center [205, 129] width 11 height 11
click at [203, 130] on icon at bounding box center [204, 128] width 13 height 13
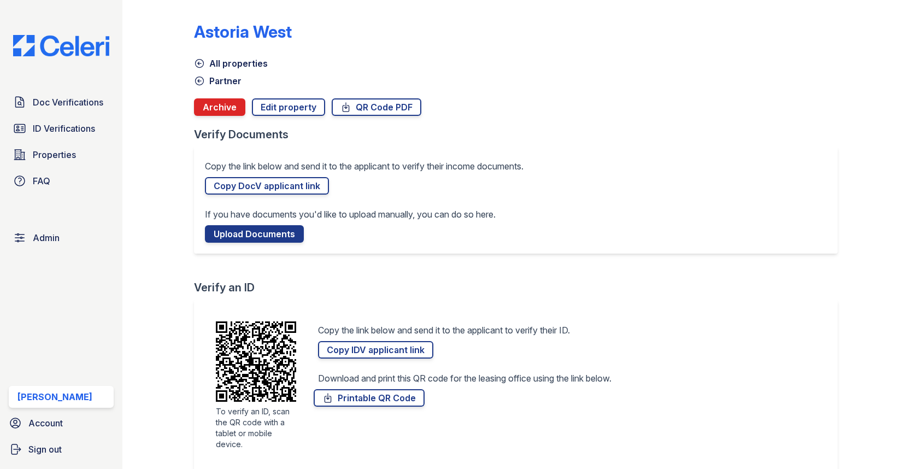
click at [232, 78] on link "Partner" at bounding box center [218, 80] width 48 height 13
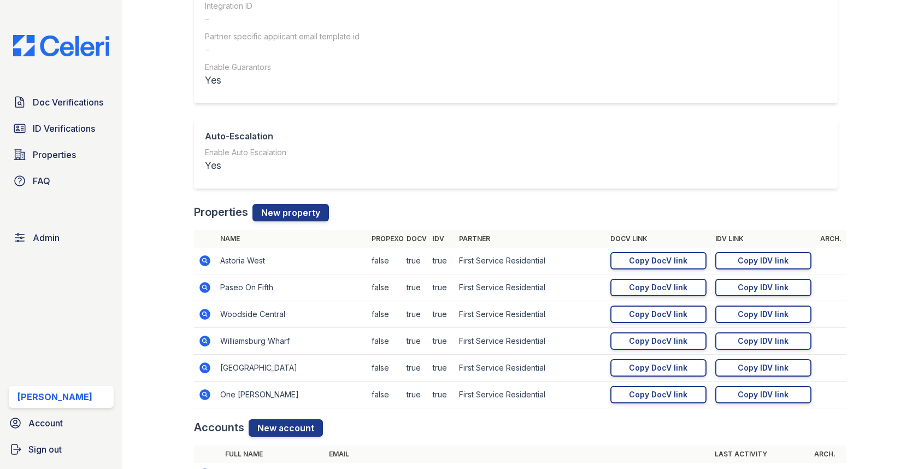
scroll to position [999, 0]
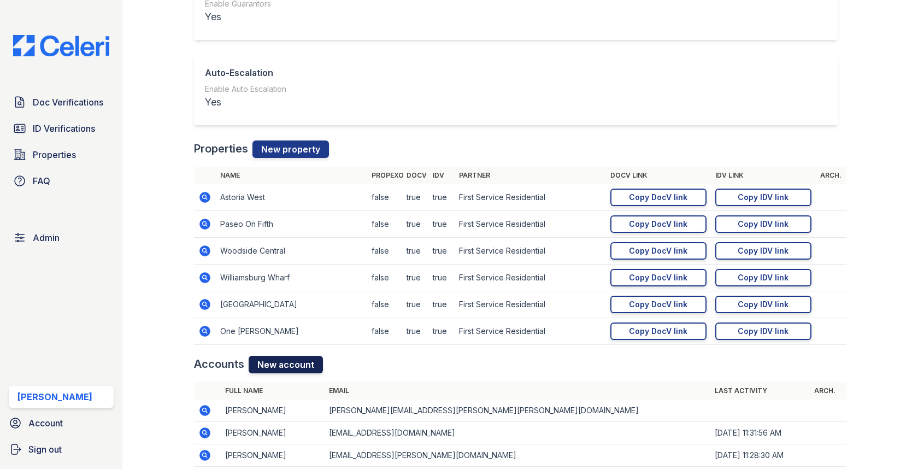
click at [279, 357] on link "New account" at bounding box center [286, 364] width 74 height 17
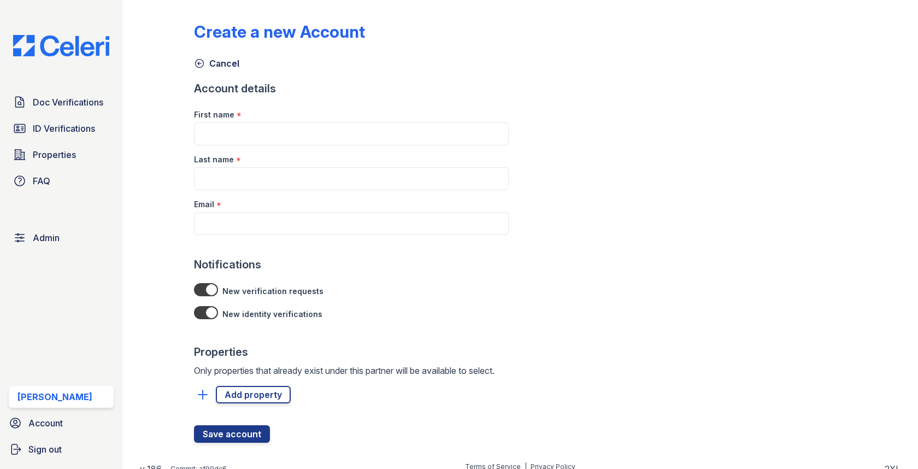
click at [271, 235] on div at bounding box center [351, 246] width 315 height 22
click at [271, 224] on input "Email" at bounding box center [351, 223] width 315 height 23
paste input "jaime.sanmiguel@fsresidential.com"
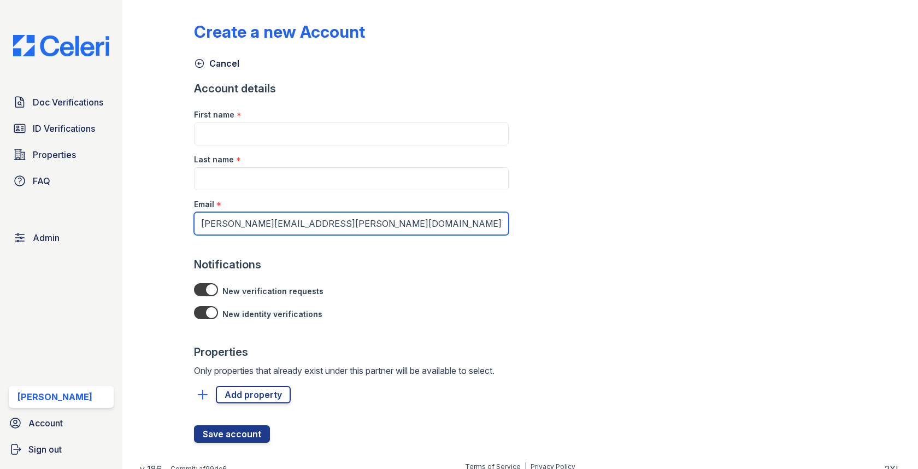
type input "jaime.sanmiguel@fsresidential.com"
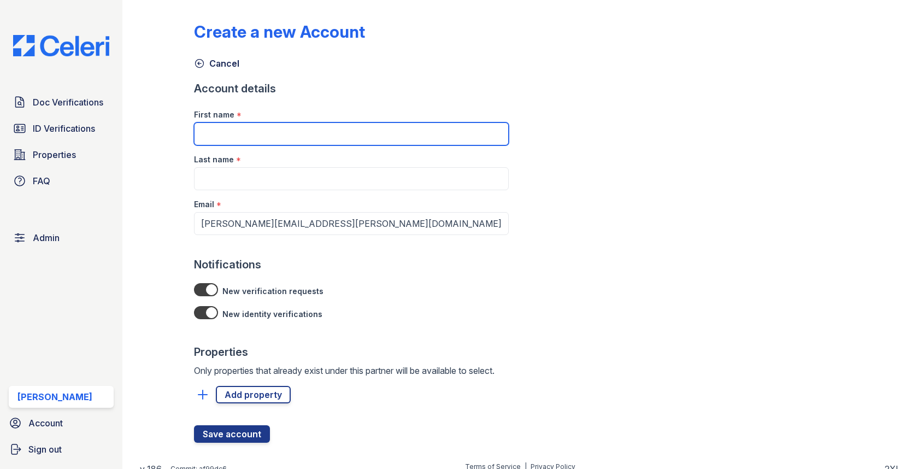
click at [271, 139] on input "First name" at bounding box center [351, 133] width 315 height 23
type input "Jaime"
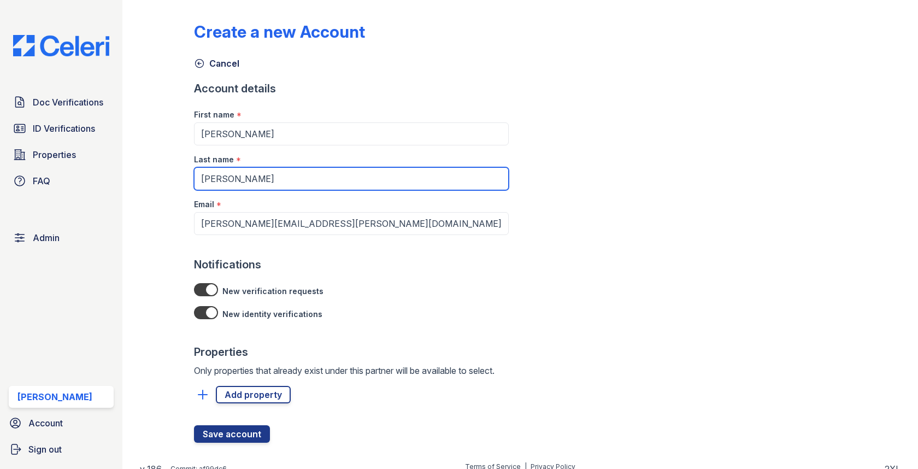
type input "Sanmiguel"
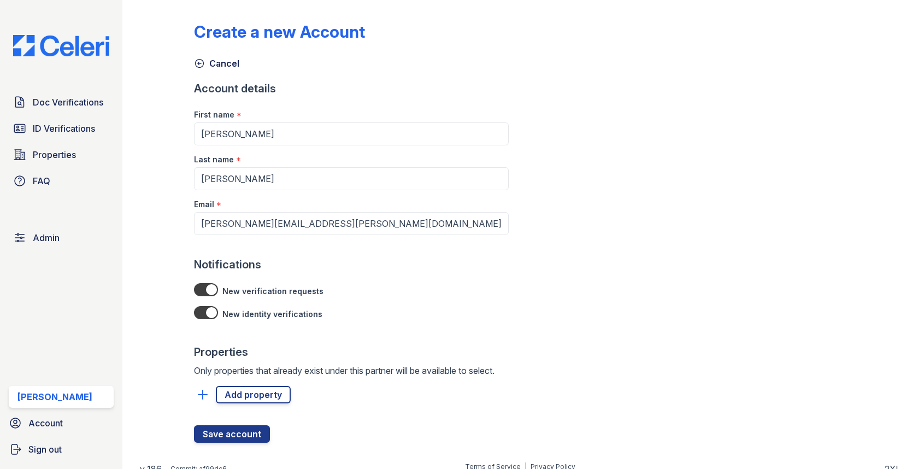
click at [258, 379] on div at bounding box center [351, 381] width 315 height 9
click at [258, 394] on link "Add property" at bounding box center [253, 394] width 75 height 17
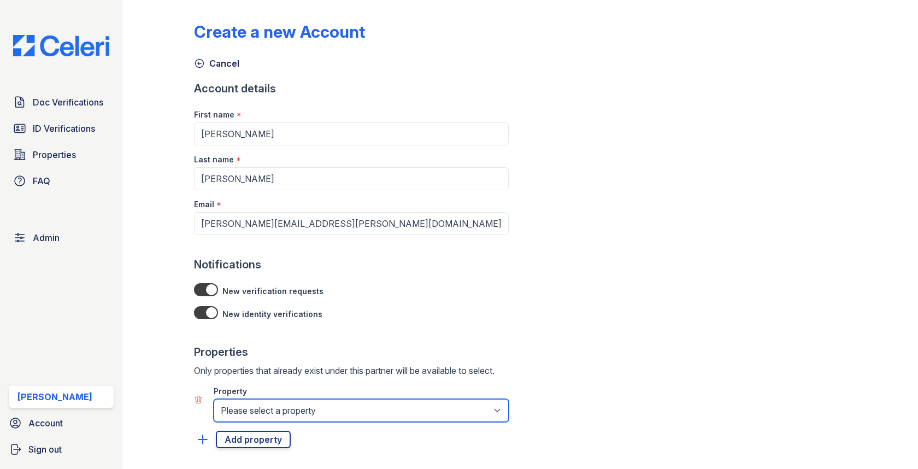
click at [258, 411] on select "Please select a property Astoria West Lighthouse Point One Archer Paseo On Fift…" at bounding box center [361, 410] width 295 height 23
select select "5279"
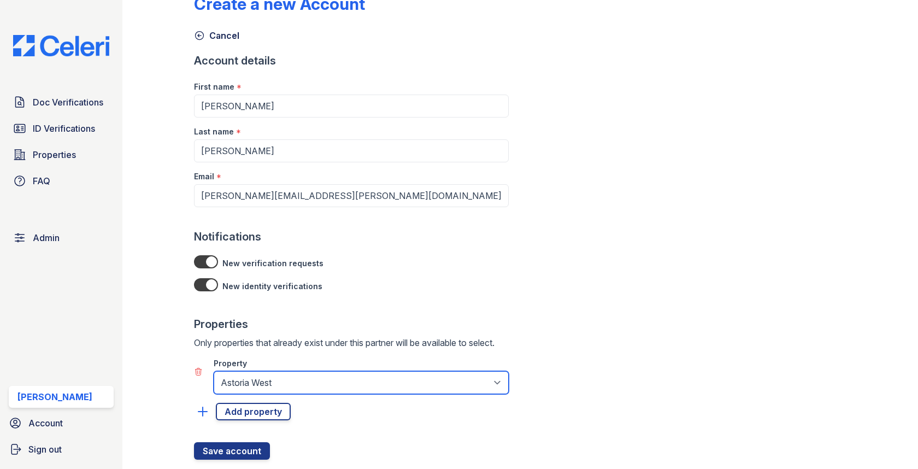
scroll to position [54, 0]
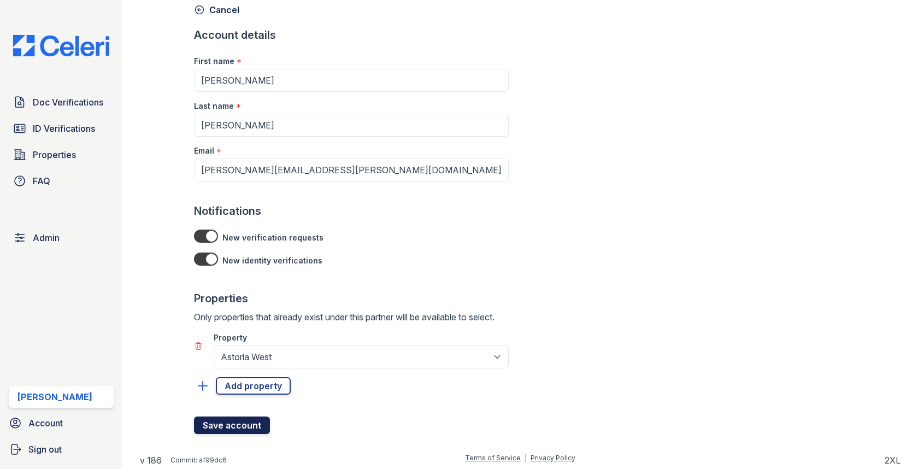
click at [242, 417] on button "Save account" at bounding box center [232, 425] width 76 height 17
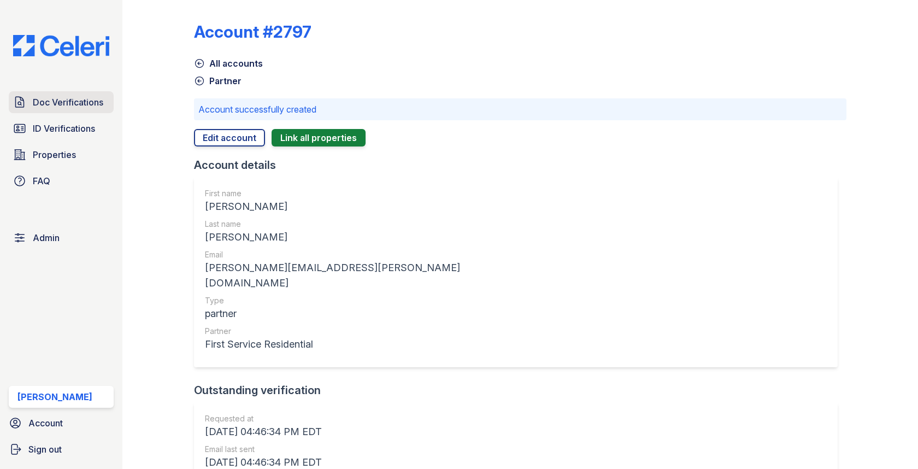
click at [91, 99] on span "Doc Verifications" at bounding box center [68, 102] width 71 height 13
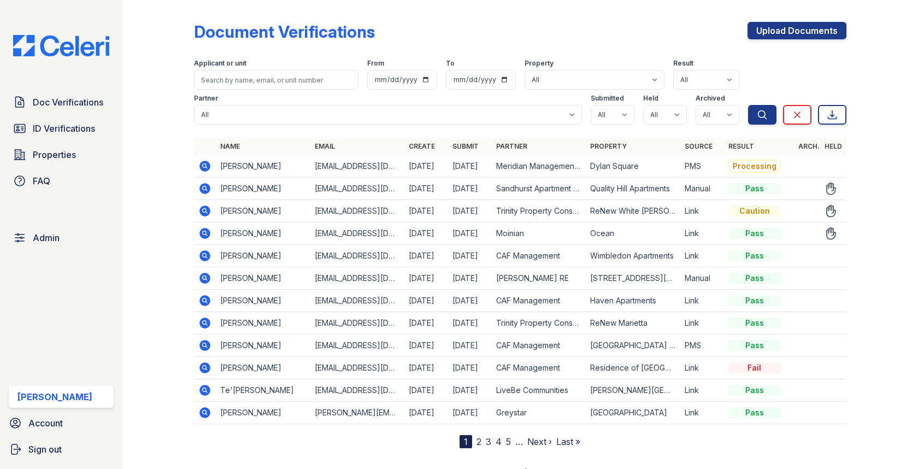
click at [202, 187] on icon at bounding box center [204, 188] width 13 height 13
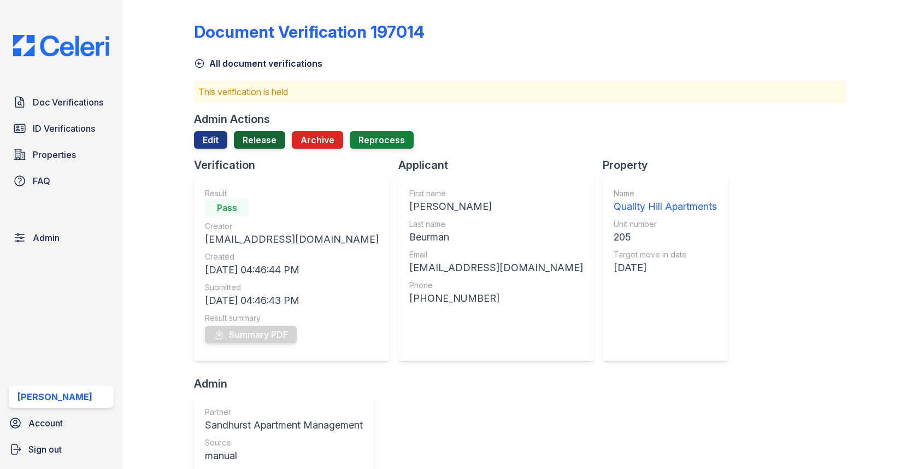
click at [261, 138] on link "Release" at bounding box center [259, 139] width 51 height 17
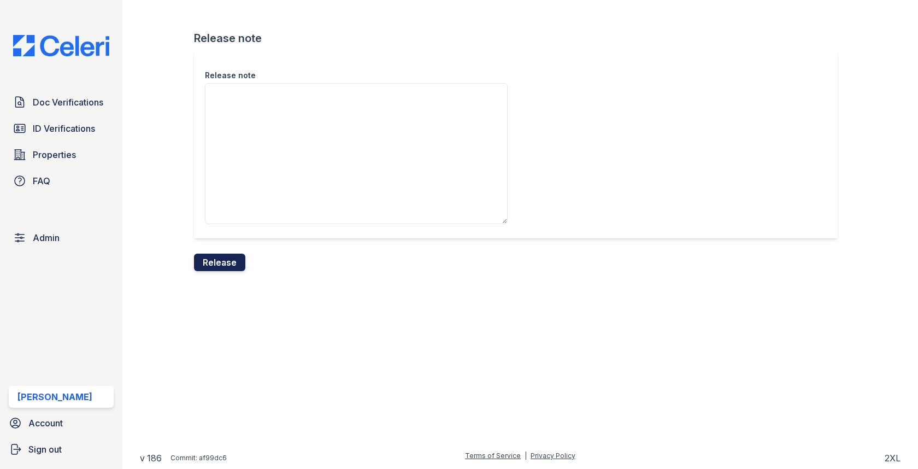
click at [216, 266] on button "Release" at bounding box center [219, 262] width 51 height 17
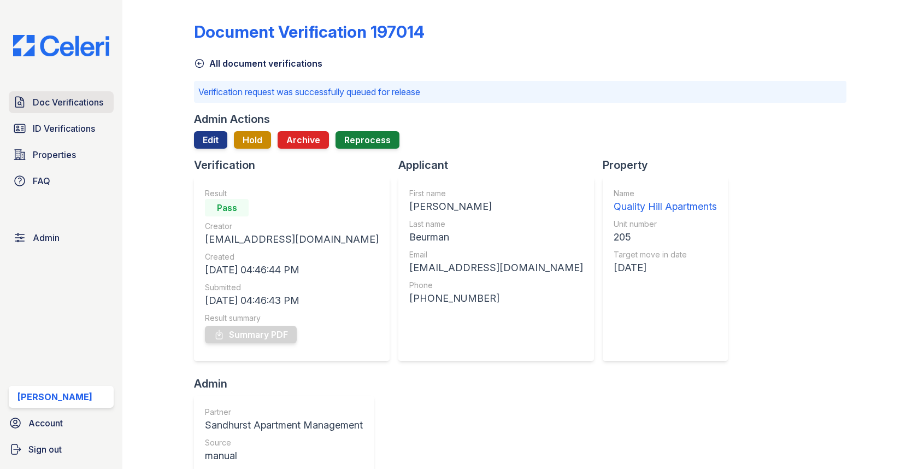
click at [69, 107] on span "Doc Verifications" at bounding box center [68, 102] width 71 height 13
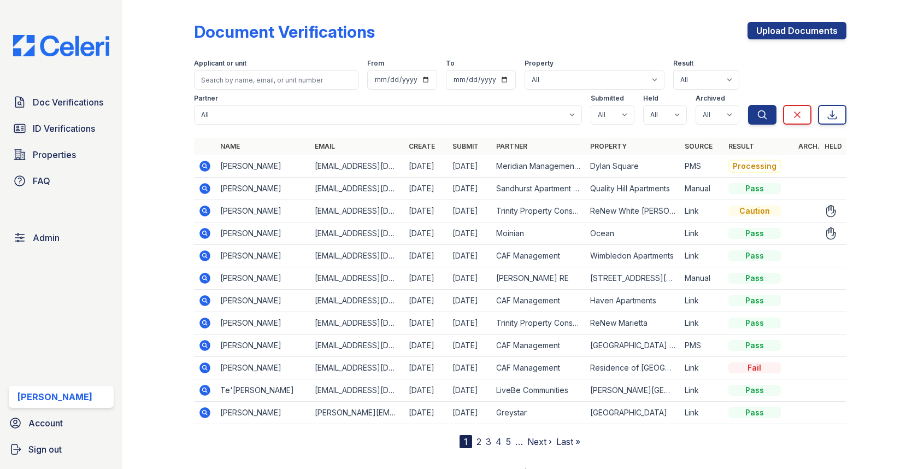
click at [204, 235] on icon at bounding box center [205, 233] width 11 height 11
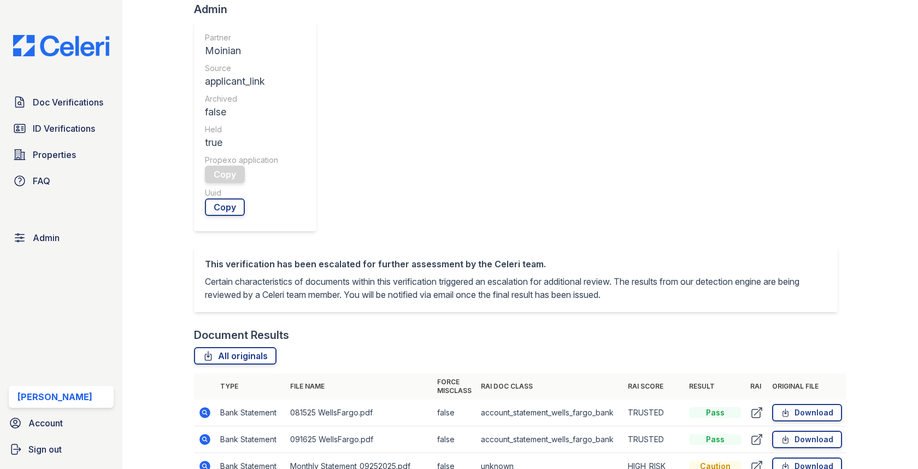
scroll to position [410, 0]
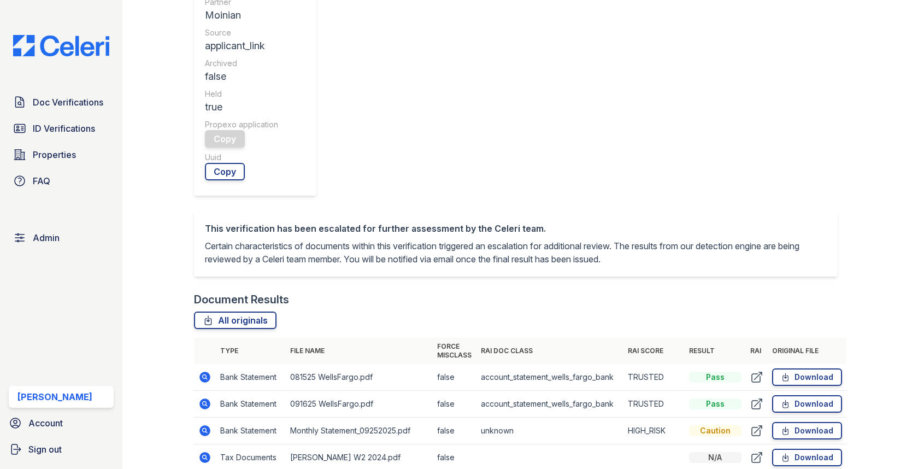
click at [763, 424] on icon at bounding box center [757, 430] width 13 height 13
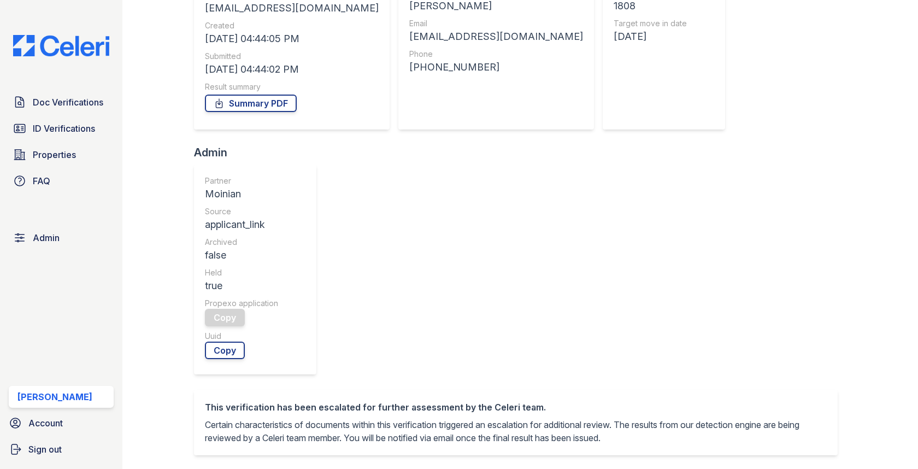
scroll to position [0, 0]
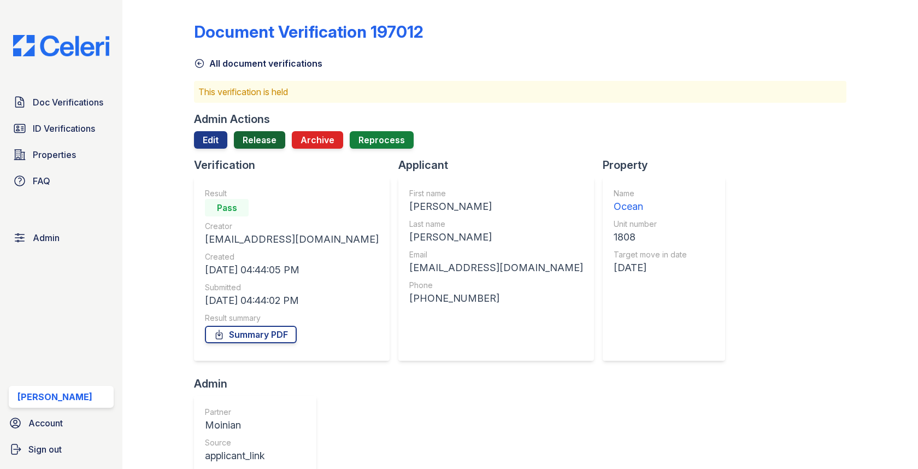
click at [272, 138] on link "Release" at bounding box center [259, 139] width 51 height 17
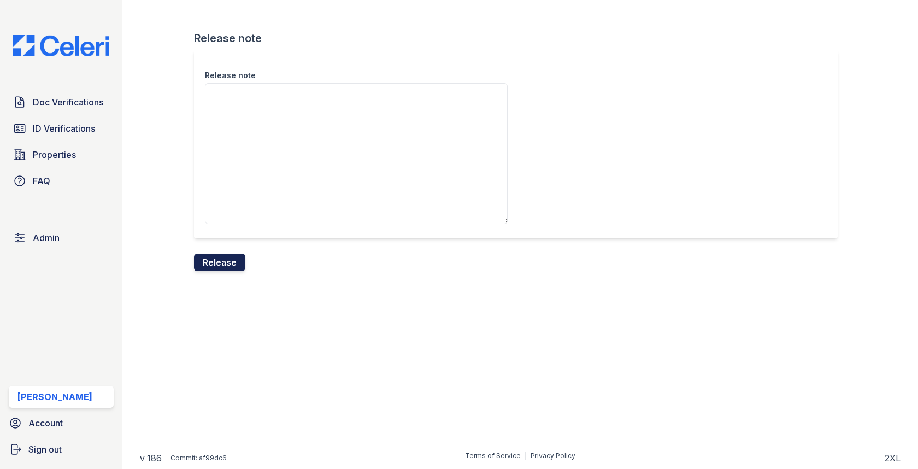
click at [206, 258] on button "Release" at bounding box center [219, 262] width 51 height 17
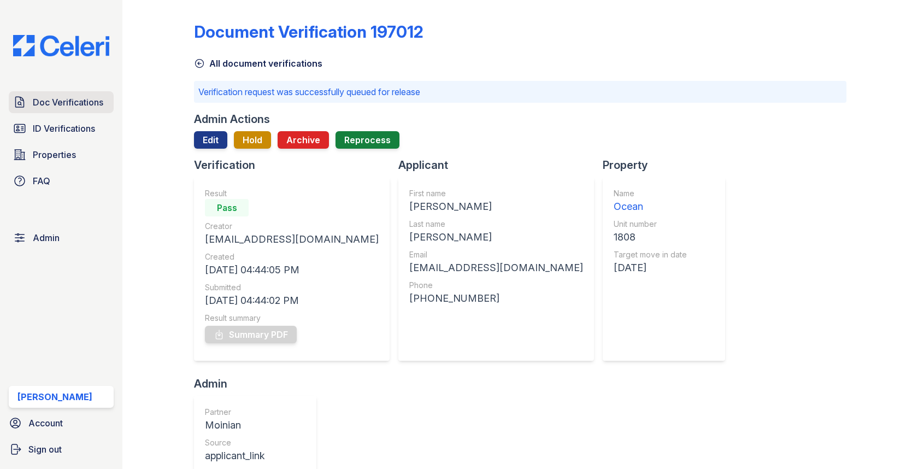
click at [91, 101] on span "Doc Verifications" at bounding box center [68, 102] width 71 height 13
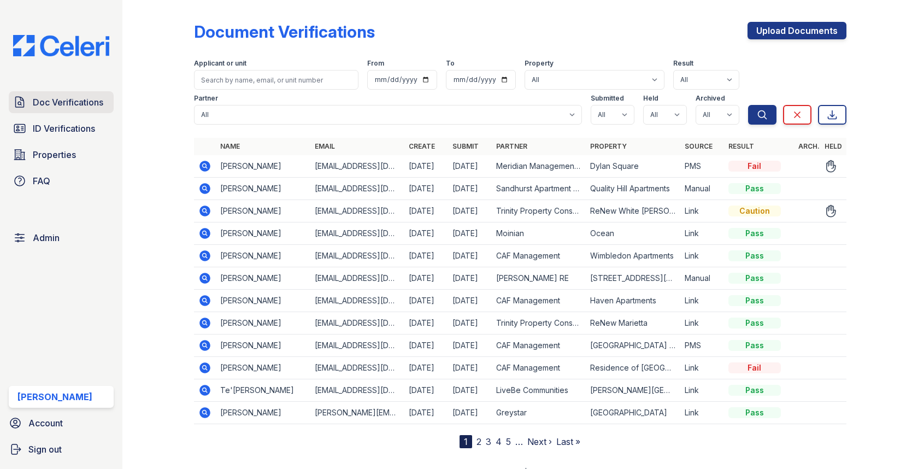
click at [100, 106] on span "Doc Verifications" at bounding box center [68, 102] width 71 height 13
click at [205, 204] on icon at bounding box center [204, 210] width 13 height 13
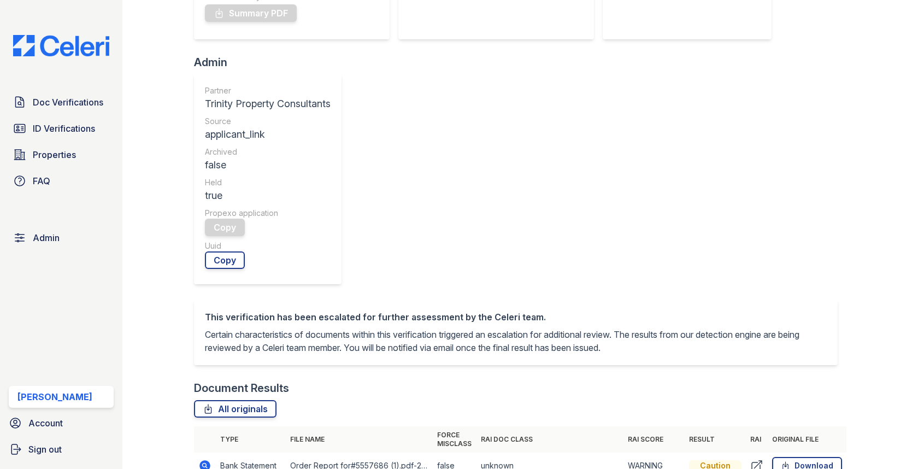
scroll to position [347, 0]
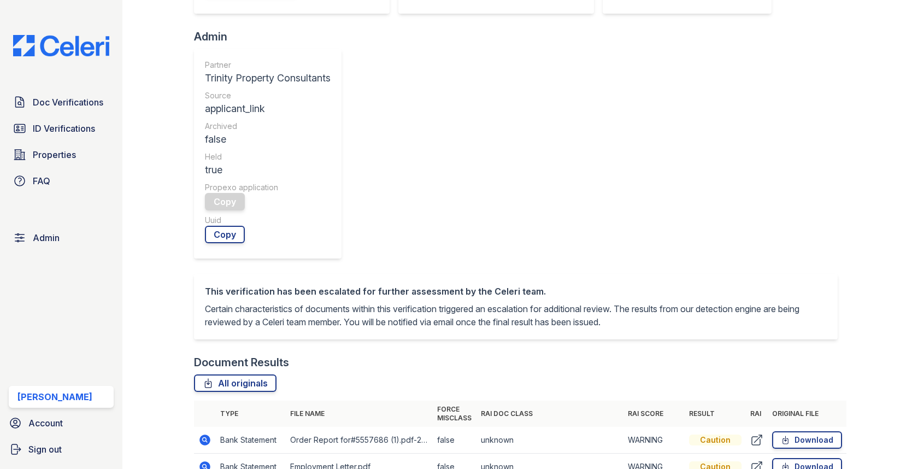
click at [206, 433] on icon at bounding box center [204, 439] width 13 height 13
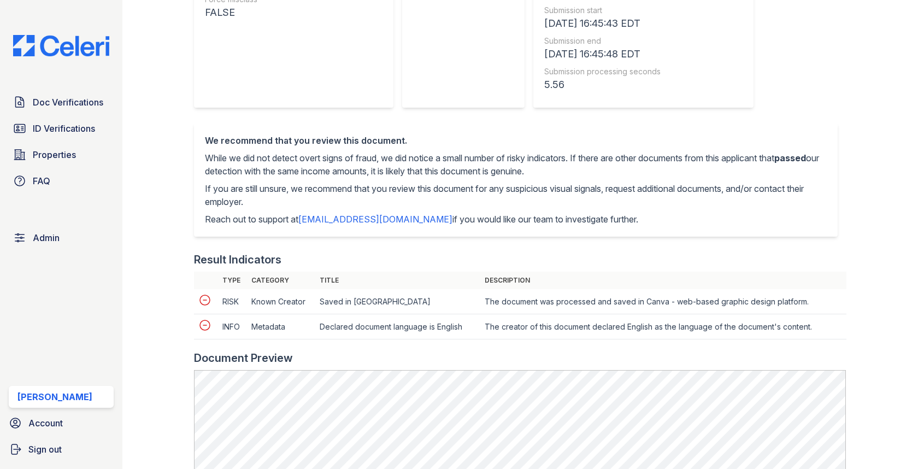
scroll to position [354, 0]
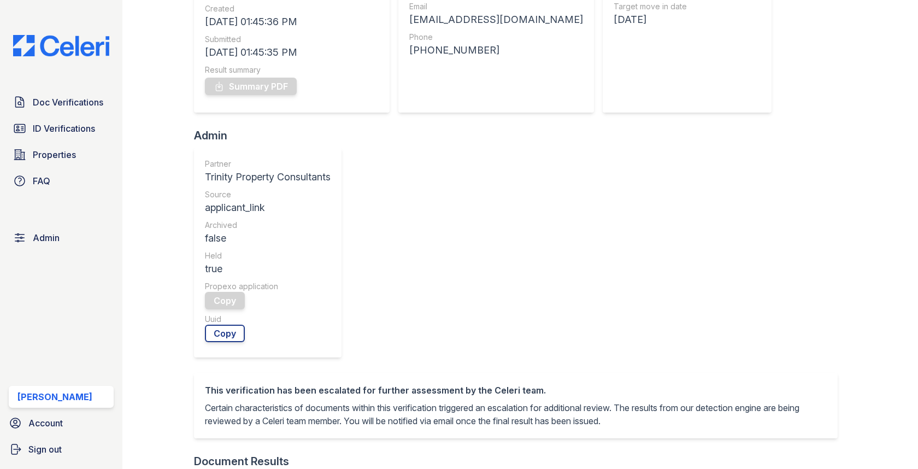
scroll to position [405, 0]
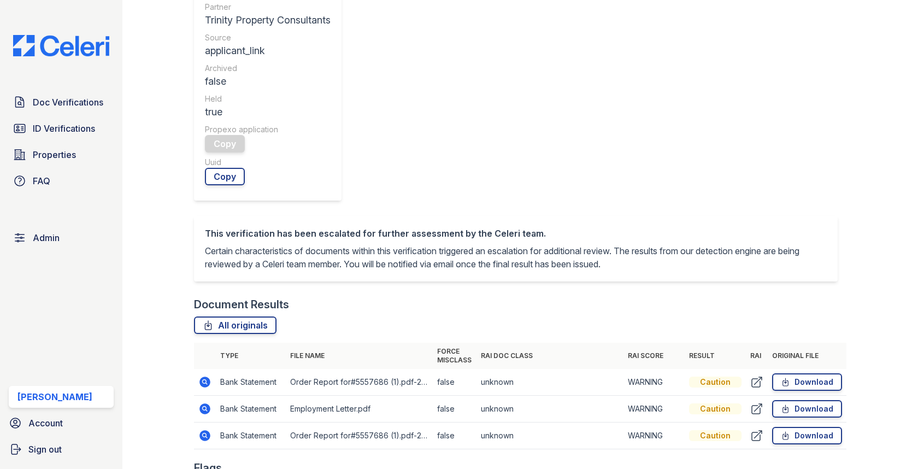
click at [202, 430] on icon at bounding box center [205, 435] width 11 height 11
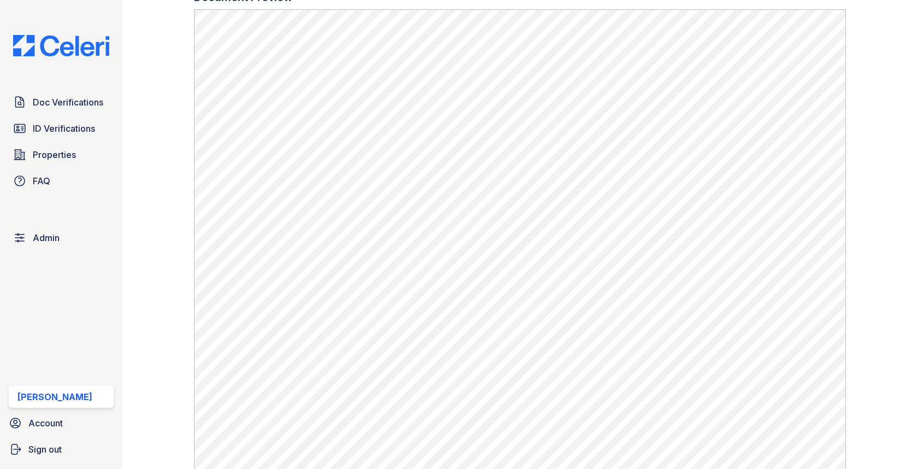
scroll to position [613, 0]
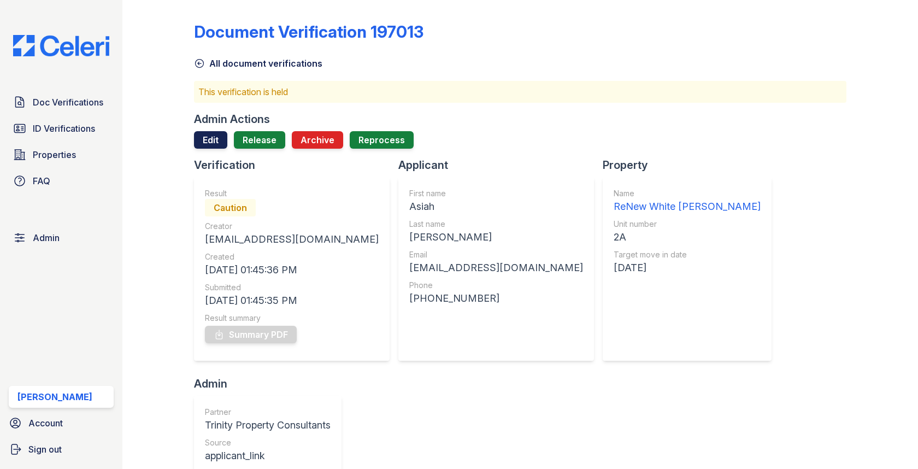
click at [218, 139] on link "Edit" at bounding box center [210, 139] width 33 height 17
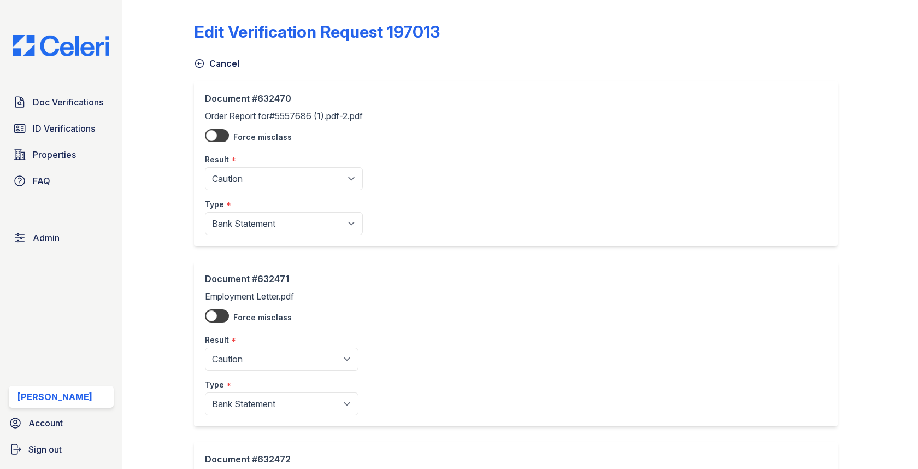
click at [231, 183] on select "Pending Sent Started Processing Pass Fail Caution Error N/A" at bounding box center [284, 178] width 158 height 23
select select "fail"
click at [239, 356] on select "Pending Sent Started Processing Pass Fail Caution Error N/A" at bounding box center [282, 359] width 154 height 23
select select "fail"
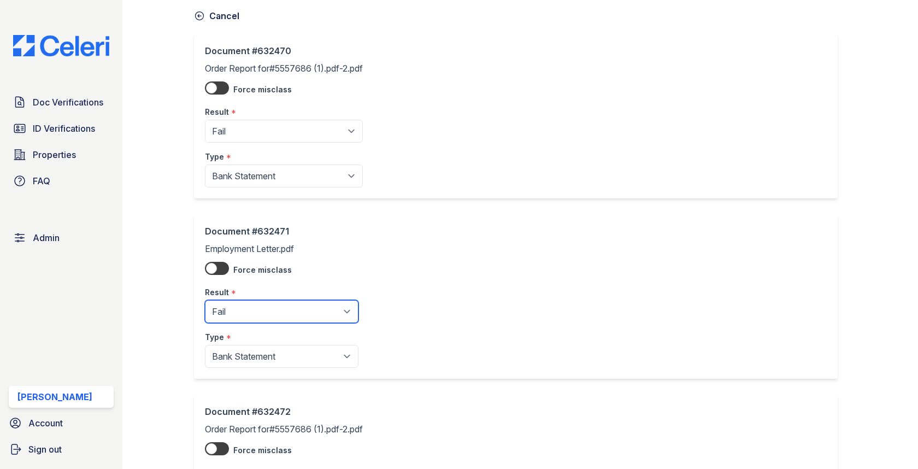
scroll to position [205, 0]
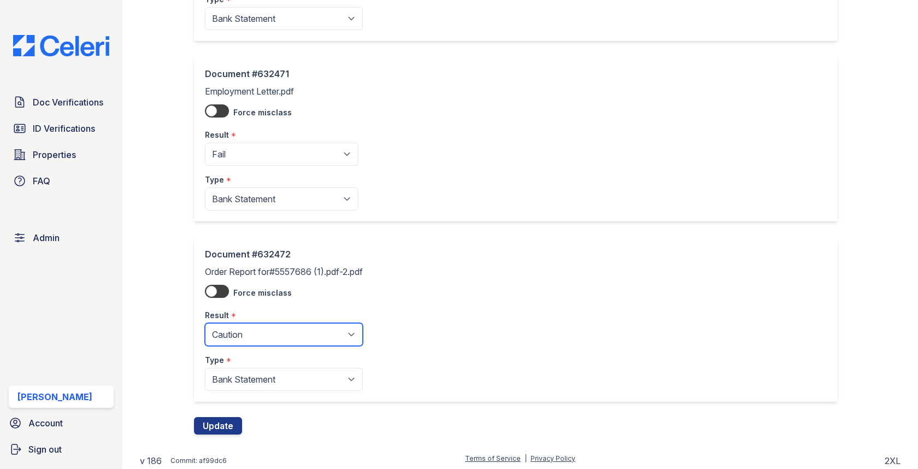
click at [256, 335] on select "Pending Sent Started Processing Pass Fail Caution Error N/A" at bounding box center [284, 334] width 158 height 23
select select "fail"
click at [225, 424] on button "Update" at bounding box center [218, 425] width 48 height 17
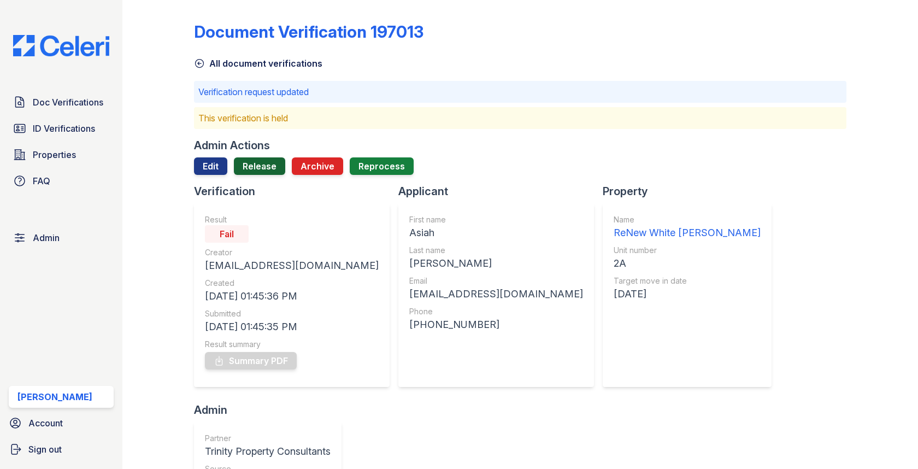
click at [256, 165] on link "Release" at bounding box center [259, 165] width 51 height 17
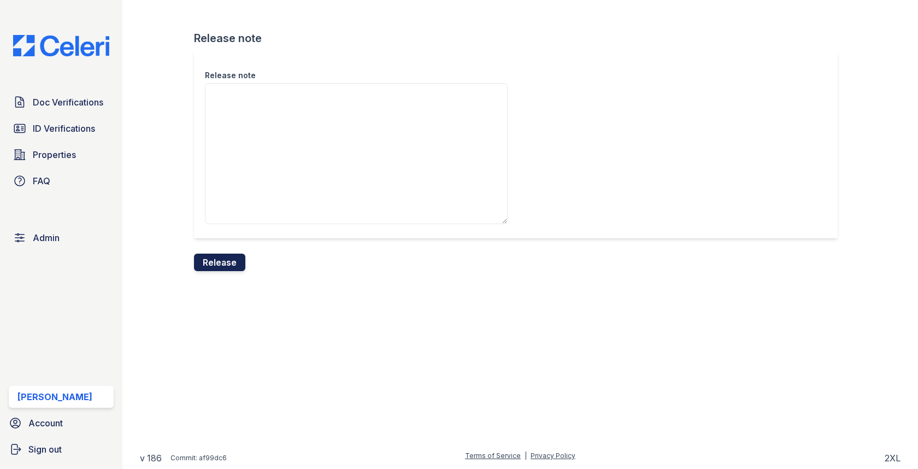
click at [230, 265] on button "Release" at bounding box center [219, 262] width 51 height 17
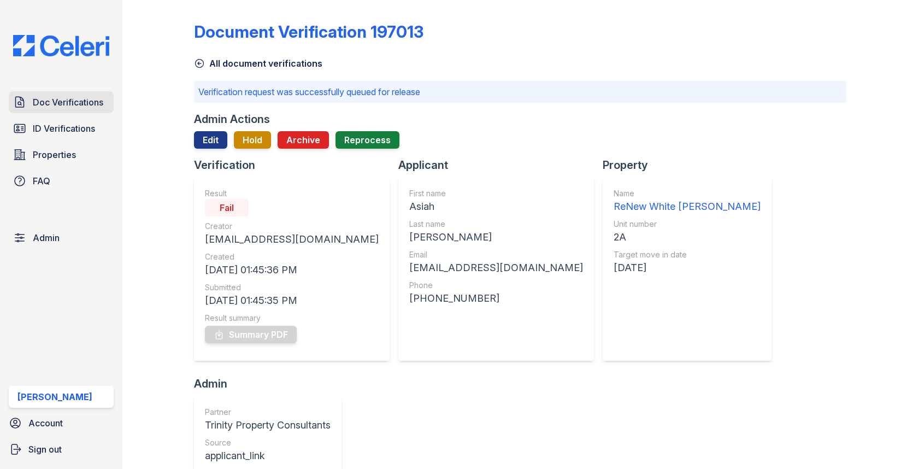
click at [85, 98] on span "Doc Verifications" at bounding box center [68, 102] width 71 height 13
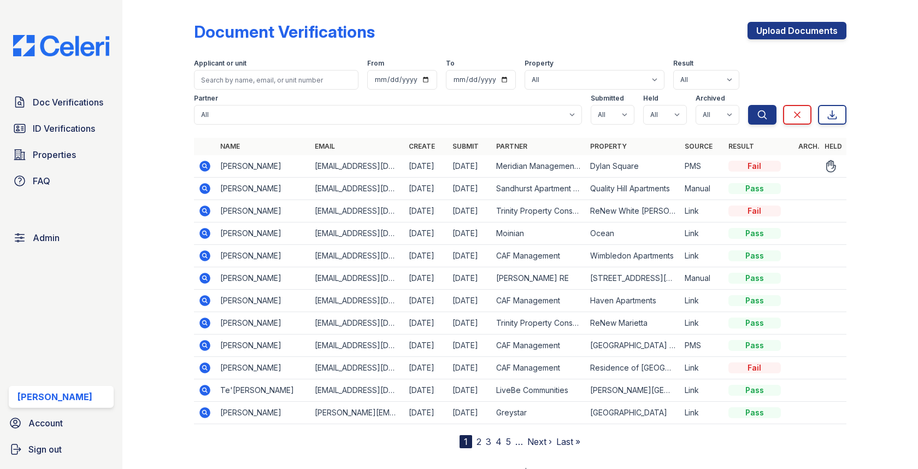
click at [210, 167] on icon at bounding box center [204, 166] width 13 height 13
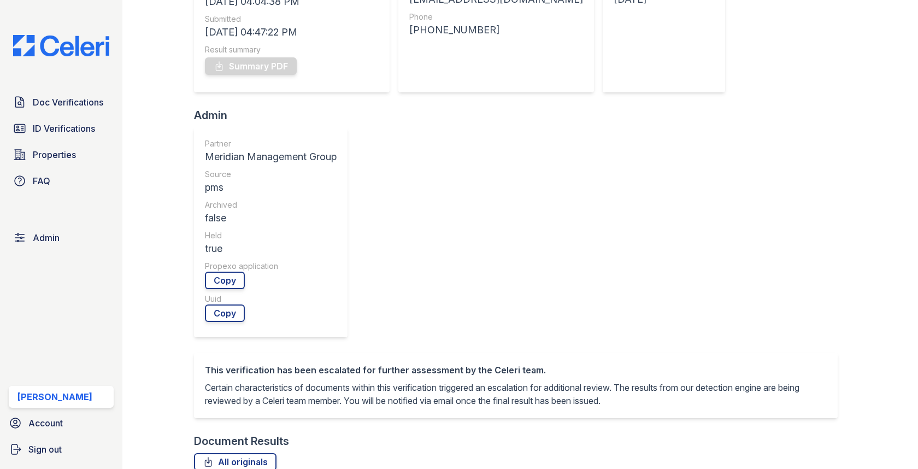
scroll to position [397, 0]
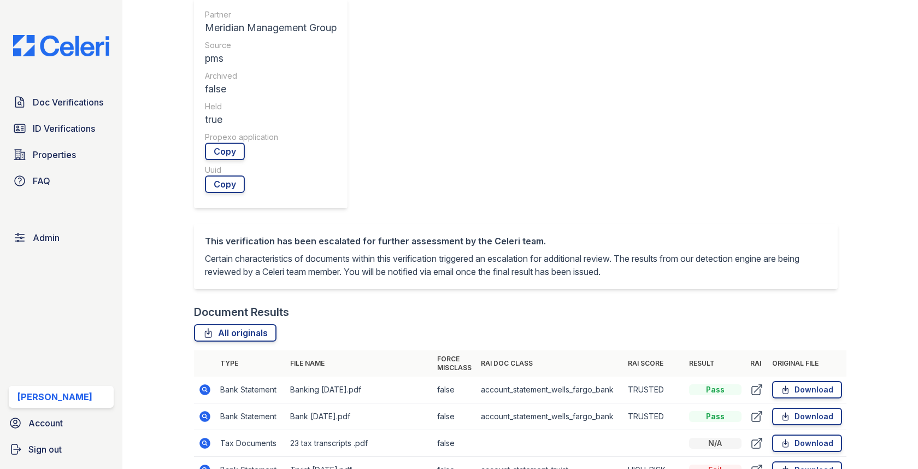
click at [203, 468] on icon at bounding box center [204, 469] width 3 height 3
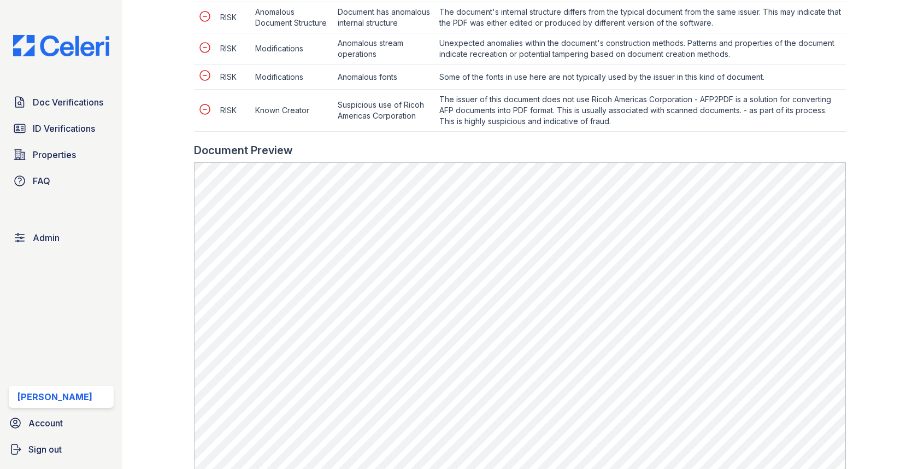
scroll to position [659, 0]
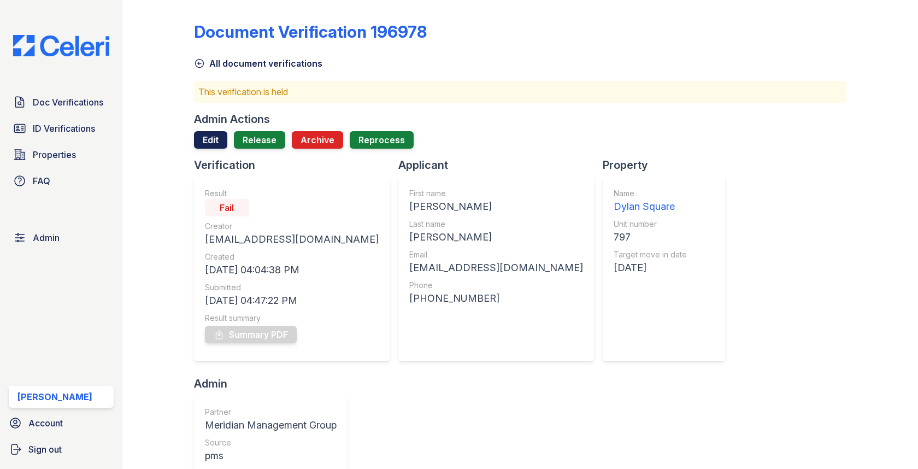
click at [218, 133] on link "Edit" at bounding box center [210, 139] width 33 height 17
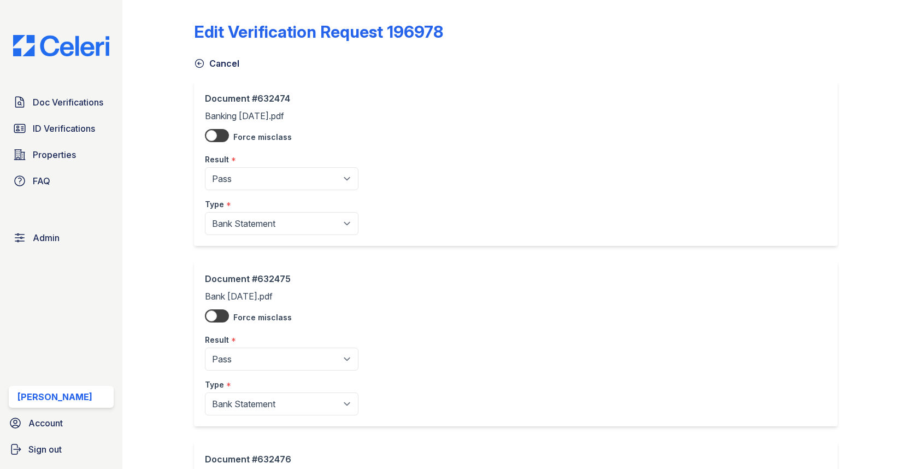
scroll to position [564, 0]
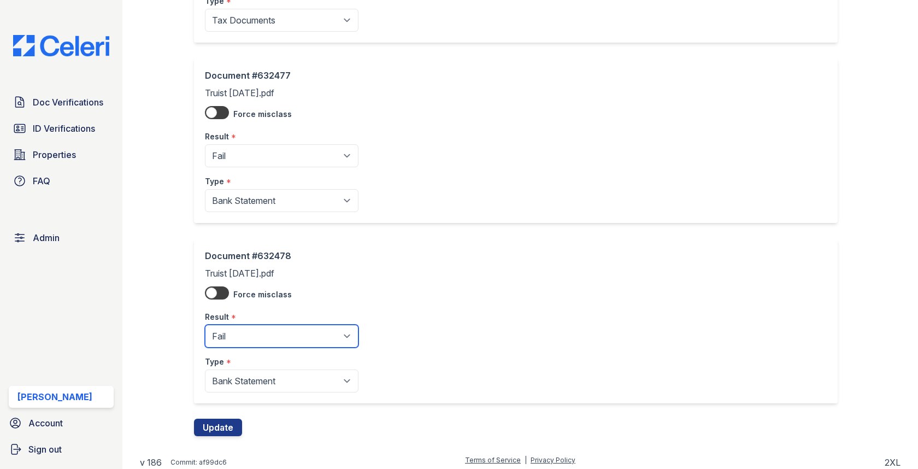
click at [232, 335] on select "Pending Sent Started Processing Pass Fail Caution Error N/A" at bounding box center [282, 336] width 154 height 23
select select "pass"
drag, startPoint x: 252, startPoint y: 166, endPoint x: 252, endPoint y: 152, distance: 14.2
click at [252, 167] on div "Type *" at bounding box center [282, 178] width 154 height 22
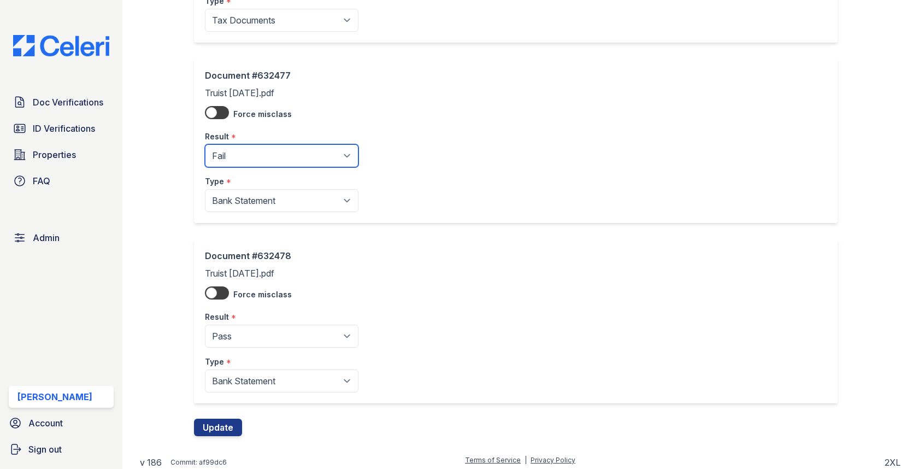
click at [252, 152] on select "Pending Sent Started Processing Pass Fail Caution Error N/A" at bounding box center [282, 155] width 154 height 23
select select "pass"
click at [220, 420] on button "Update" at bounding box center [218, 427] width 48 height 17
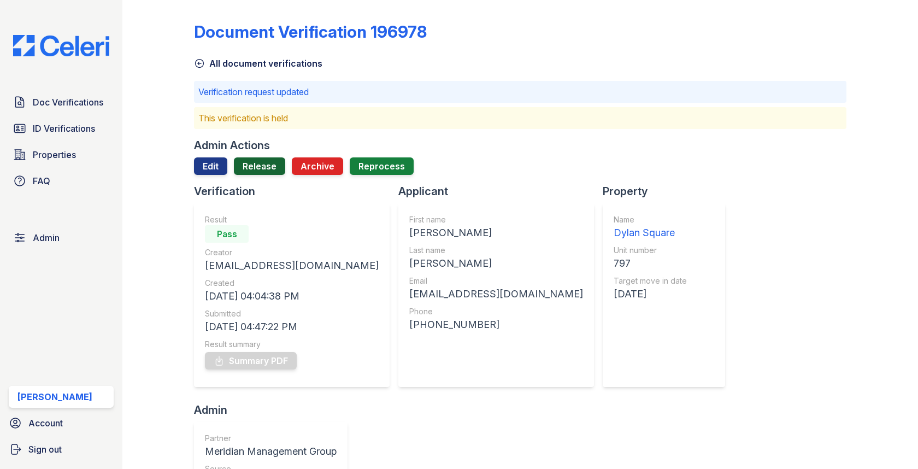
click at [260, 161] on link "Release" at bounding box center [259, 165] width 51 height 17
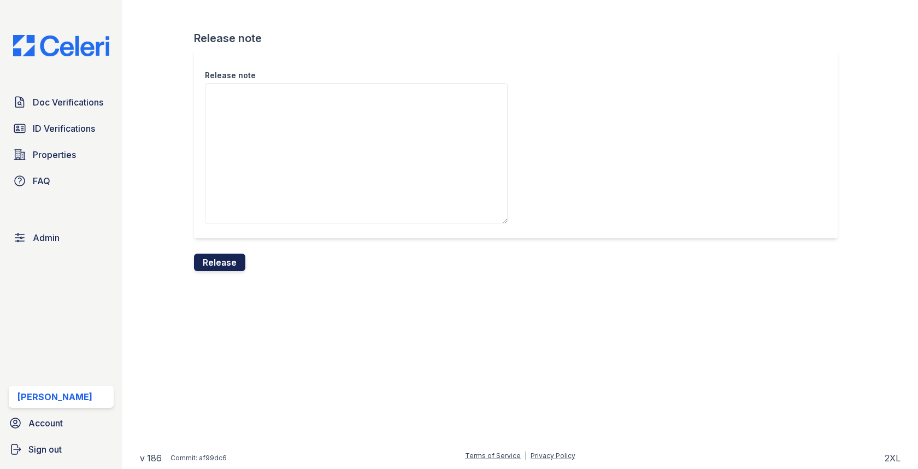
click at [224, 263] on button "Release" at bounding box center [219, 262] width 51 height 17
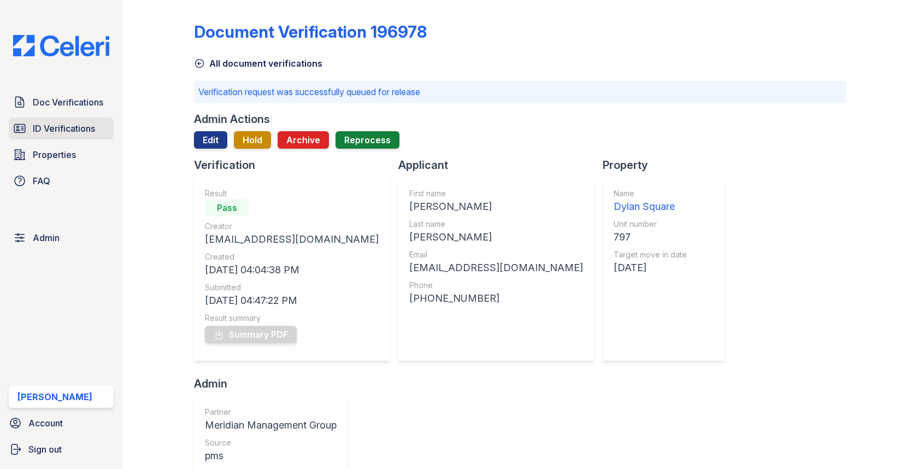
click at [75, 131] on span "ID Verifications" at bounding box center [64, 128] width 62 height 13
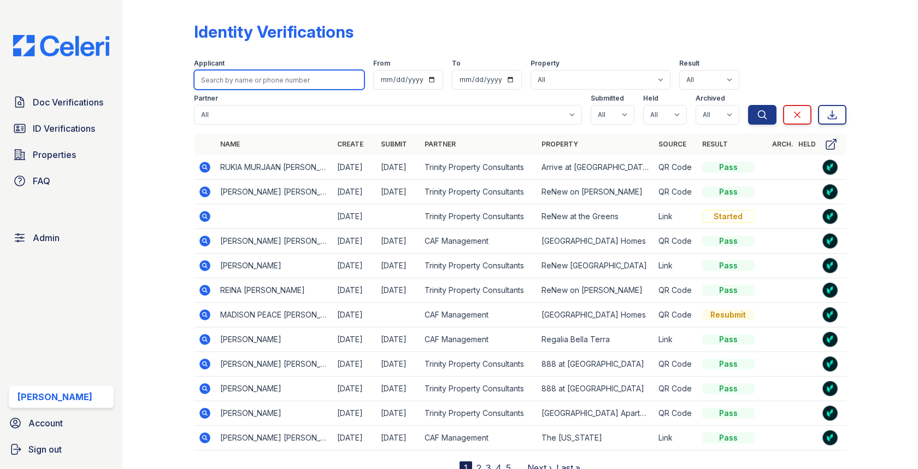
click at [250, 73] on input "search" at bounding box center [279, 80] width 170 height 20
paste input "Christopher Tasner"
type input "Christopher Tasner"
click at [748, 105] on button "Search" at bounding box center [762, 115] width 28 height 20
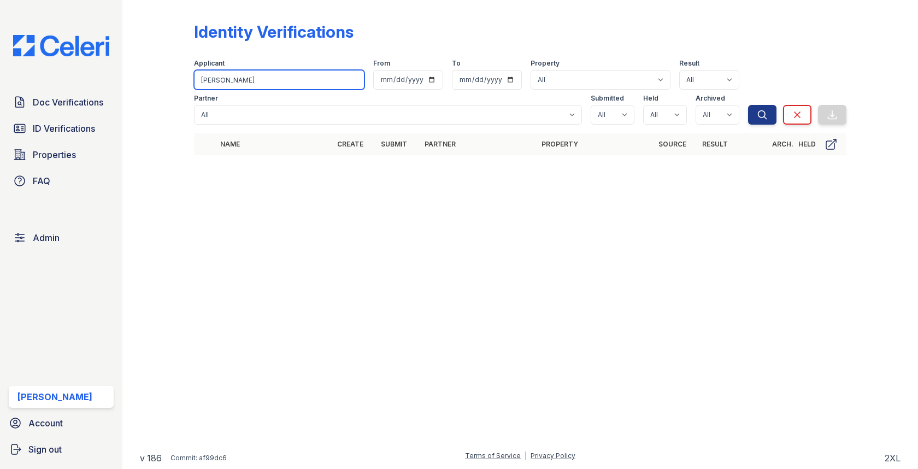
click at [239, 77] on input "Christopher Tasner" at bounding box center [279, 80] width 170 height 20
type input "Tasner"
click at [748, 105] on button "Search" at bounding box center [762, 115] width 28 height 20
drag, startPoint x: 245, startPoint y: 72, endPoint x: 194, endPoint y: 72, distance: 51.4
click at [194, 72] on input "Tasner" at bounding box center [279, 80] width 170 height 20
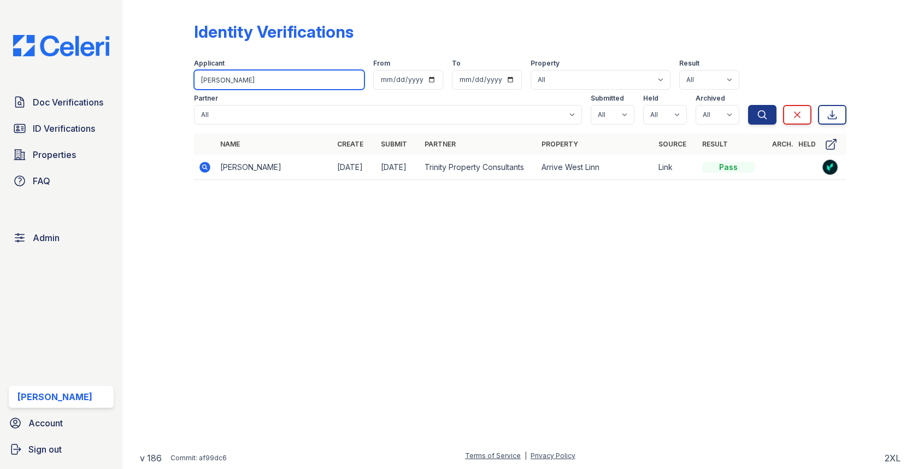
drag, startPoint x: 234, startPoint y: 72, endPoint x: 249, endPoint y: 83, distance: 18.5
click at [249, 83] on input "Tasner" at bounding box center [279, 80] width 170 height 20
paste input "Braunstein"
type input "Braunstein"
click at [748, 105] on button "Search" at bounding box center [762, 115] width 28 height 20
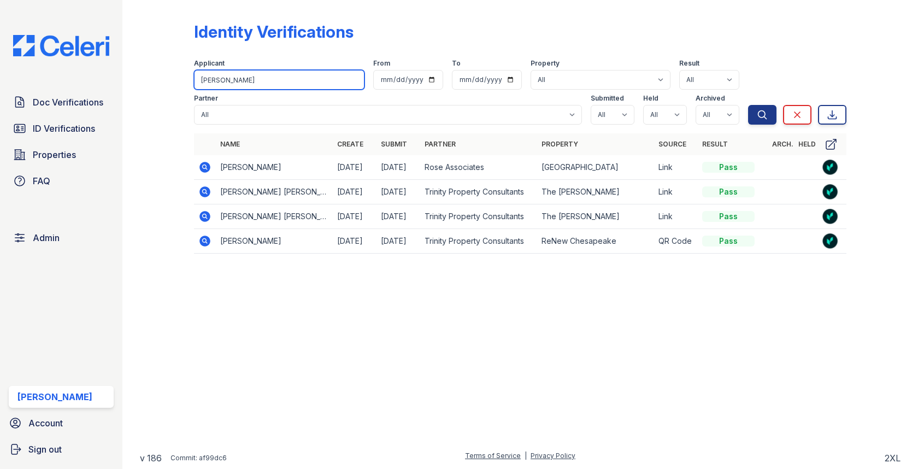
drag, startPoint x: 265, startPoint y: 75, endPoint x: 183, endPoint y: 73, distance: 81.5
click at [183, 73] on div "Identity Verifications Filter Applicant Braunstein From To Property All 0000 Ki…" at bounding box center [520, 141] width 761 height 282
paste input "Shelly Johnson"
type input "Shelly Johnson"
click at [748, 105] on button "Search" at bounding box center [762, 115] width 28 height 20
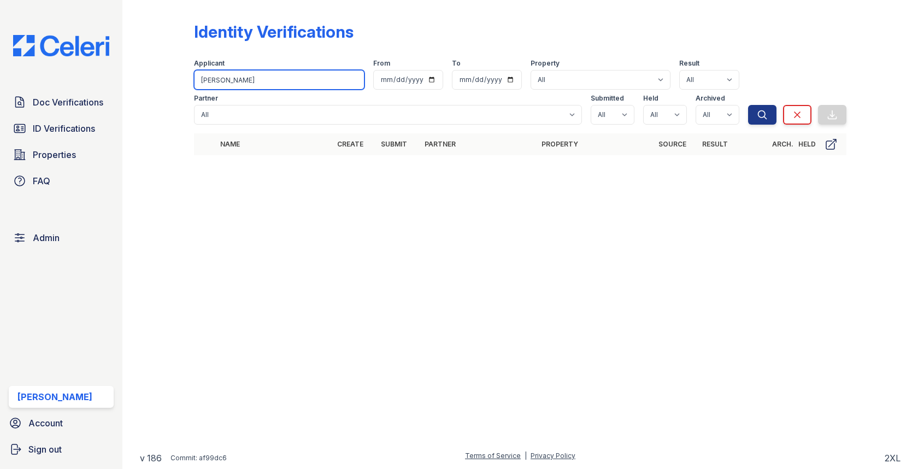
drag, startPoint x: 223, startPoint y: 80, endPoint x: 185, endPoint y: 78, distance: 38.3
click at [185, 78] on div "Identity Verifications Filter Applicant Shelly Johnson From To Property All 000…" at bounding box center [520, 92] width 761 height 184
type input "Johnson"
click at [748, 105] on button "Search" at bounding box center [762, 115] width 28 height 20
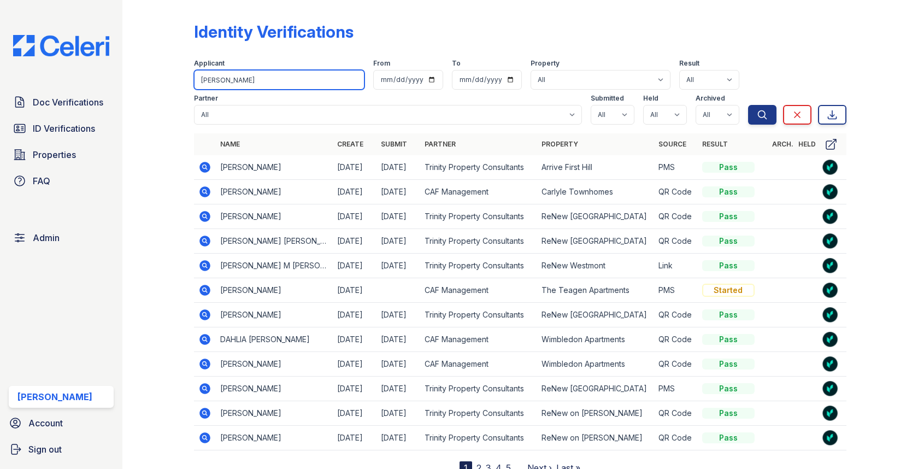
drag, startPoint x: 263, startPoint y: 74, endPoint x: 271, endPoint y: 78, distance: 9.3
click at [271, 79] on input "Johnson" at bounding box center [279, 80] width 170 height 20
paste input "Andrew Nel"
type input "Andrew Nelson"
click at [748, 105] on button "Search" at bounding box center [762, 115] width 28 height 20
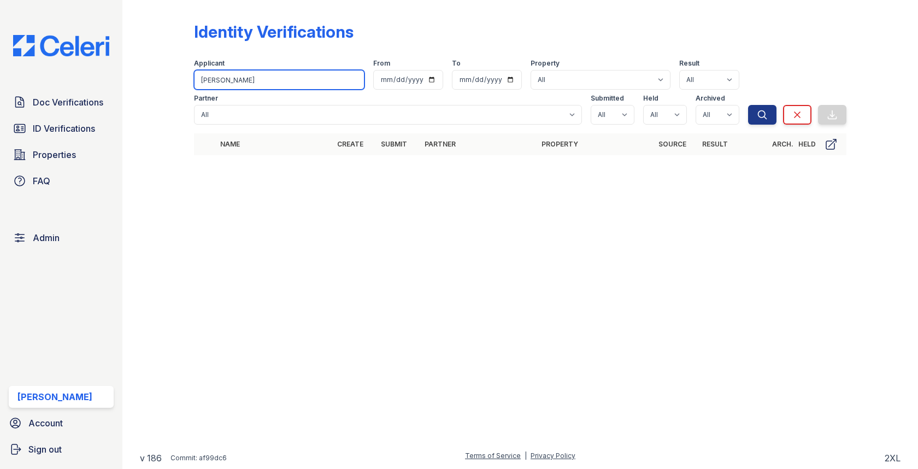
drag, startPoint x: 227, startPoint y: 79, endPoint x: 183, endPoint y: 74, distance: 44.0
click at [183, 74] on div "Identity Verifications Filter Applicant Andrew Nelson From To Property All 0000…" at bounding box center [520, 92] width 761 height 184
type input "Nelson"
click at [748, 105] on button "Search" at bounding box center [762, 115] width 28 height 20
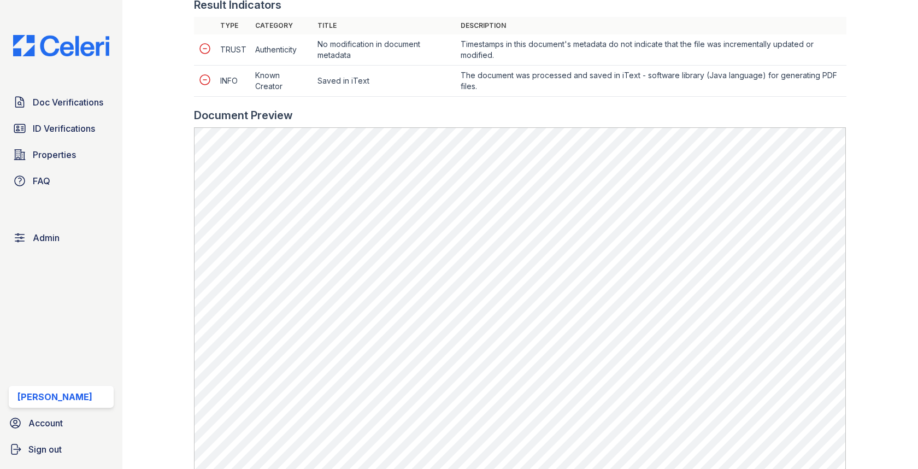
scroll to position [460, 0]
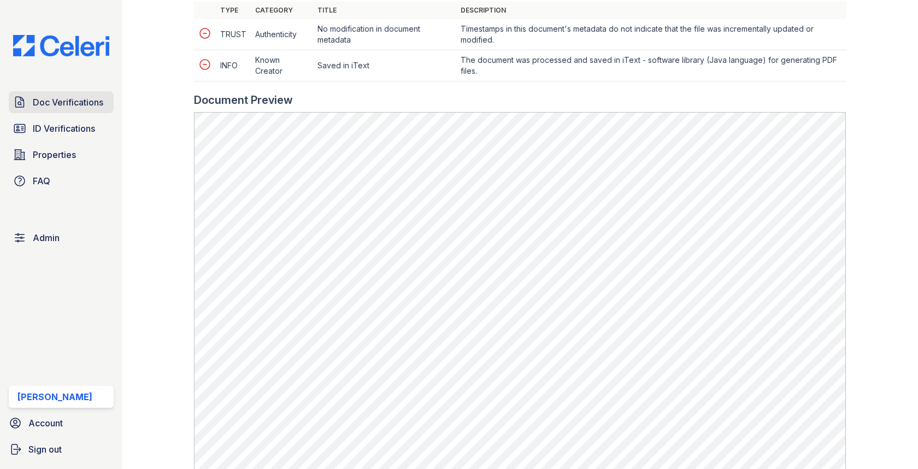
click at [85, 99] on span "Doc Verifications" at bounding box center [68, 102] width 71 height 13
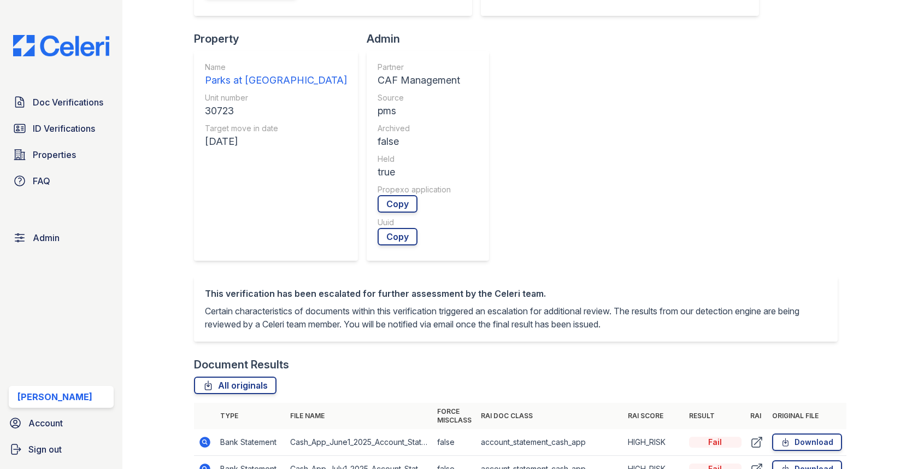
scroll to position [496, 0]
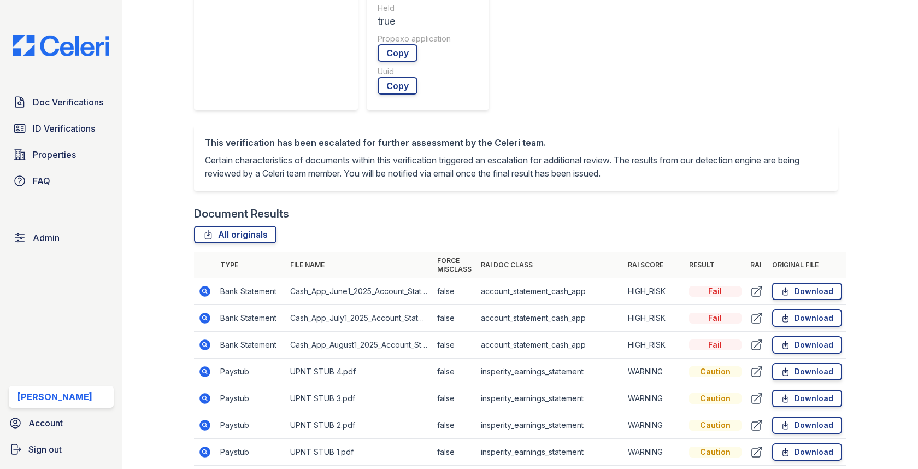
click at [209, 313] on icon at bounding box center [205, 318] width 11 height 11
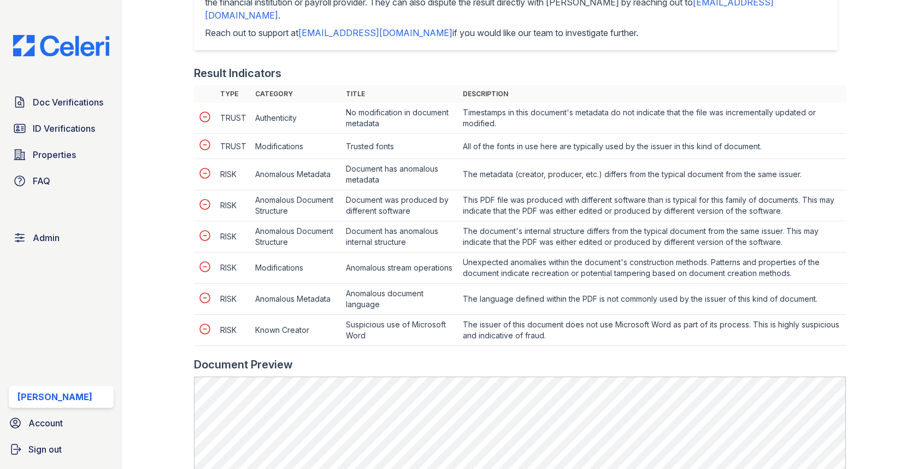
scroll to position [603, 0]
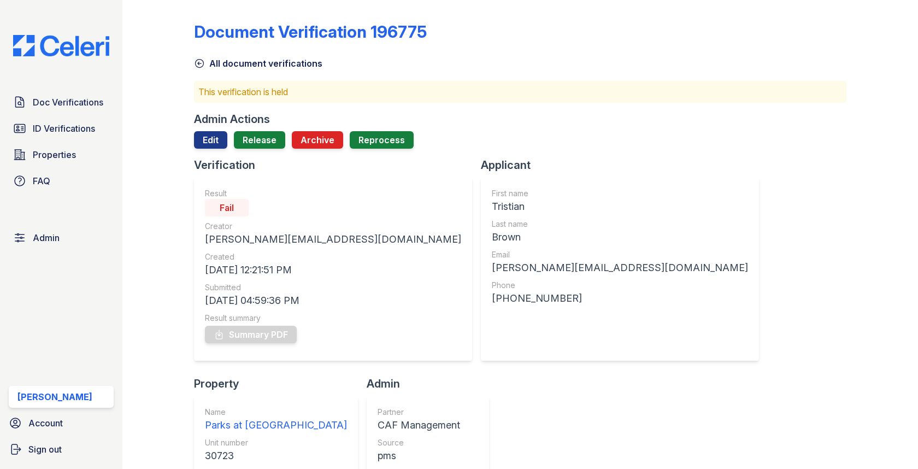
click at [247, 125] on div "Admin Actions" at bounding box center [232, 119] width 76 height 15
click at [247, 137] on link "Release" at bounding box center [259, 139] width 51 height 17
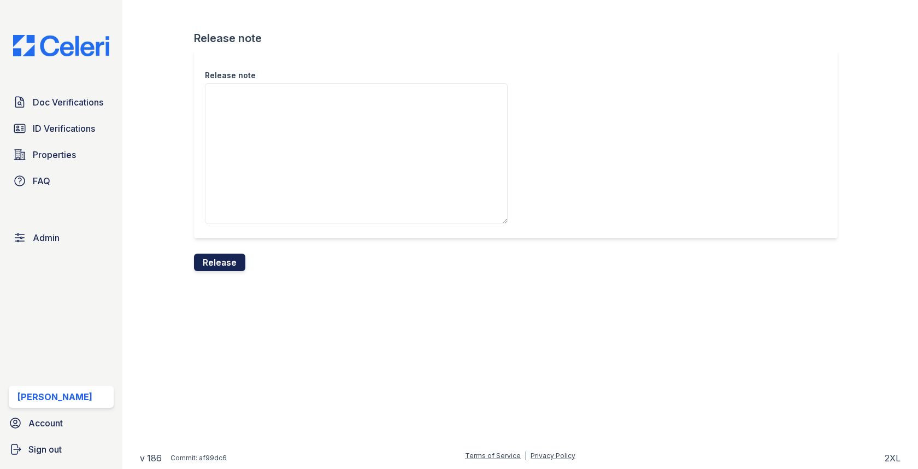
click at [224, 259] on button "Release" at bounding box center [219, 262] width 51 height 17
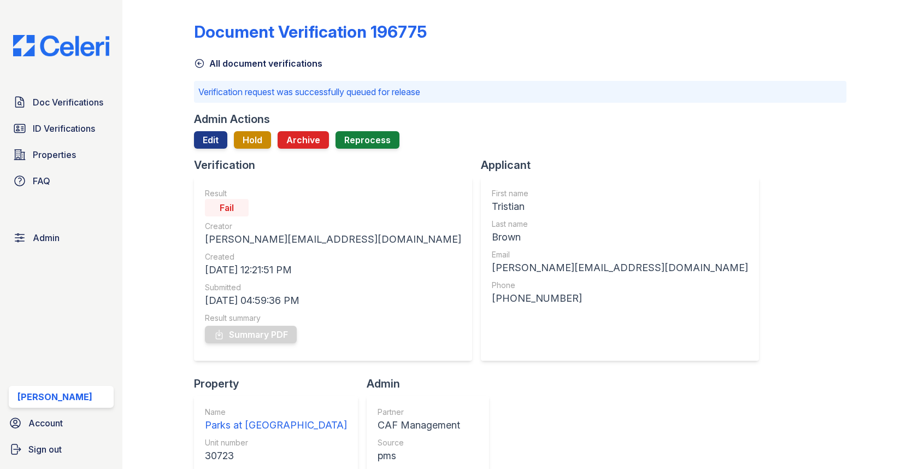
click at [66, 87] on div "Doc Verifications ID Verifications Properties FAQ Admin [PERSON_NAME] Account S…" at bounding box center [61, 234] width 122 height 469
click at [66, 97] on span "Doc Verifications" at bounding box center [68, 102] width 71 height 13
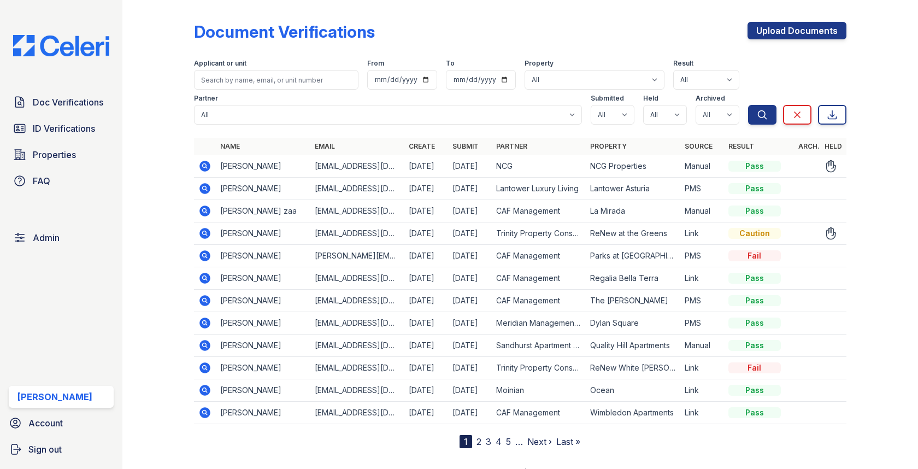
click at [205, 162] on icon at bounding box center [205, 166] width 11 height 11
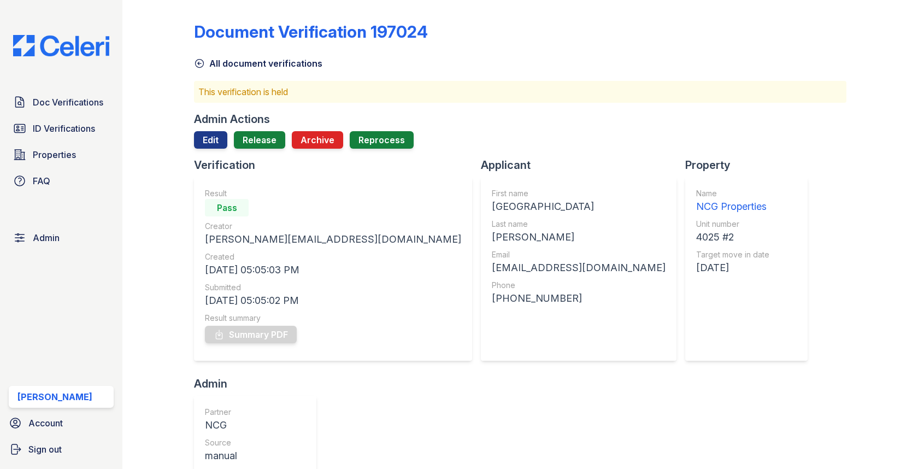
click at [203, 122] on div "Admin Actions" at bounding box center [232, 119] width 76 height 15
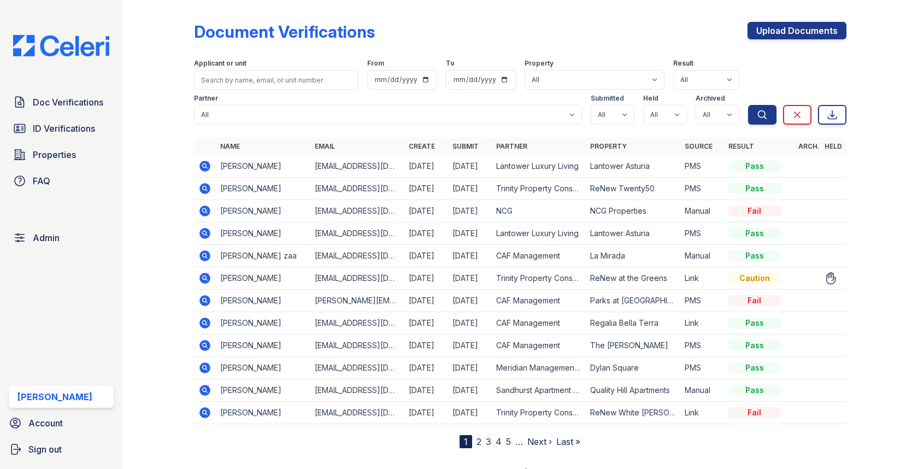
click at [204, 280] on icon at bounding box center [205, 278] width 11 height 11
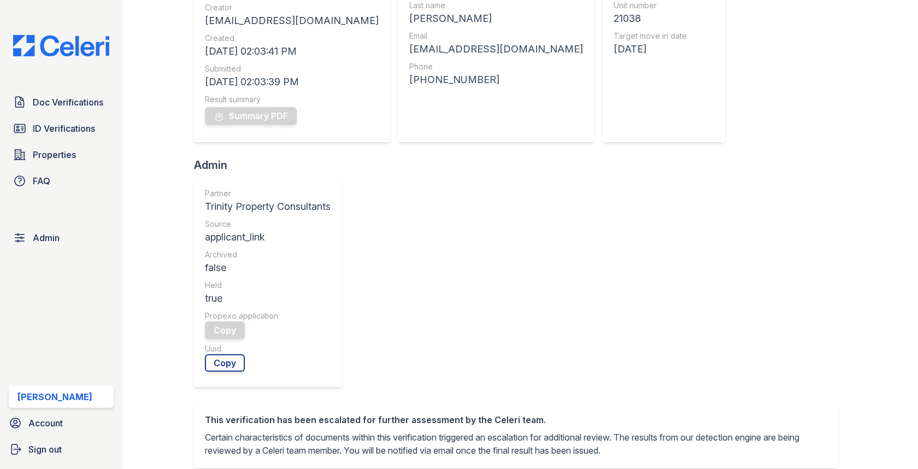
scroll to position [368, 0]
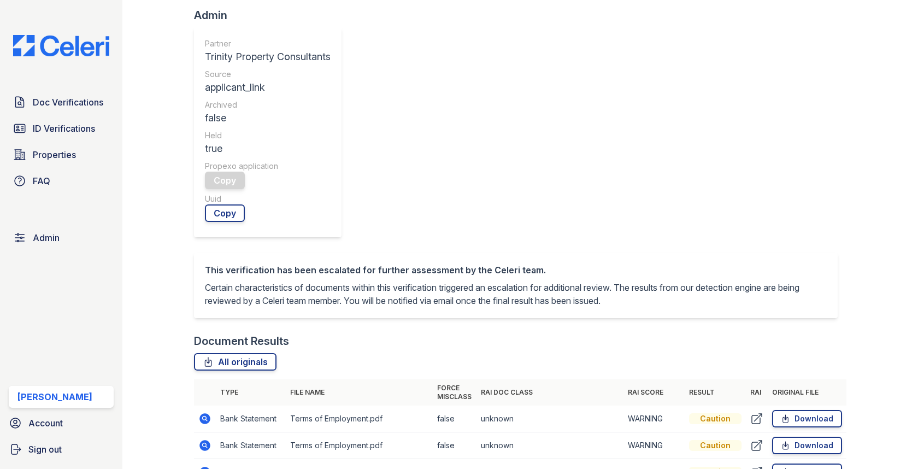
click at [204, 417] on icon at bounding box center [204, 418] width 3 height 3
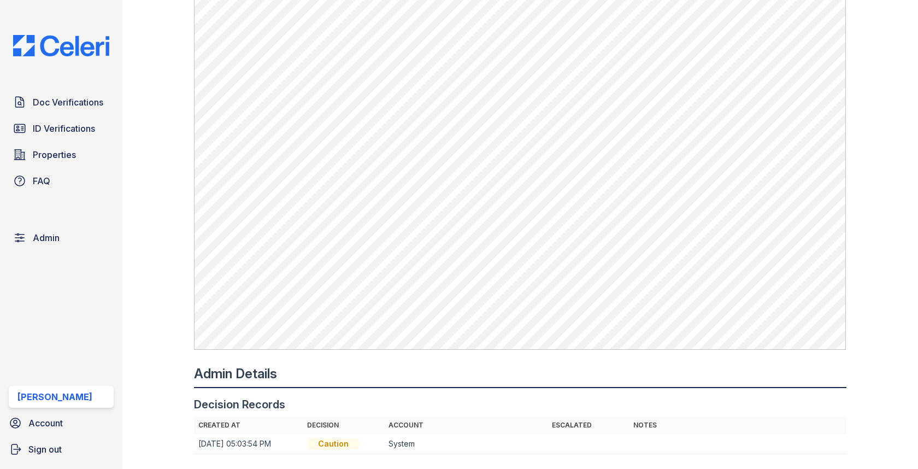
scroll to position [870, 0]
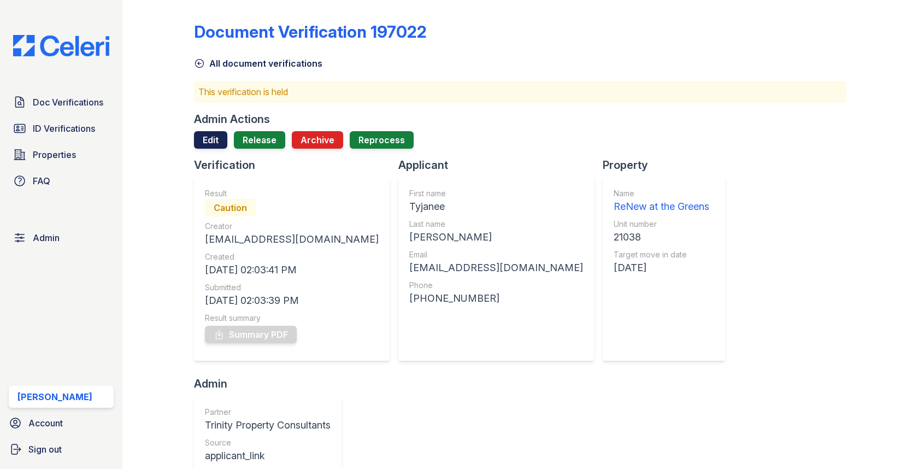
click at [215, 140] on link "Edit" at bounding box center [210, 139] width 33 height 17
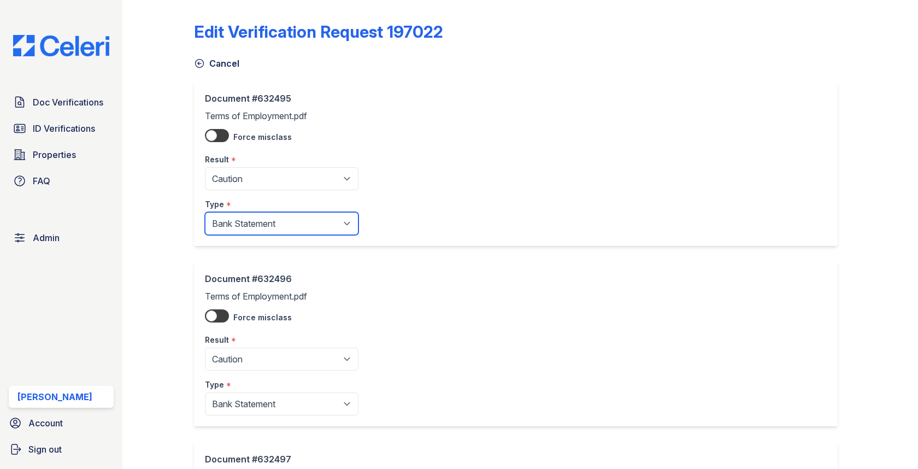
click at [233, 228] on select "Paystub Bank Statement Offer Letter Tax Documents Benefit Award Letter Investme…" at bounding box center [282, 223] width 154 height 23
select select "offer_letter"
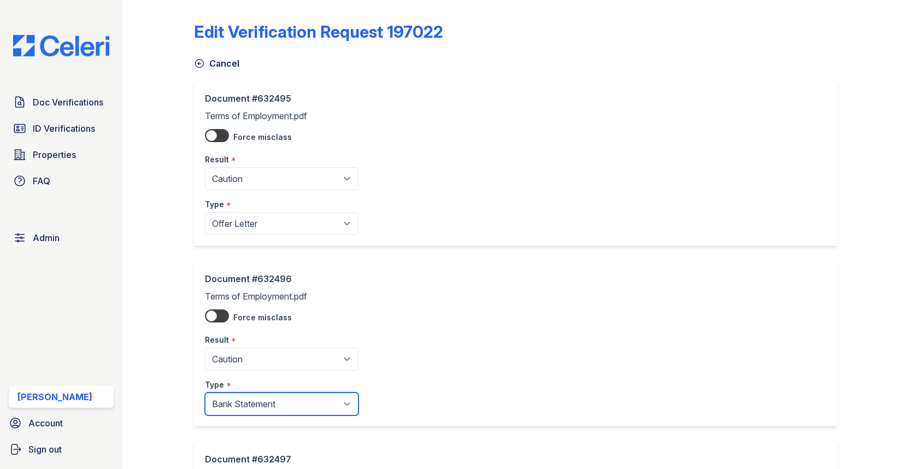
click at [242, 407] on select "Paystub Bank Statement Offer Letter Tax Documents Benefit Award Letter Investme…" at bounding box center [282, 403] width 154 height 23
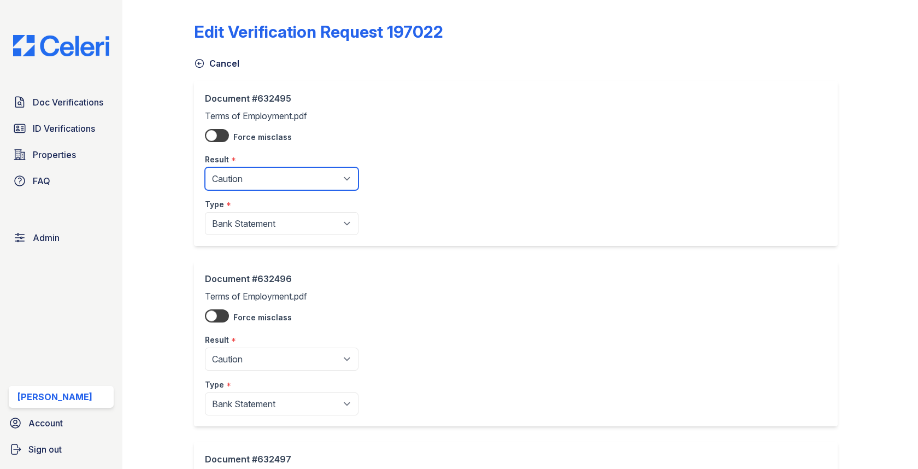
click at [249, 178] on select "Pending Sent Started Processing Pass Fail Caution Error N/A" at bounding box center [282, 178] width 154 height 23
select select "fail"
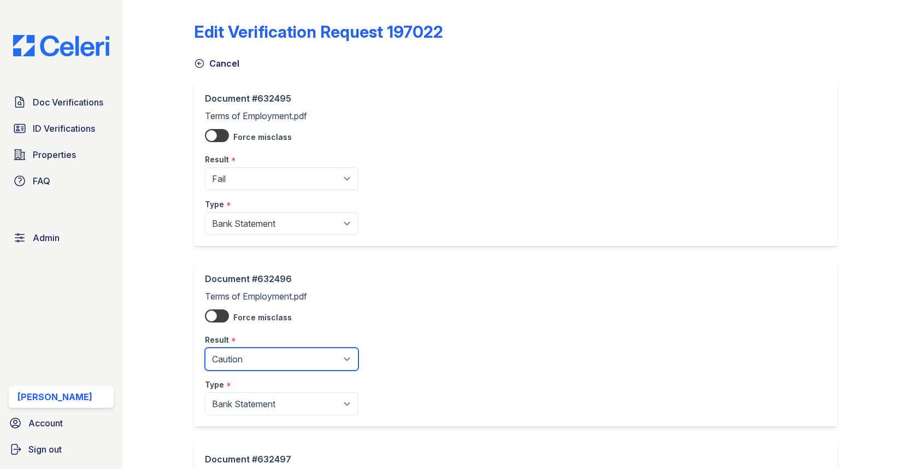
click at [263, 362] on select "Pending Sent Started Processing Pass Fail Caution Error N/A" at bounding box center [282, 359] width 154 height 23
click at [262, 355] on select "Pending Sent Started Processing Pass Fail Caution Error N/A" at bounding box center [282, 359] width 154 height 23
select select "fail"
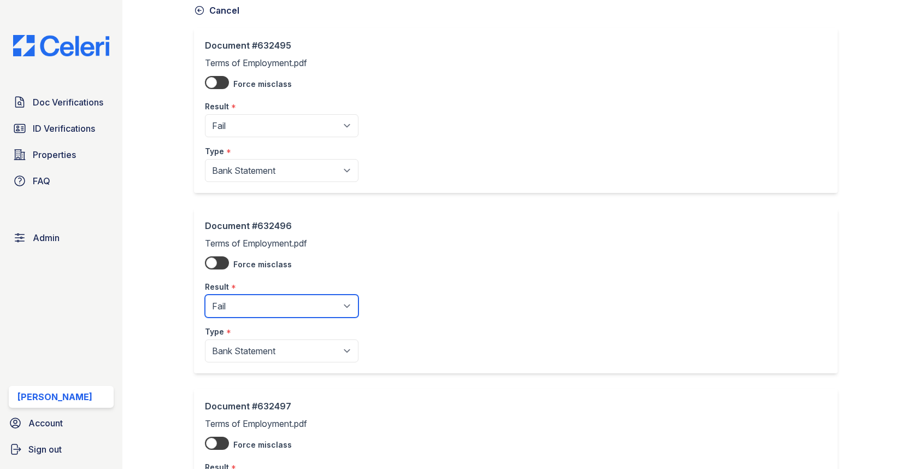
scroll to position [184, 0]
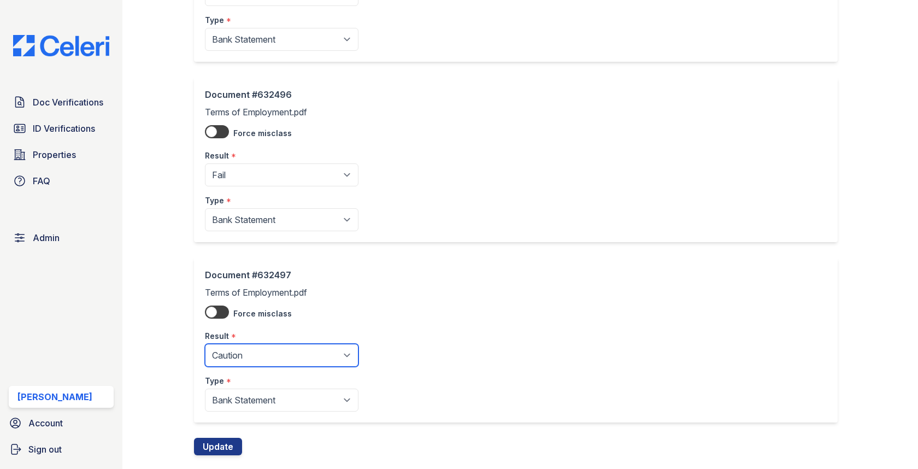
click at [266, 346] on select "Pending Sent Started Processing Pass Fail Caution Error N/A" at bounding box center [282, 355] width 154 height 23
select select "fail"
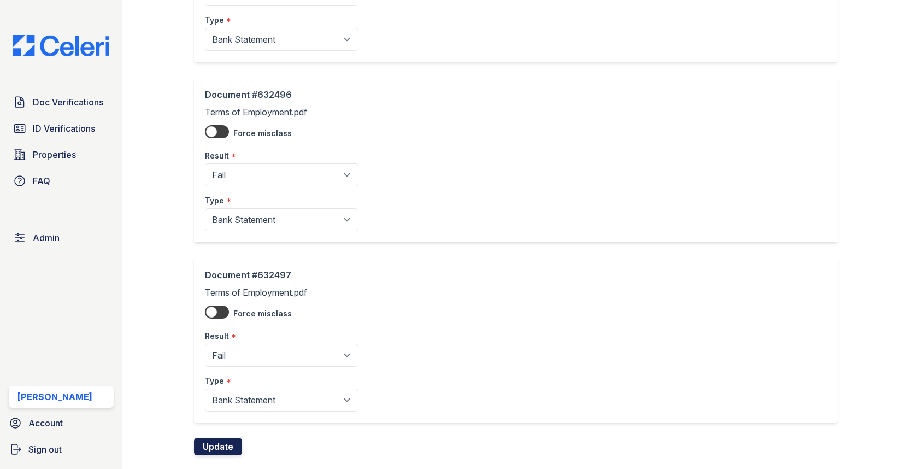
click at [227, 438] on button "Update" at bounding box center [218, 446] width 48 height 17
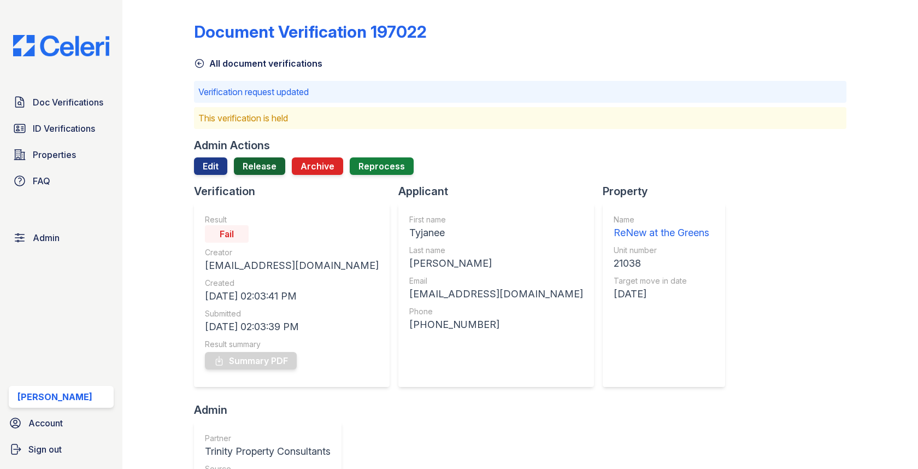
click at [247, 170] on link "Release" at bounding box center [259, 165] width 51 height 17
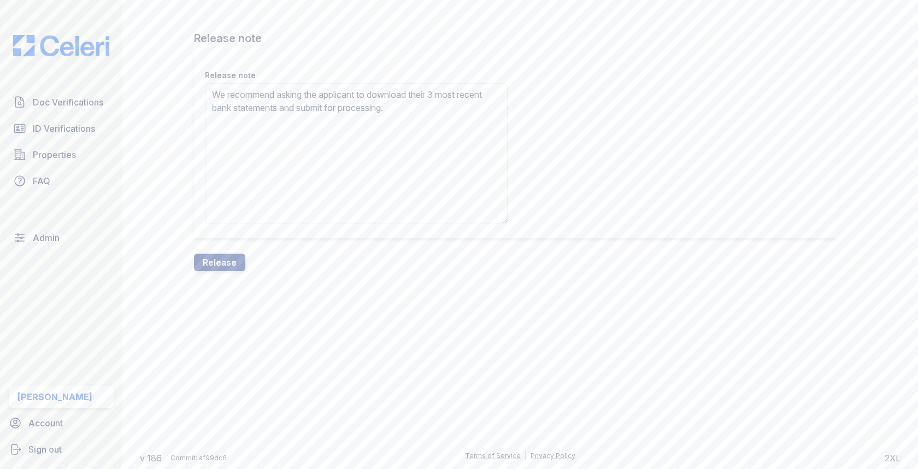
type textarea "We recommend asking the applicant to download their 3 most recent bank statemen…"
click at [217, 284] on div "Release note Release note We recommend asking the applicant to download their 3…" at bounding box center [520, 144] width 761 height 289
click at [221, 268] on button "Release" at bounding box center [219, 262] width 51 height 17
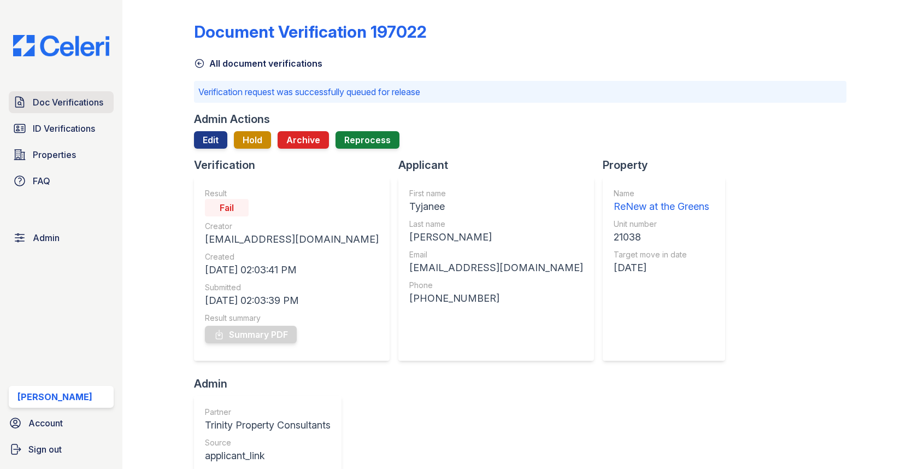
click at [92, 95] on link "Doc Verifications" at bounding box center [61, 102] width 105 height 22
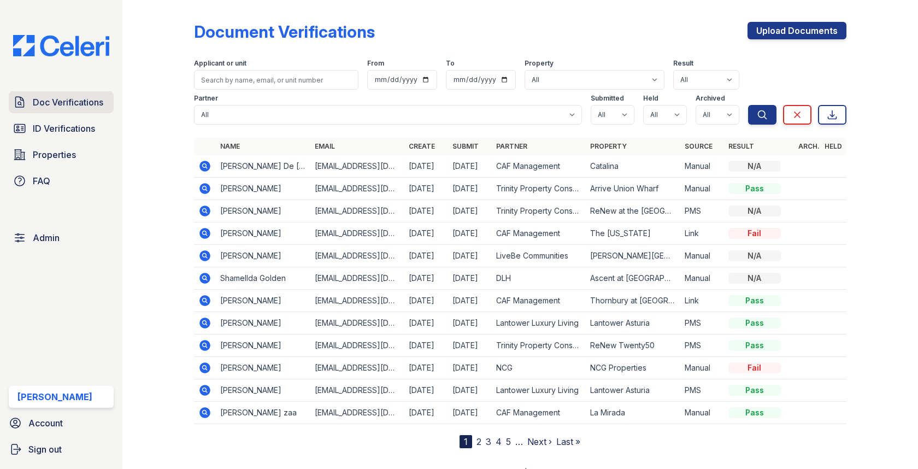
click at [95, 101] on span "Doc Verifications" at bounding box center [68, 102] width 71 height 13
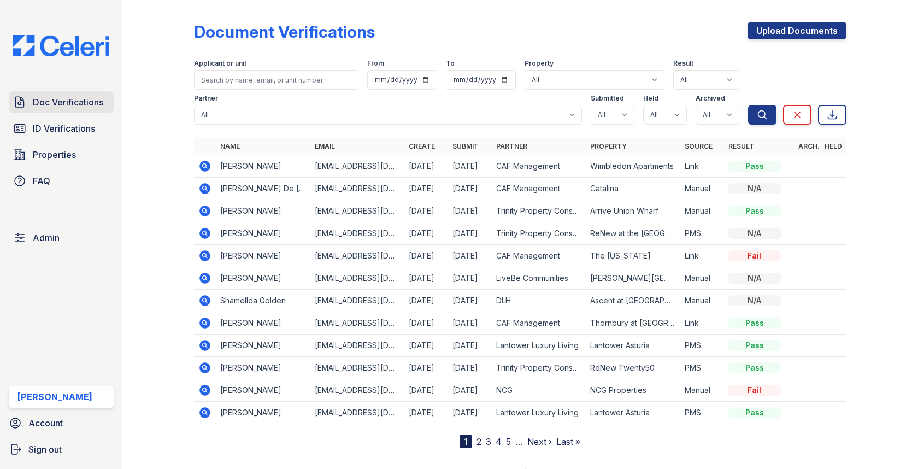
click at [72, 93] on link "Doc Verifications" at bounding box center [61, 102] width 105 height 22
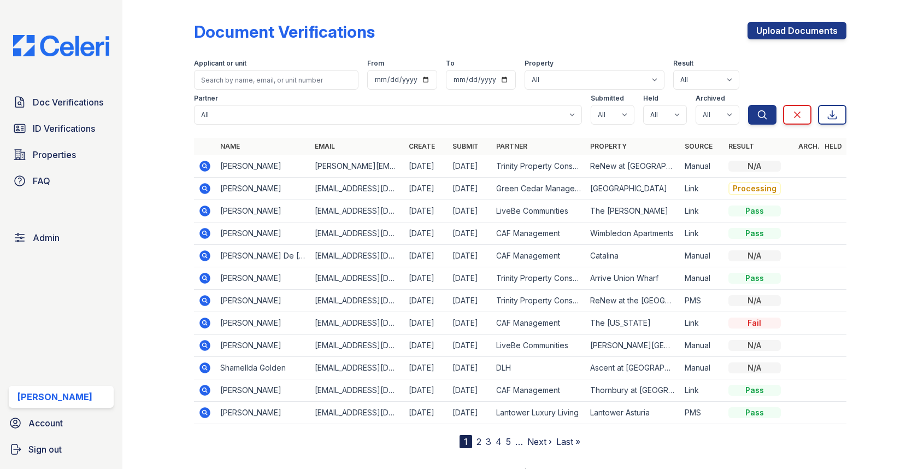
click at [199, 167] on icon at bounding box center [204, 166] width 13 height 13
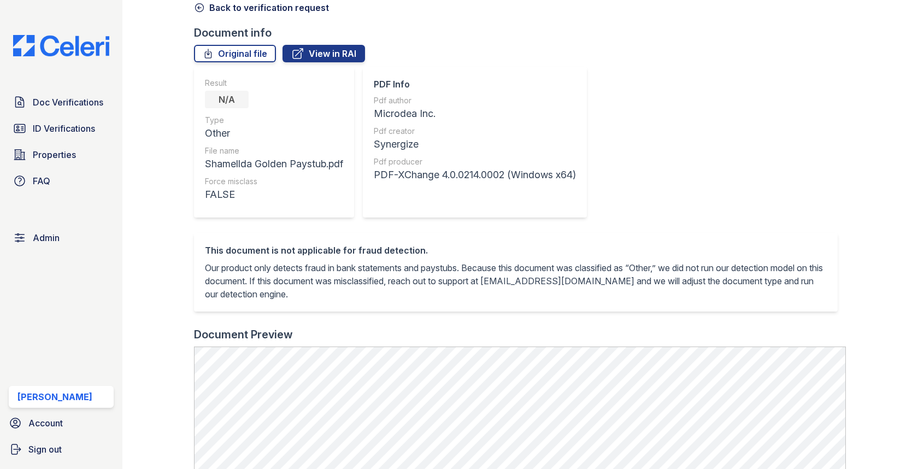
scroll to position [258, 0]
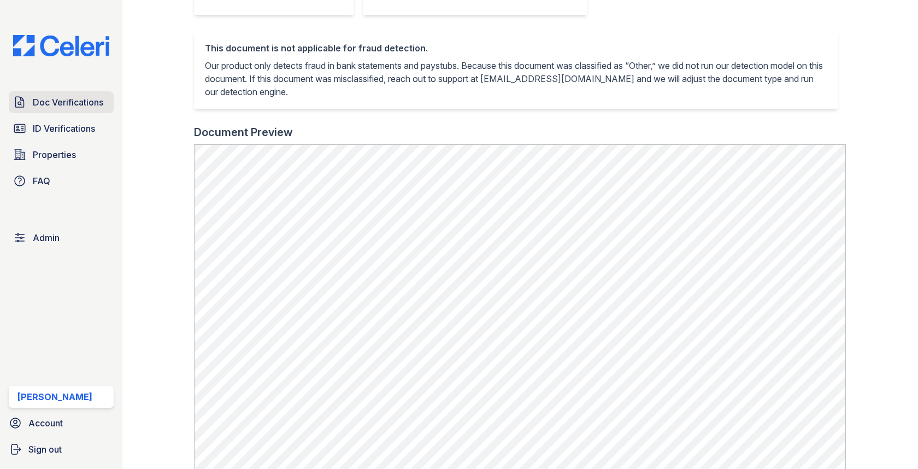
click at [103, 102] on span "Doc Verifications" at bounding box center [68, 102] width 71 height 13
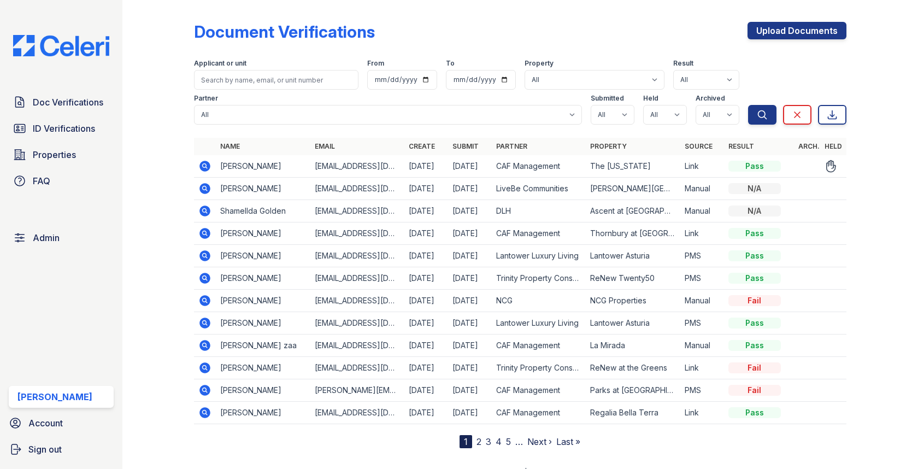
click at [209, 165] on icon at bounding box center [205, 166] width 11 height 11
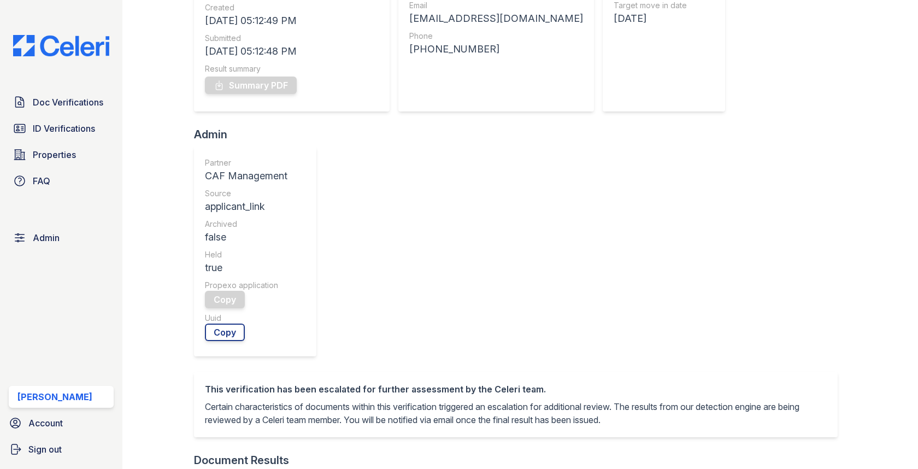
scroll to position [402, 0]
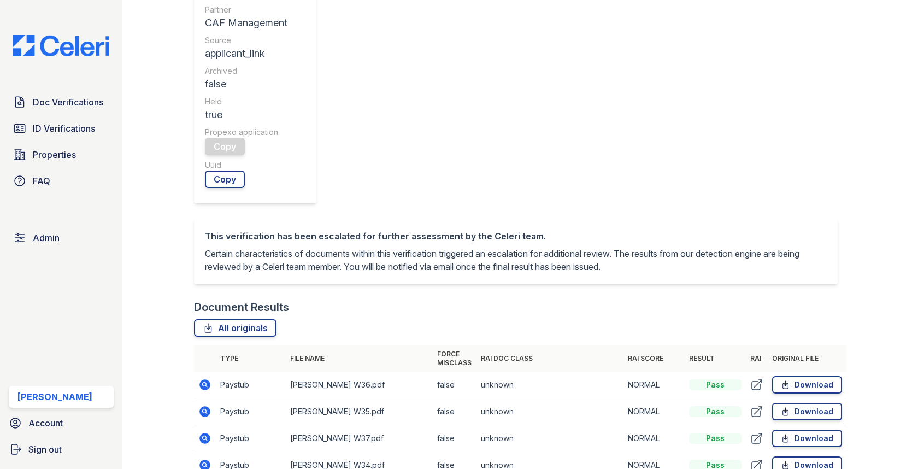
click at [207, 379] on icon at bounding box center [205, 384] width 11 height 11
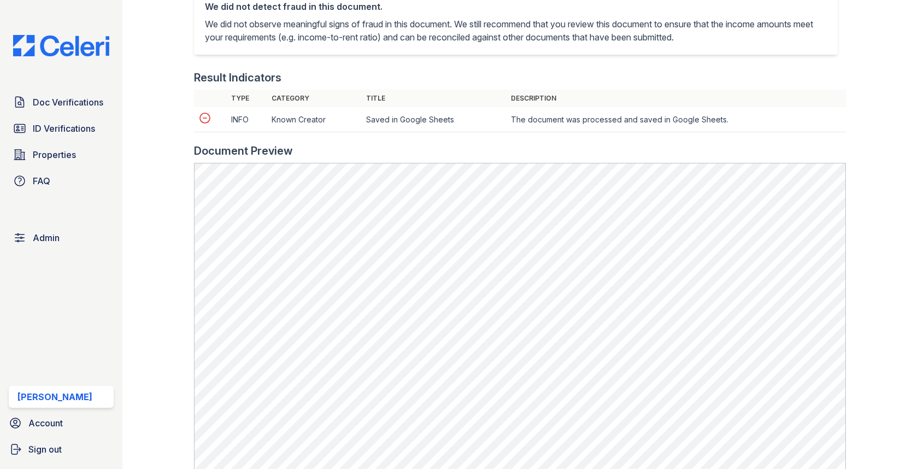
scroll to position [383, 0]
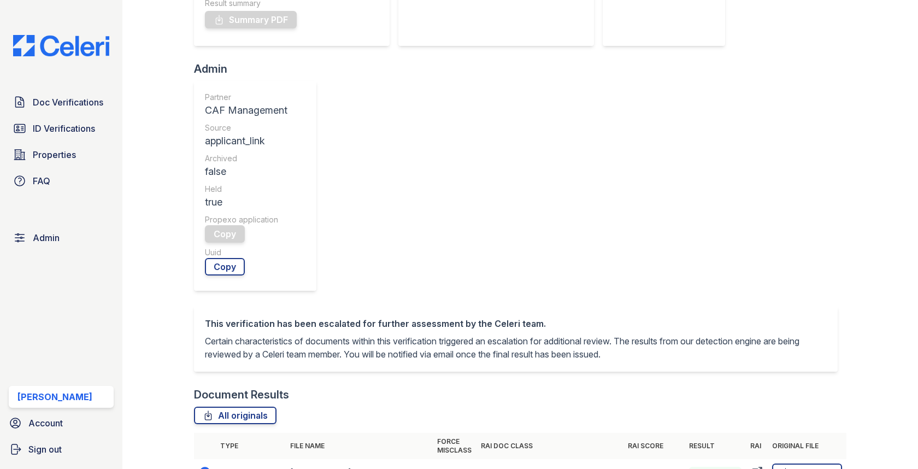
scroll to position [462, 0]
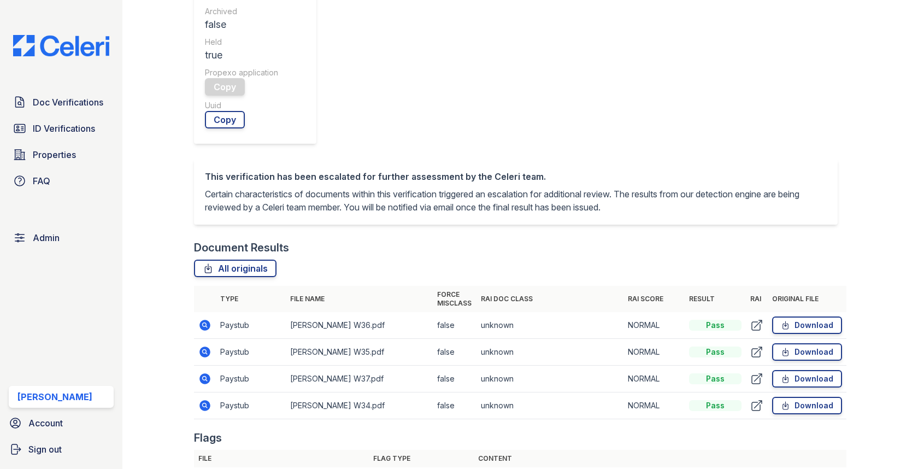
click at [203, 366] on td at bounding box center [205, 379] width 22 height 27
click at [203, 373] on icon at bounding box center [205, 378] width 11 height 11
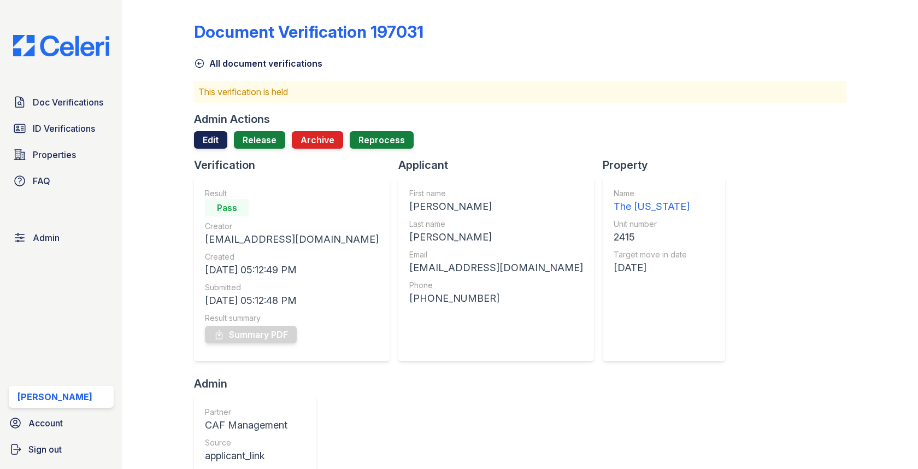
click at [217, 143] on link "Edit" at bounding box center [210, 139] width 33 height 17
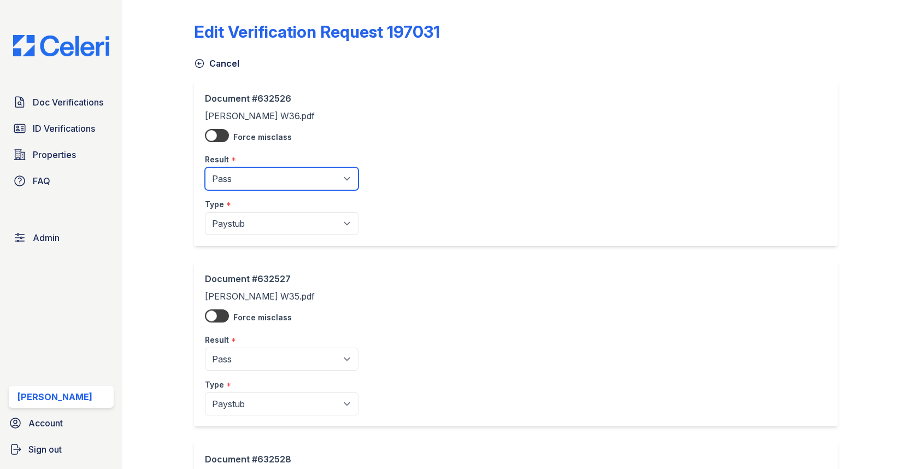
click at [226, 173] on select "Pending Sent Started Processing Pass Fail Caution Error N/A" at bounding box center [282, 178] width 154 height 23
select select "caution"
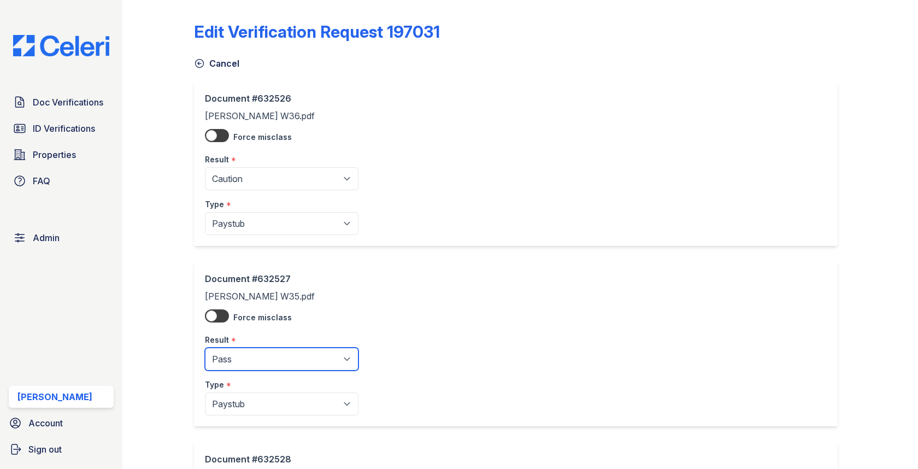
click at [231, 357] on select "Pending Sent Started Processing Pass Fail Caution Error N/A" at bounding box center [282, 359] width 154 height 23
select select "caution"
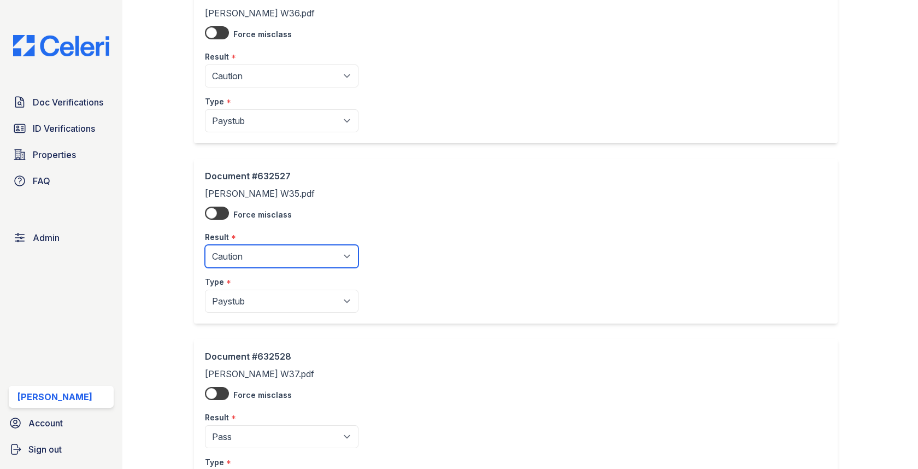
scroll to position [142, 0]
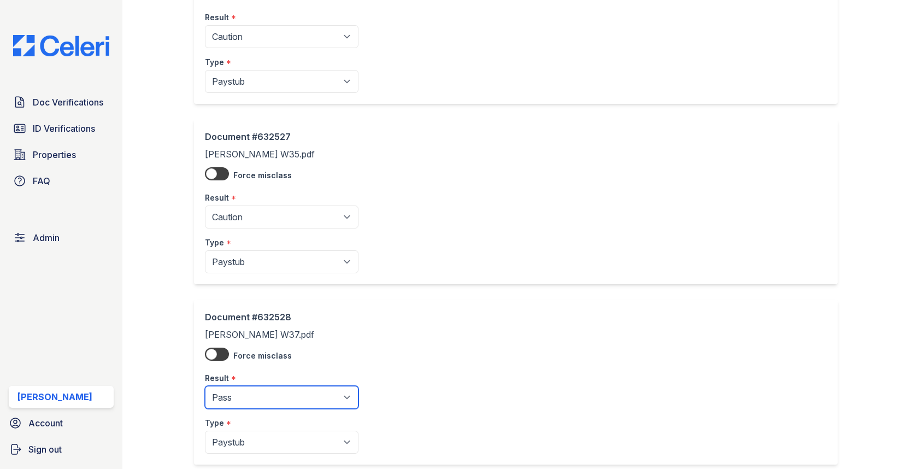
click at [240, 396] on select "Pending Sent Started Processing Pass Fail Caution Error N/A" at bounding box center [282, 397] width 154 height 23
select select "caution"
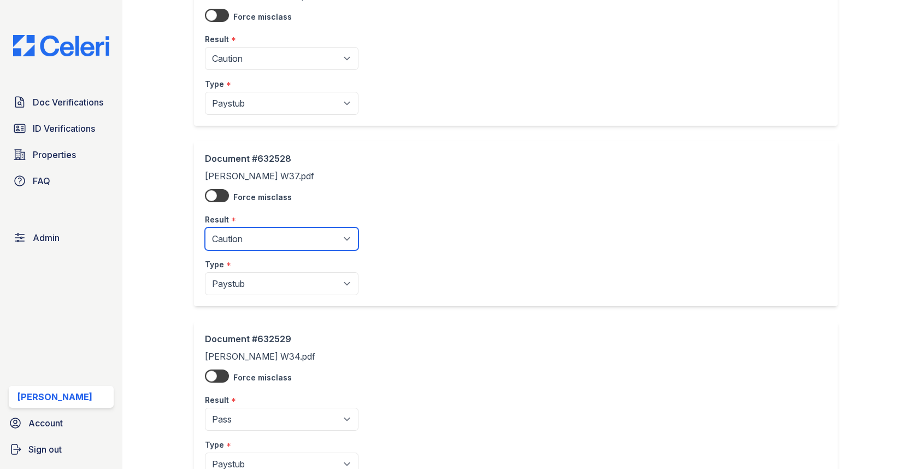
scroll to position [347, 0]
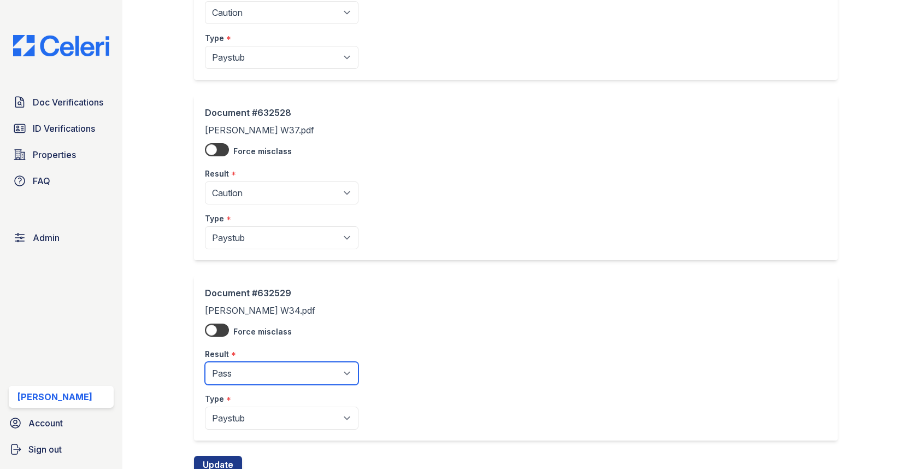
click at [233, 376] on select "Pending Sent Started Processing Pass Fail Caution Error N/A" at bounding box center [282, 373] width 154 height 23
click at [231, 366] on select "Pending Sent Started Processing Pass Fail Caution Error N/A" at bounding box center [282, 373] width 154 height 23
select select "fail"
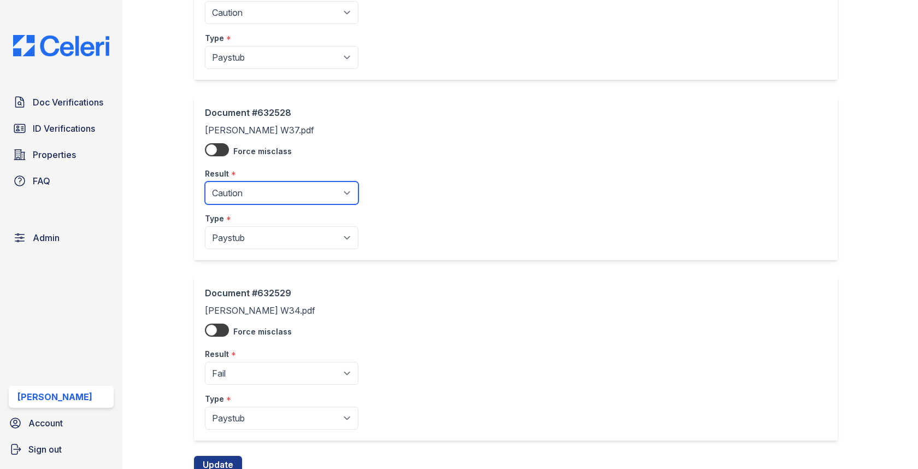
click at [262, 192] on select "Pending Sent Started Processing Pass Fail Caution Error N/A" at bounding box center [282, 192] width 154 height 23
select select "fail"
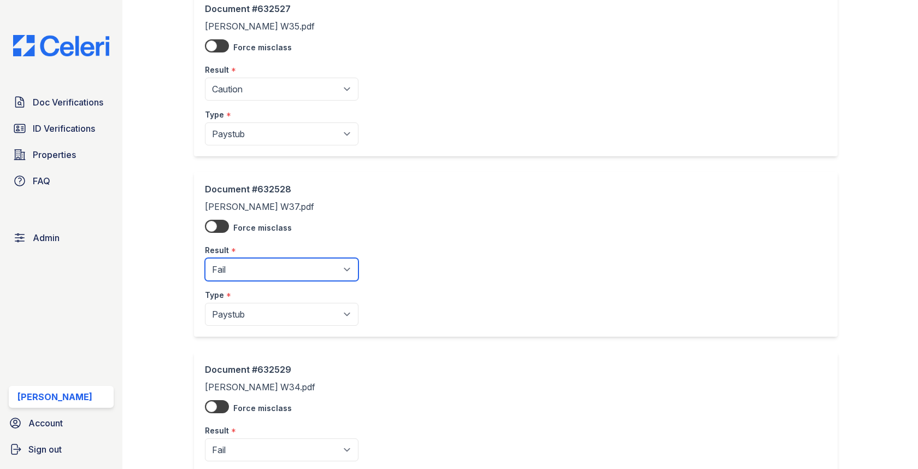
scroll to position [222, 0]
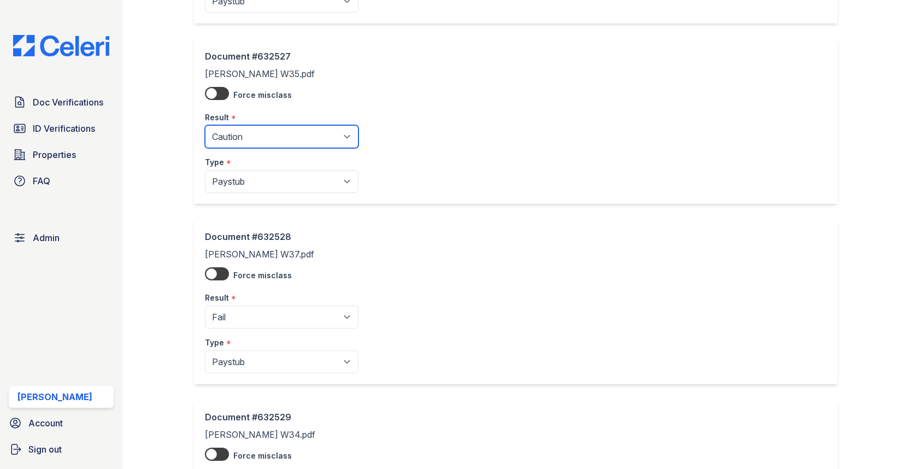
click at [259, 138] on select "Pending Sent Started Processing Pass Fail Caution Error N/A" at bounding box center [282, 136] width 154 height 23
select select "fail"
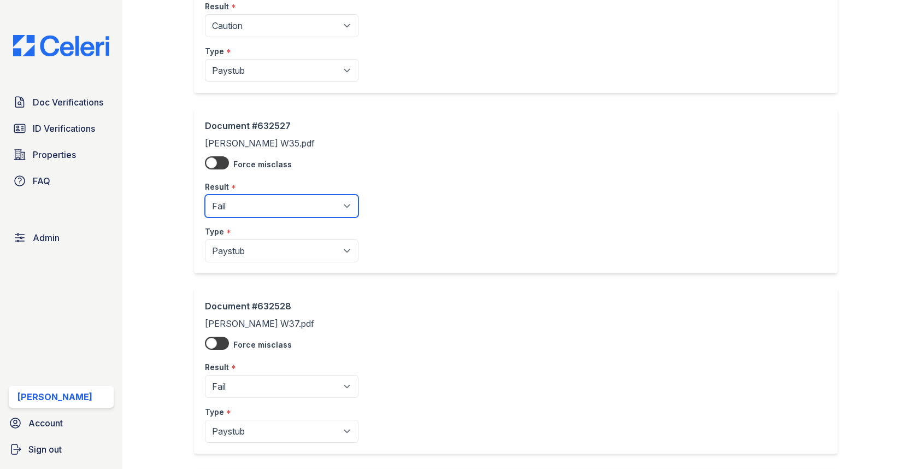
scroll to position [42, 0]
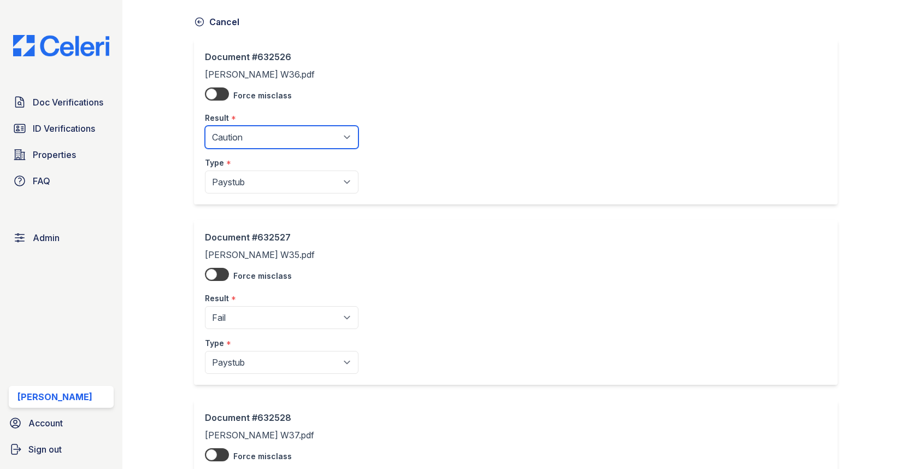
click at [259, 143] on select "Pending Sent Started Processing Pass Fail Caution Error N/A" at bounding box center [282, 137] width 154 height 23
select select "fail"
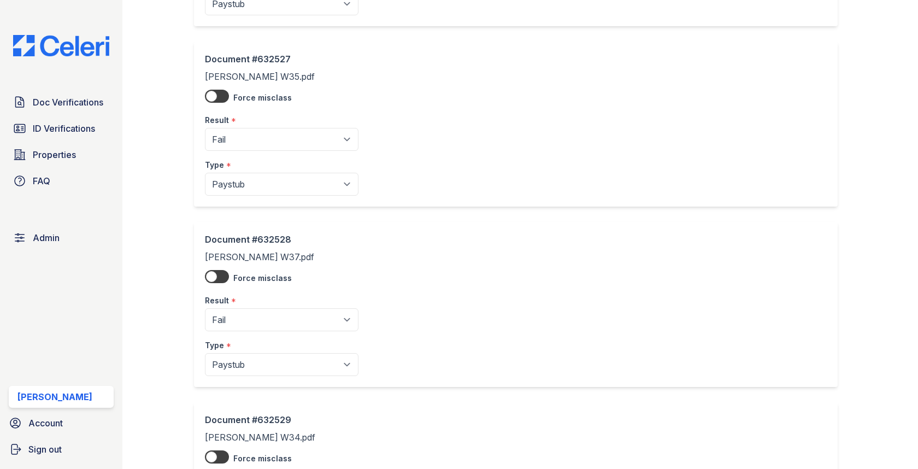
scroll to position [384, 0]
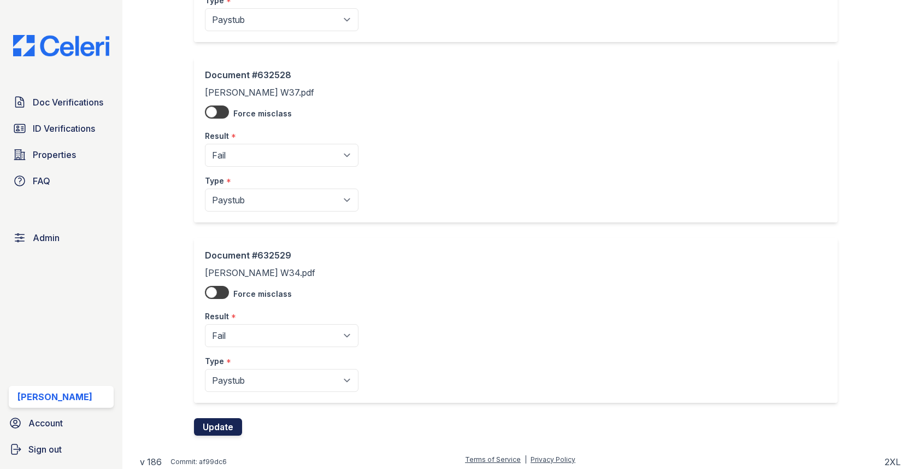
click at [233, 418] on button "Update" at bounding box center [218, 426] width 48 height 17
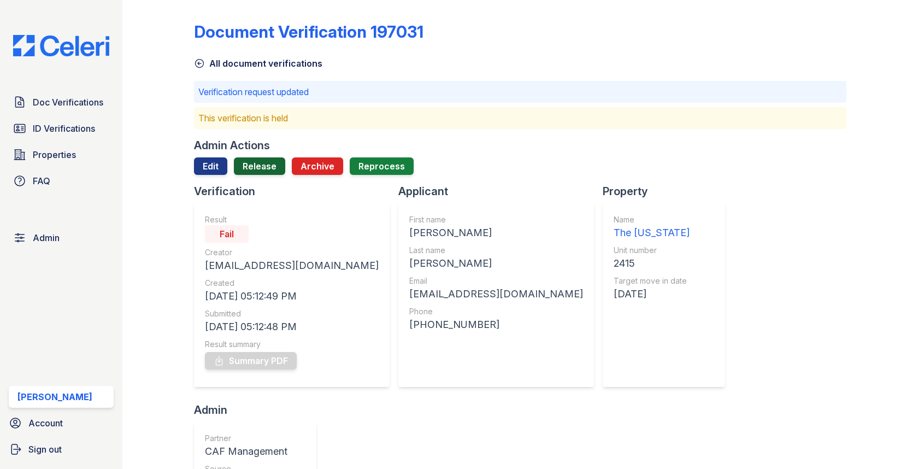
click at [256, 162] on link "Release" at bounding box center [259, 165] width 51 height 17
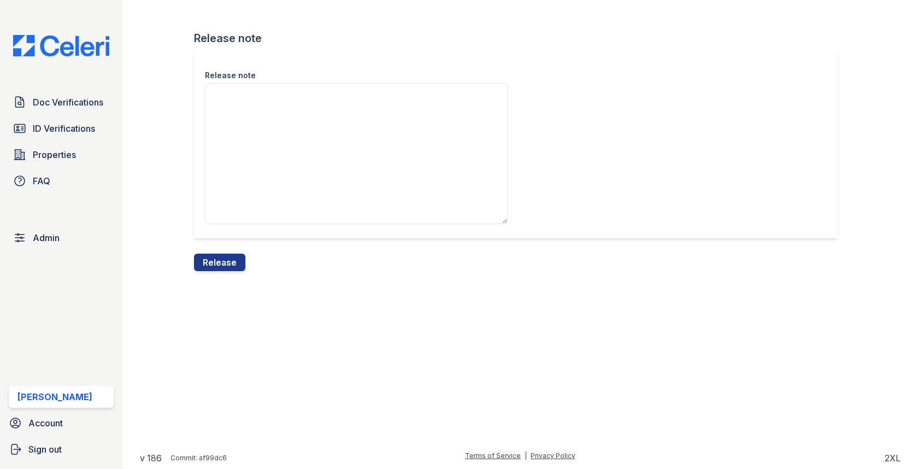
click at [256, 166] on textarea "Release note" at bounding box center [356, 153] width 303 height 141
type textarea "."
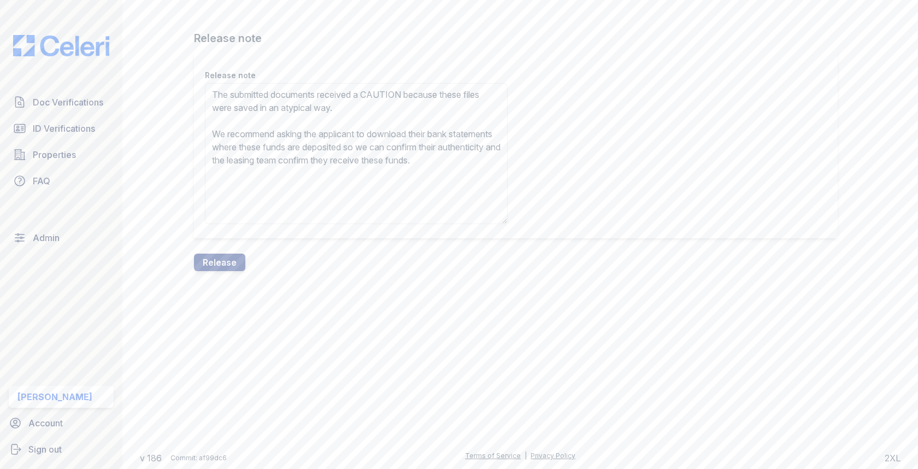
click at [374, 94] on textarea "The submitted documents received a CAUTION because these files were saved in an…" at bounding box center [356, 153] width 303 height 141
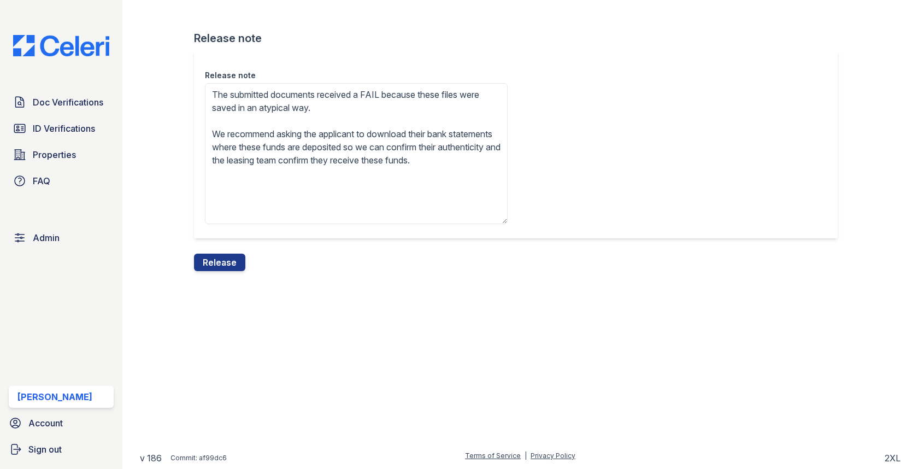
drag, startPoint x: 290, startPoint y: 109, endPoint x: 432, endPoint y: 109, distance: 142.1
click at [432, 109] on textarea "The submitted documents received a FAIL because these files were saved in an at…" at bounding box center [356, 153] width 303 height 141
type textarea "The submitted documents received a FAIL because these files were saved in Googl…"
click at [236, 257] on button "Release" at bounding box center [219, 262] width 51 height 17
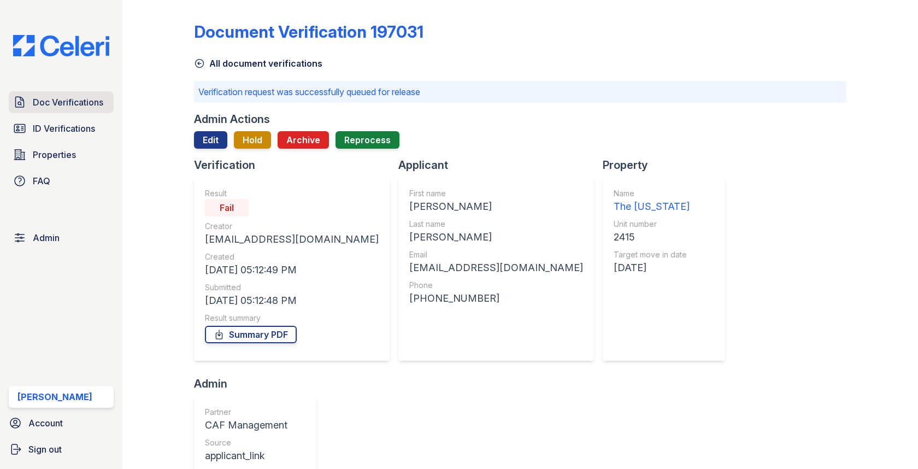
click at [78, 105] on span "Doc Verifications" at bounding box center [68, 102] width 71 height 13
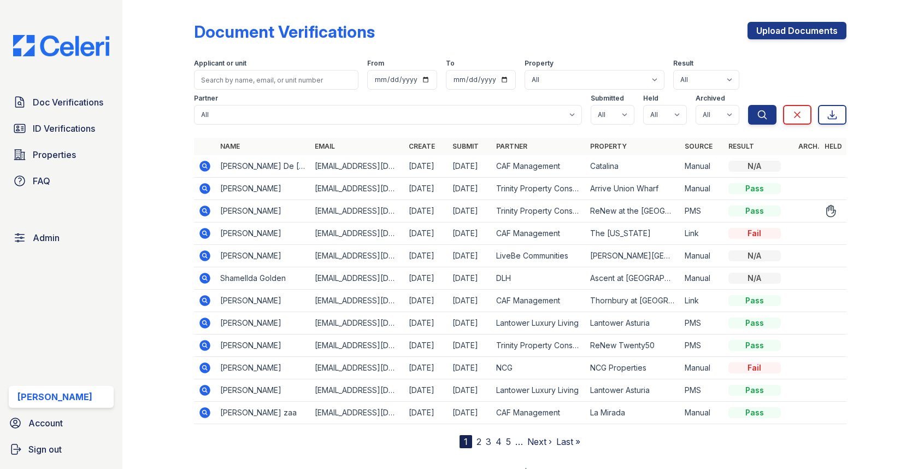
click at [208, 214] on icon at bounding box center [205, 211] width 11 height 11
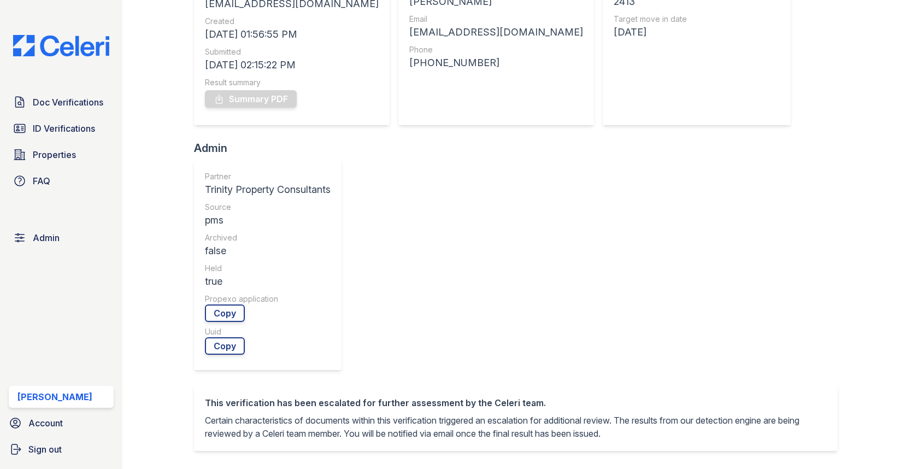
scroll to position [376, 0]
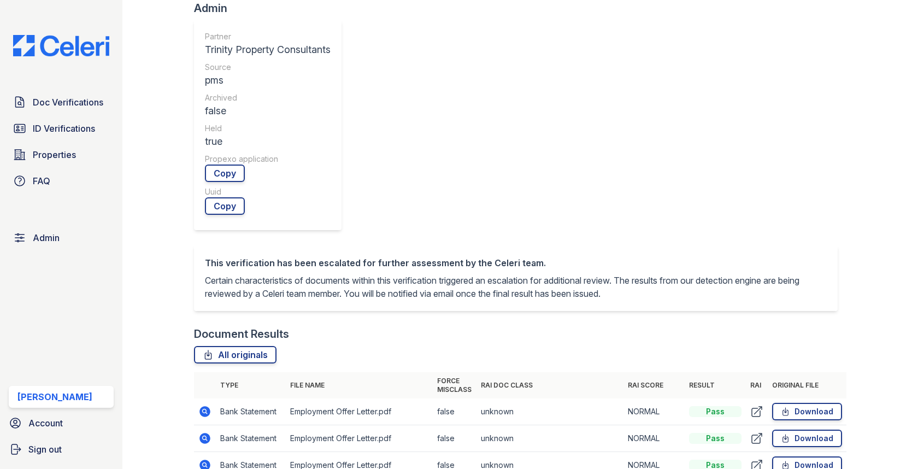
click at [206, 405] on icon at bounding box center [204, 411] width 13 height 13
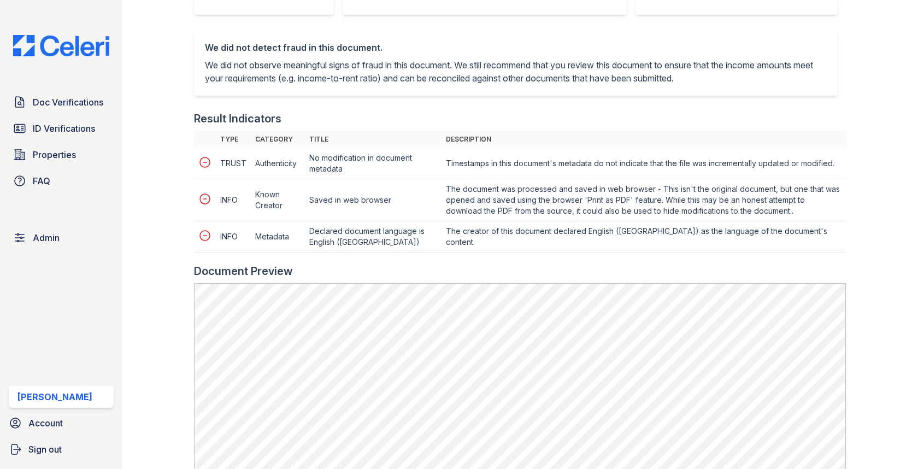
scroll to position [538, 0]
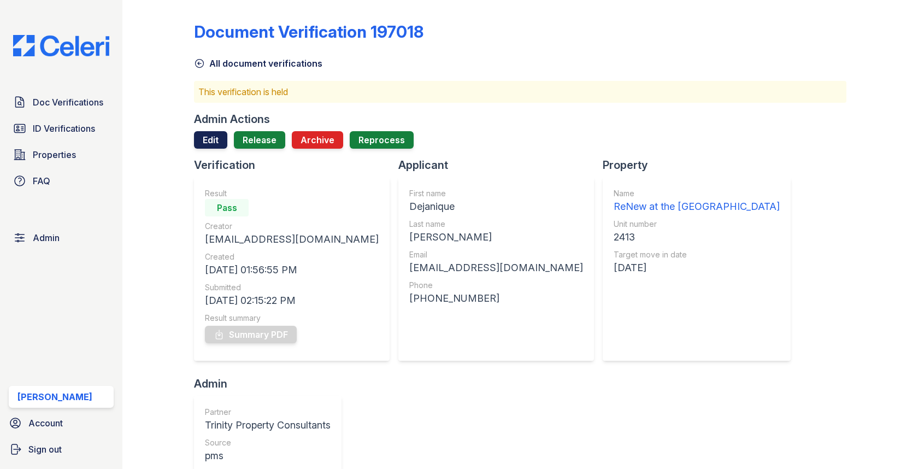
click at [202, 139] on link "Edit" at bounding box center [210, 139] width 33 height 17
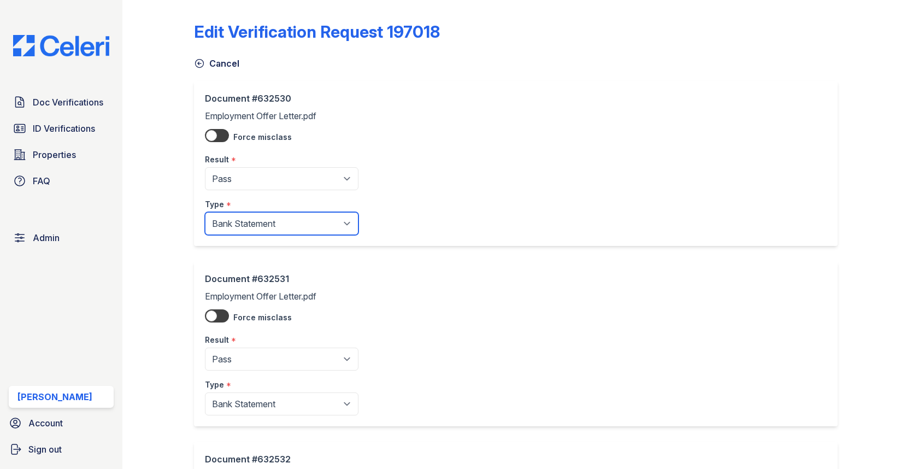
click at [235, 217] on select "Paystub Bank Statement Offer Letter Tax Documents Benefit Award Letter Investme…" at bounding box center [282, 223] width 154 height 23
select select "offer_letter"
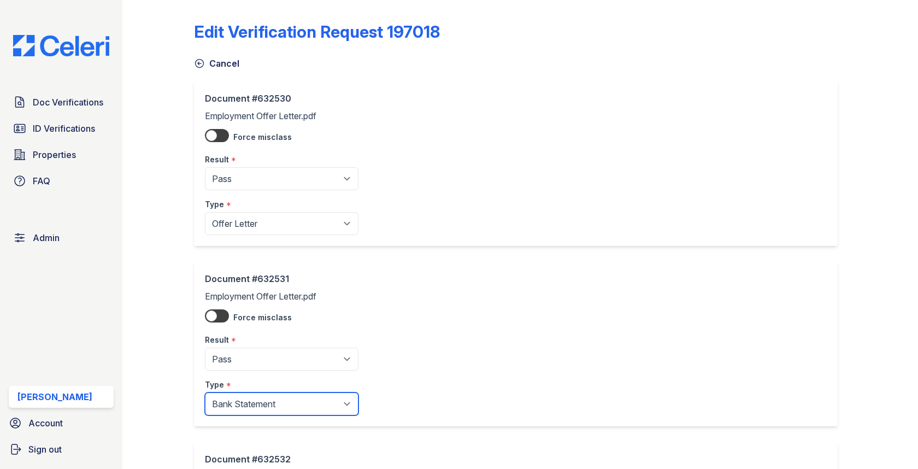
click at [265, 396] on select "Paystub Bank Statement Offer Letter Tax Documents Benefit Award Letter Investme…" at bounding box center [282, 403] width 154 height 23
select select "offer_letter"
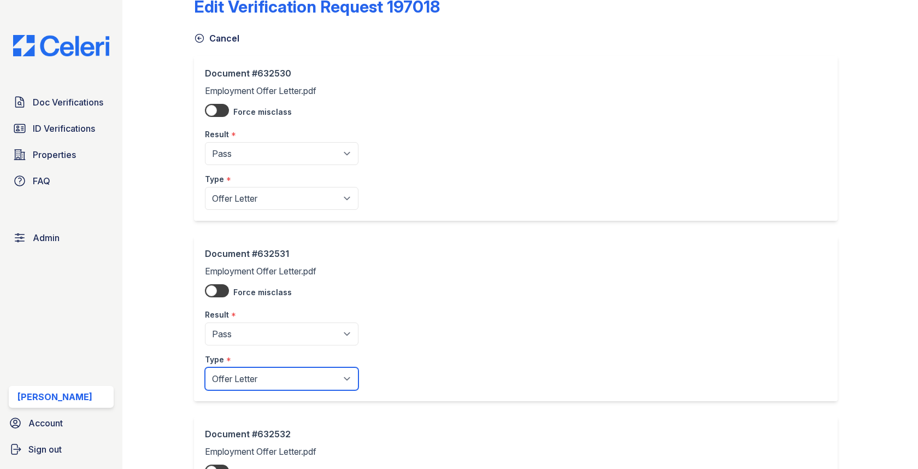
scroll to position [160, 0]
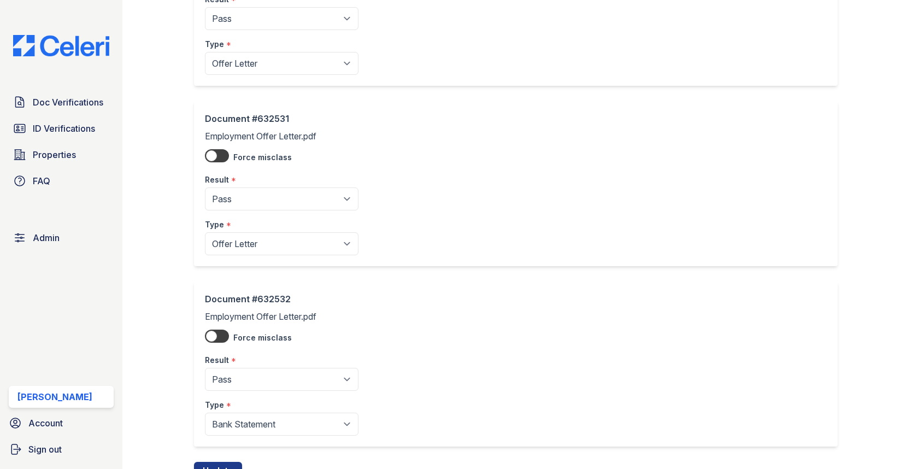
click at [265, 433] on div "Document #632532 Employment Offer Letter.pdf Force misclass Result * Pending Se…" at bounding box center [515, 364] width 643 height 165
click at [265, 430] on select "Paystub Bank Statement Offer Letter Tax Documents Benefit Award Letter Investme…" at bounding box center [282, 424] width 154 height 23
select select "offer_letter"
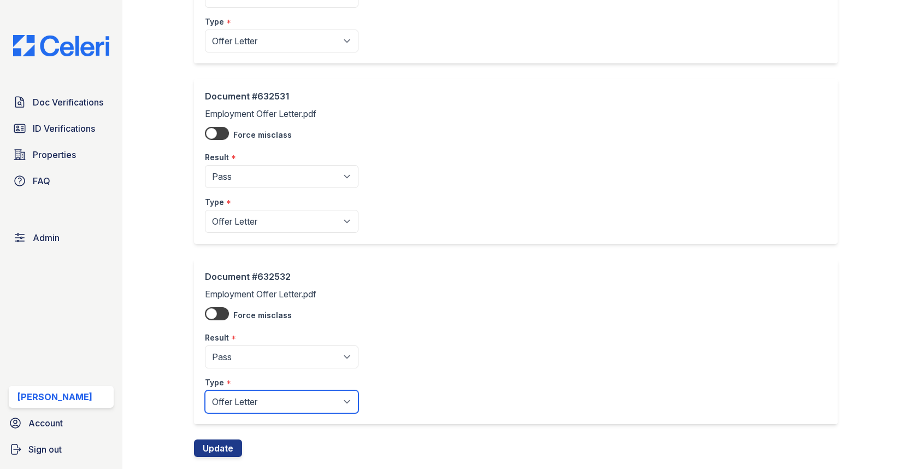
scroll to position [205, 0]
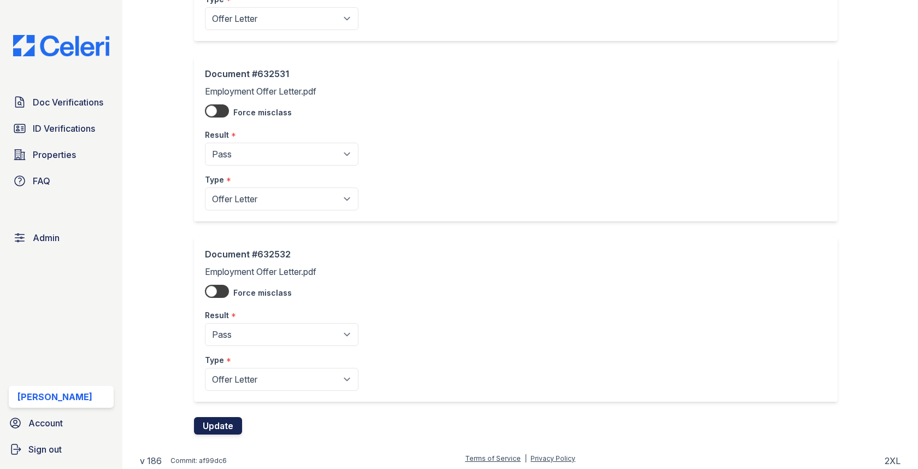
click at [216, 421] on button "Update" at bounding box center [218, 425] width 48 height 17
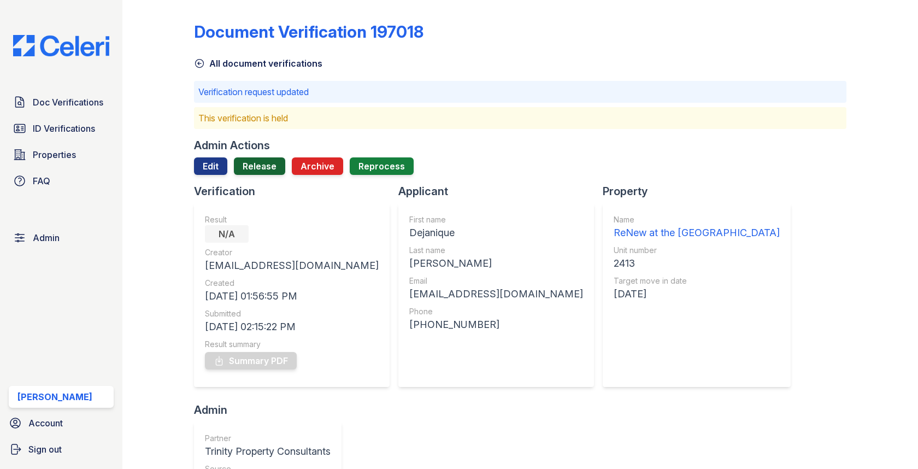
click at [268, 163] on link "Release" at bounding box center [259, 165] width 51 height 17
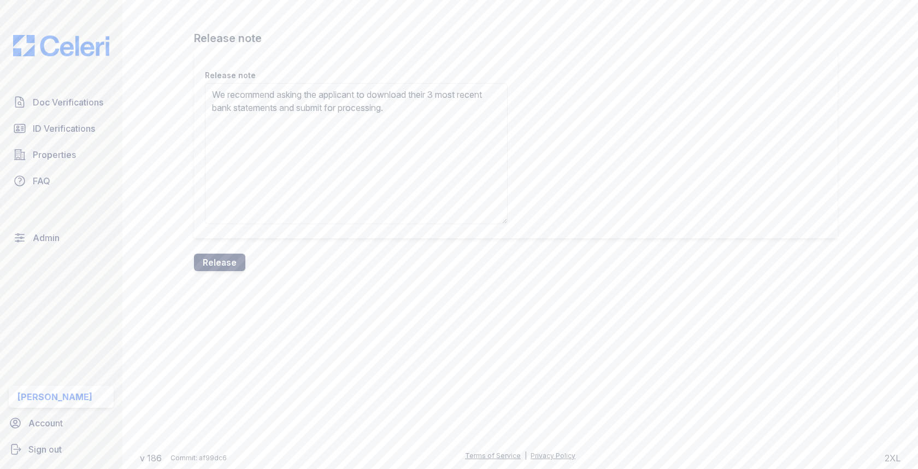
type textarea "We recommend asking the applicant to download their 3 most recent bank statemen…"
click at [226, 259] on button "Release" at bounding box center [219, 262] width 51 height 17
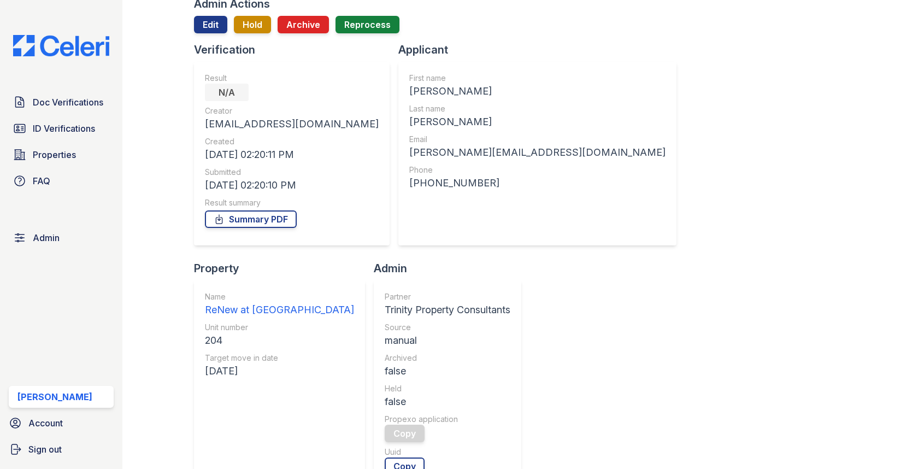
scroll to position [106, 0]
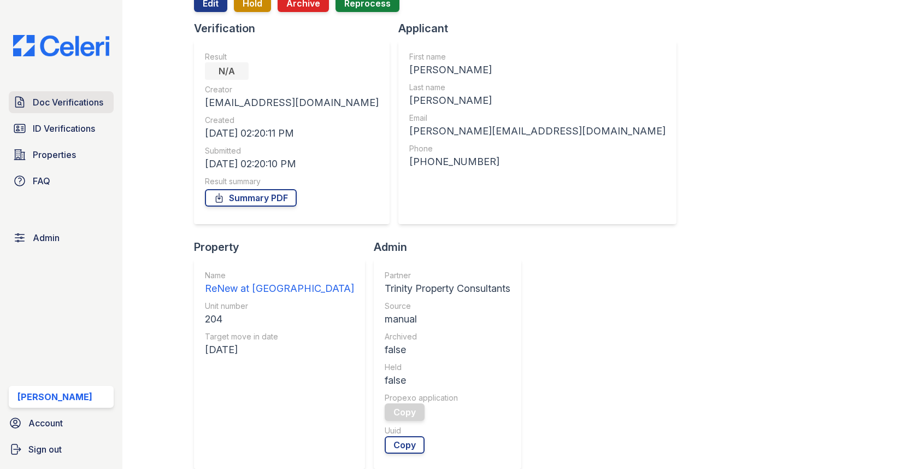
click at [81, 95] on link "Doc Verifications" at bounding box center [61, 102] width 105 height 22
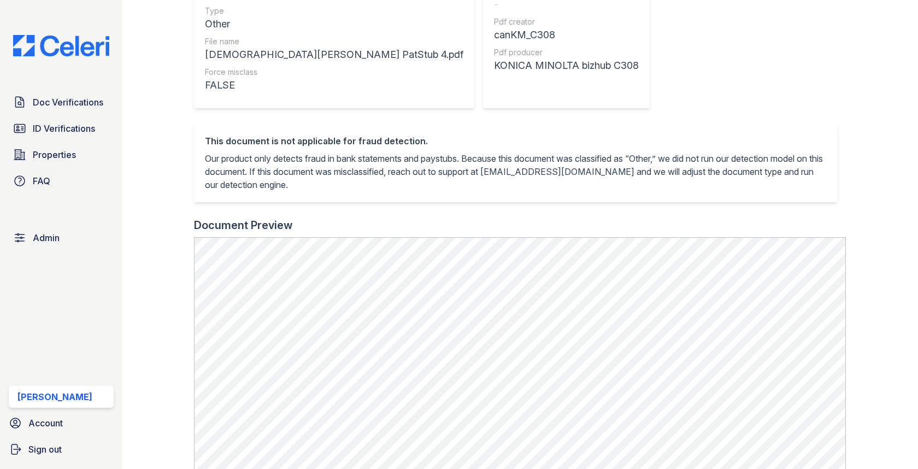
scroll to position [302, 0]
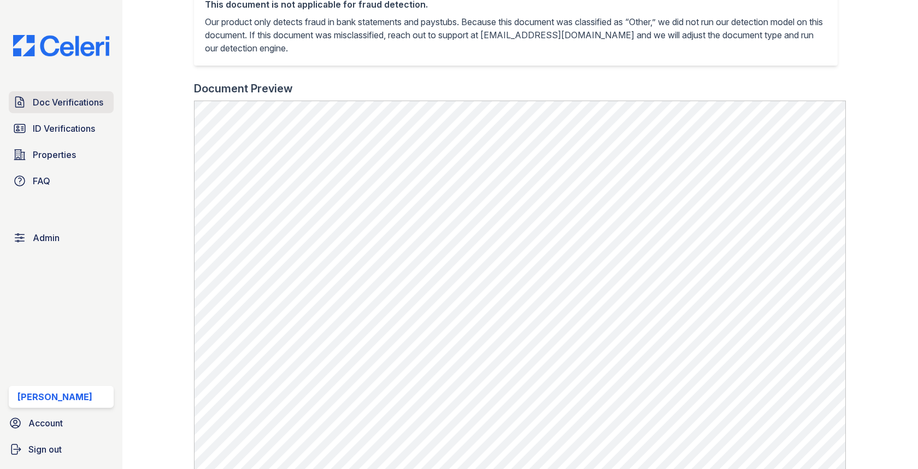
click at [89, 102] on span "Doc Verifications" at bounding box center [68, 102] width 71 height 13
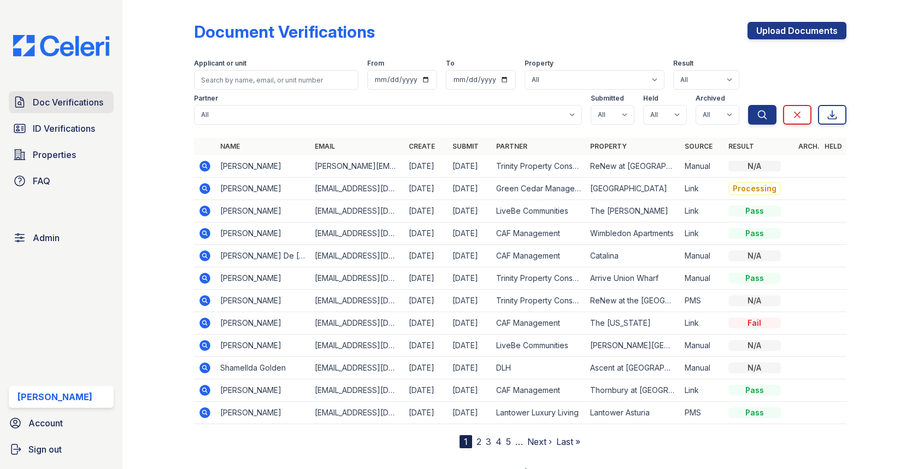
click at [97, 107] on span "Doc Verifications" at bounding box center [68, 102] width 71 height 13
